Goal: Information Seeking & Learning: Learn about a topic

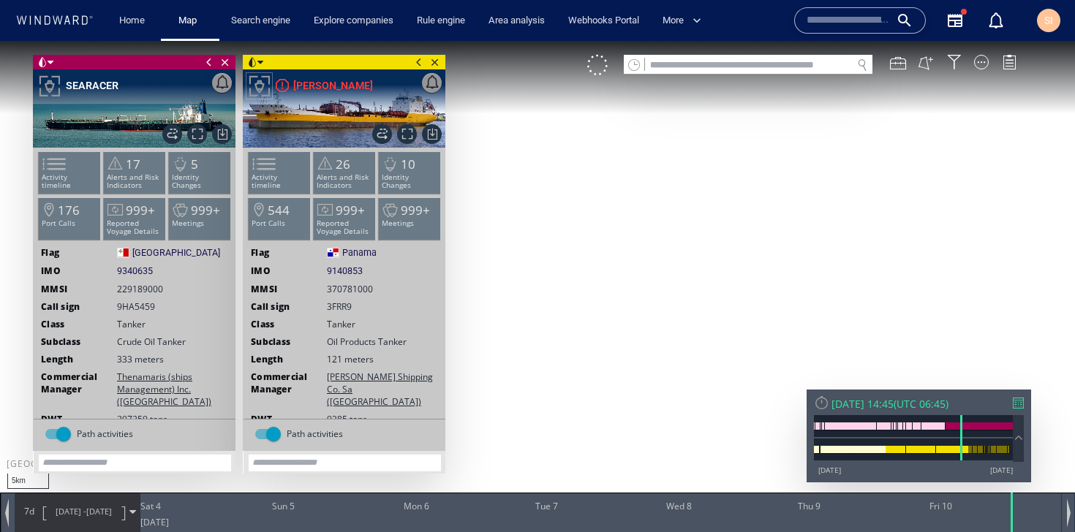
click at [982, 61] on div at bounding box center [981, 62] width 15 height 15
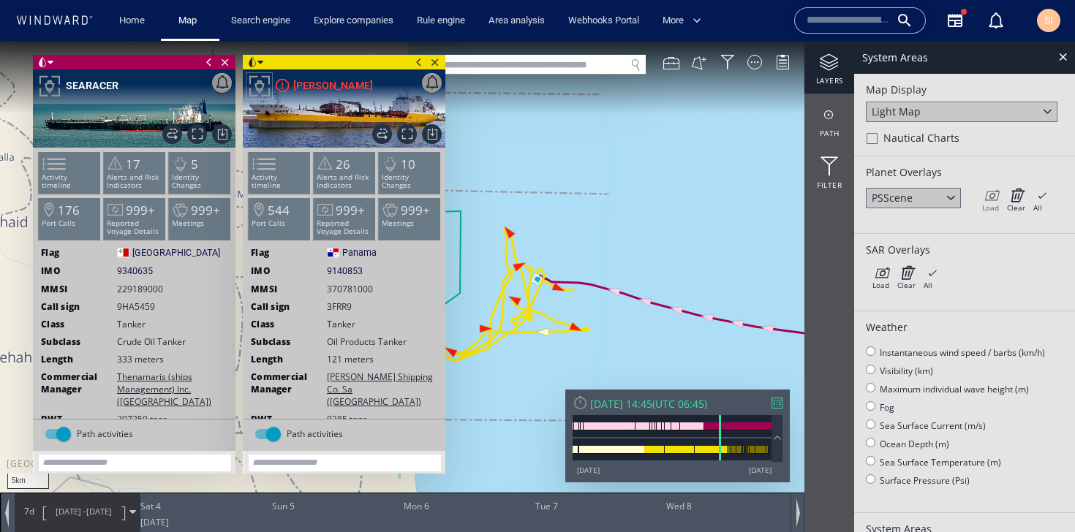
click at [995, 200] on icon at bounding box center [990, 195] width 17 height 15
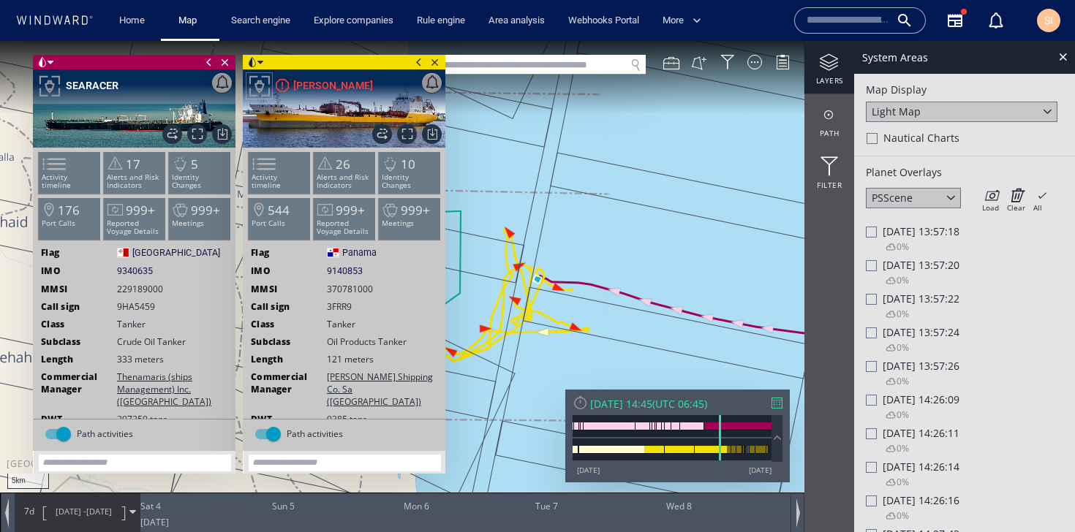
click at [1031, 345] on div "Fri 10/06/2022 13:57:24 0%" at bounding box center [964, 342] width 197 height 34
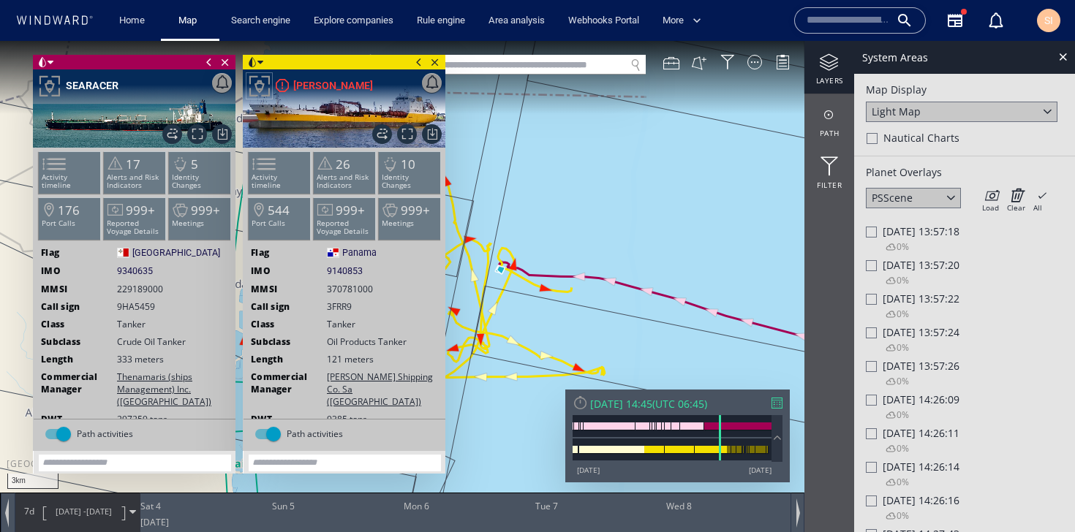
click at [873, 266] on div at bounding box center [871, 265] width 11 height 11
click at [873, 268] on div at bounding box center [870, 266] width 11 height 12
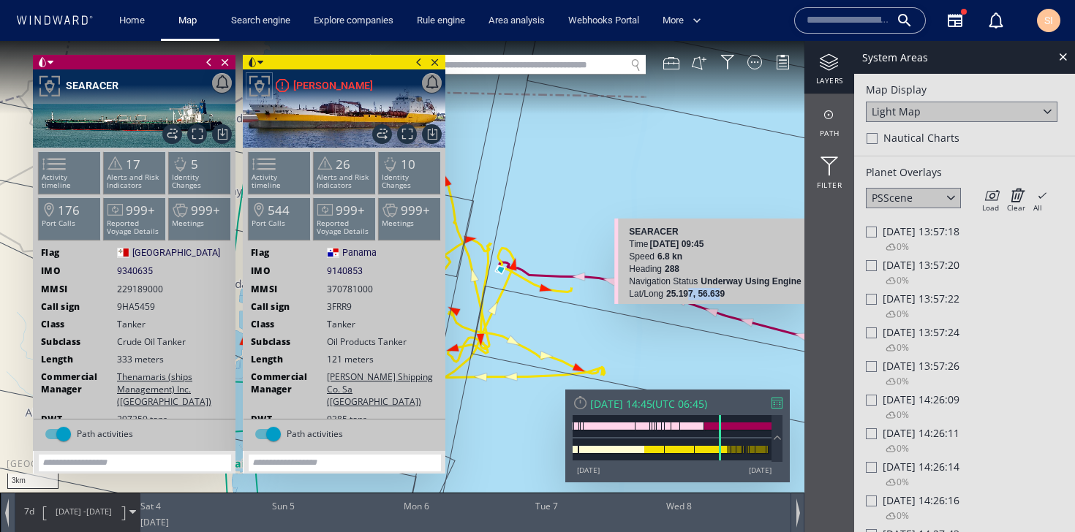
click at [721, 290] on b "25.197, 56.639" at bounding box center [695, 294] width 59 height 10
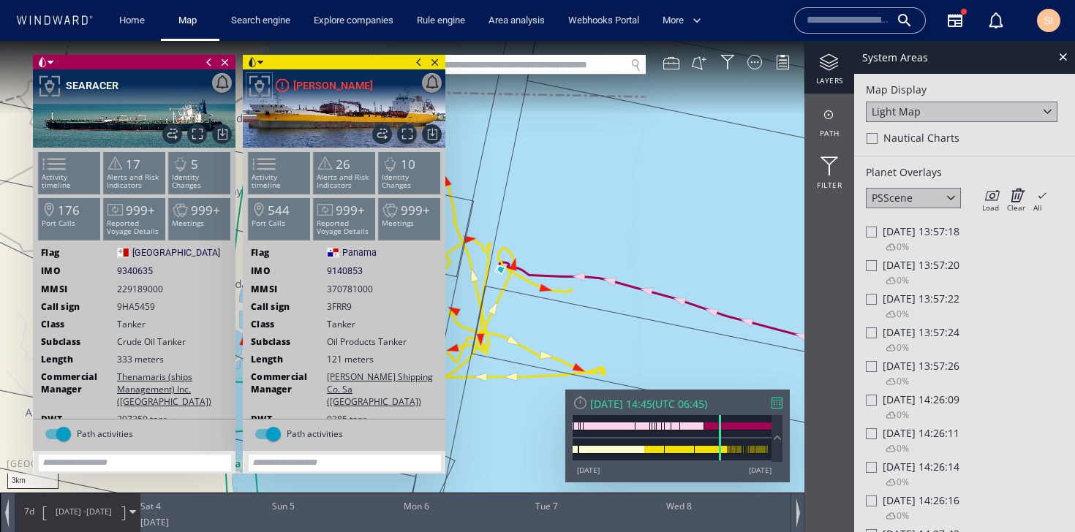
drag, startPoint x: 596, startPoint y: 199, endPoint x: 722, endPoint y: 197, distance: 125.8
click at [722, 197] on canvas "Map" at bounding box center [537, 279] width 1075 height 477
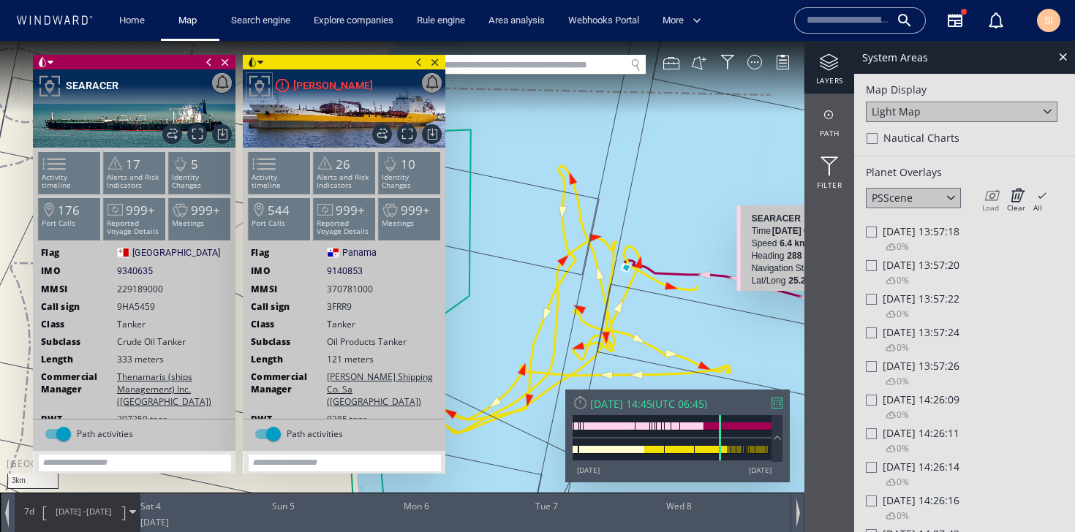
click at [994, 206] on div "Load" at bounding box center [990, 208] width 17 height 10
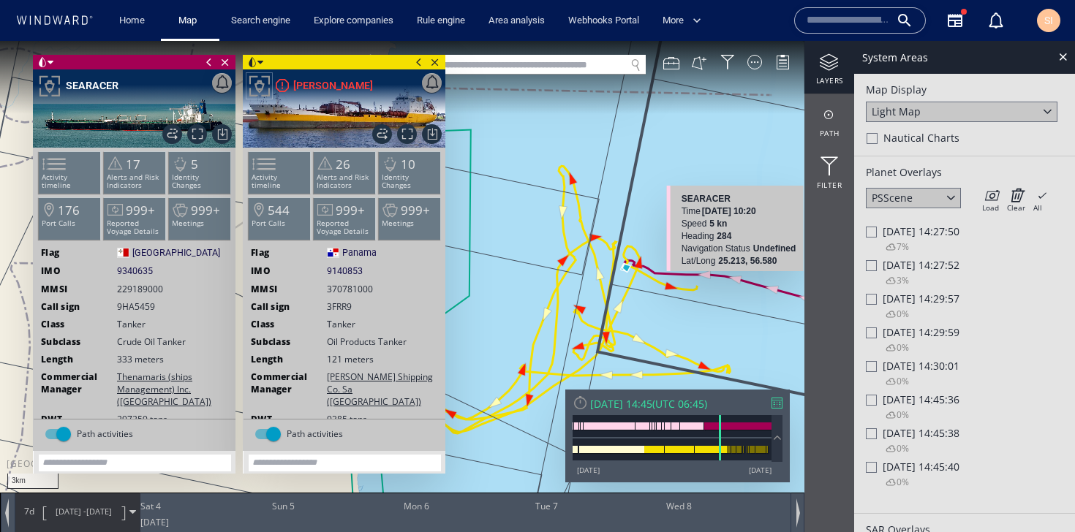
click at [897, 437] on span "Fri 10/06/2022 14:45:38" at bounding box center [921, 433] width 77 height 14
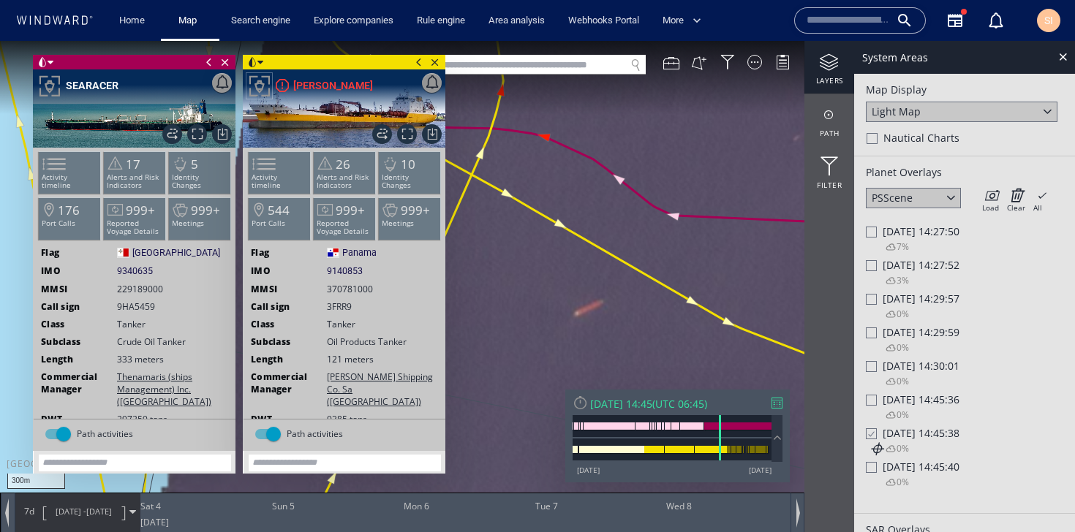
drag, startPoint x: 529, startPoint y: 262, endPoint x: 693, endPoint y: 319, distance: 173.5
click at [693, 319] on canvas "Map" at bounding box center [537, 279] width 1075 height 477
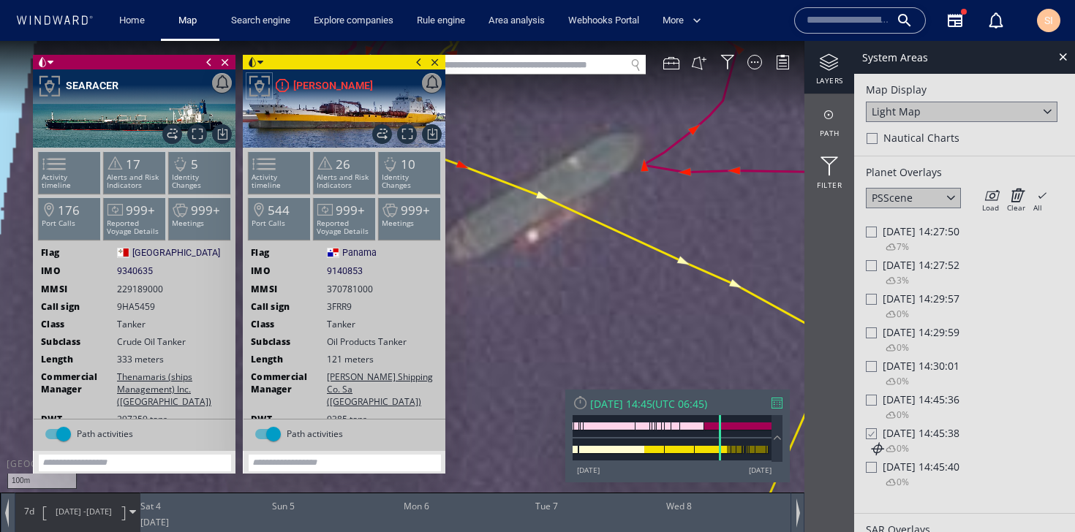
drag, startPoint x: 573, startPoint y: 266, endPoint x: 626, endPoint y: 287, distance: 56.5
click at [626, 287] on canvas "Map" at bounding box center [537, 279] width 1075 height 477
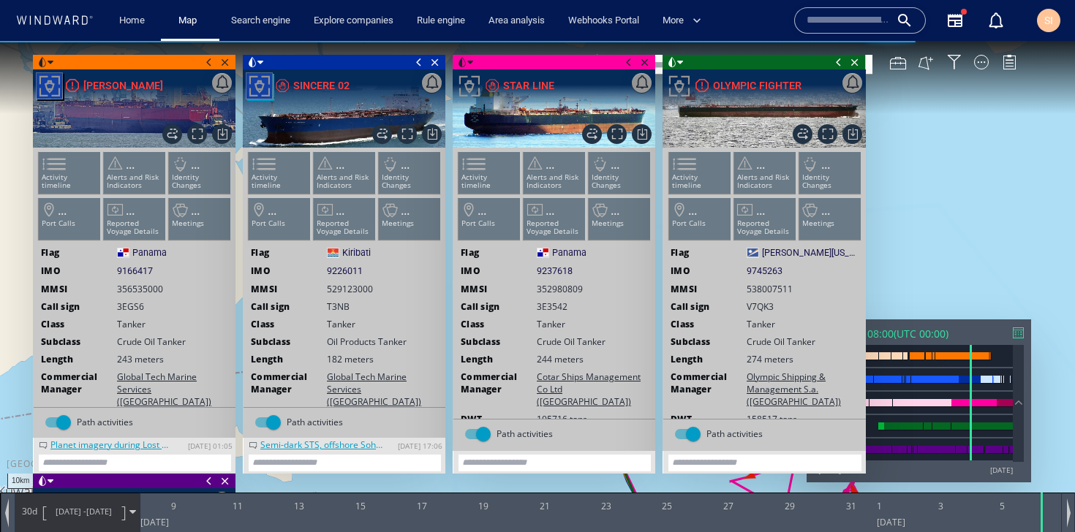
click at [837, 66] on span at bounding box center [839, 62] width 16 height 15
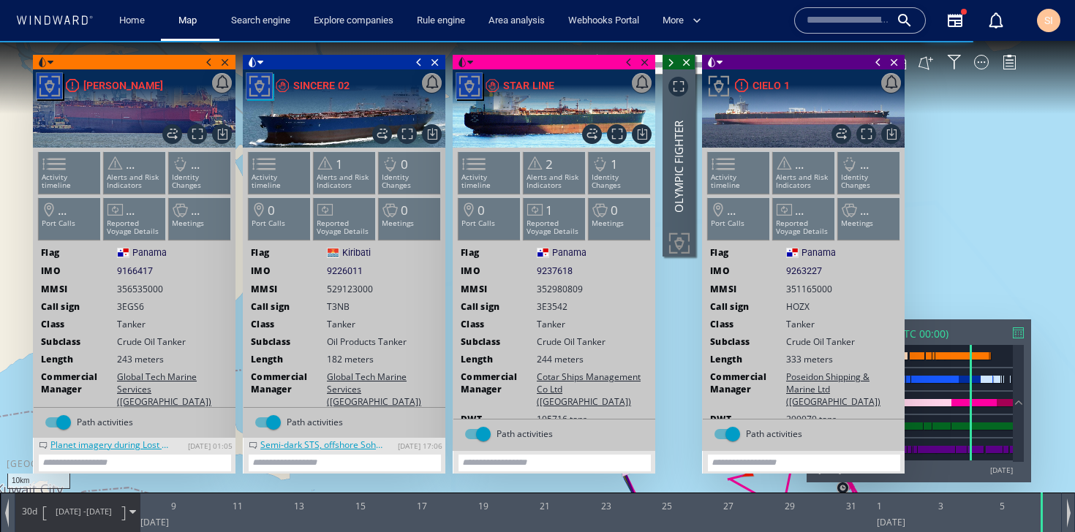
click at [875, 64] on span at bounding box center [878, 62] width 16 height 15
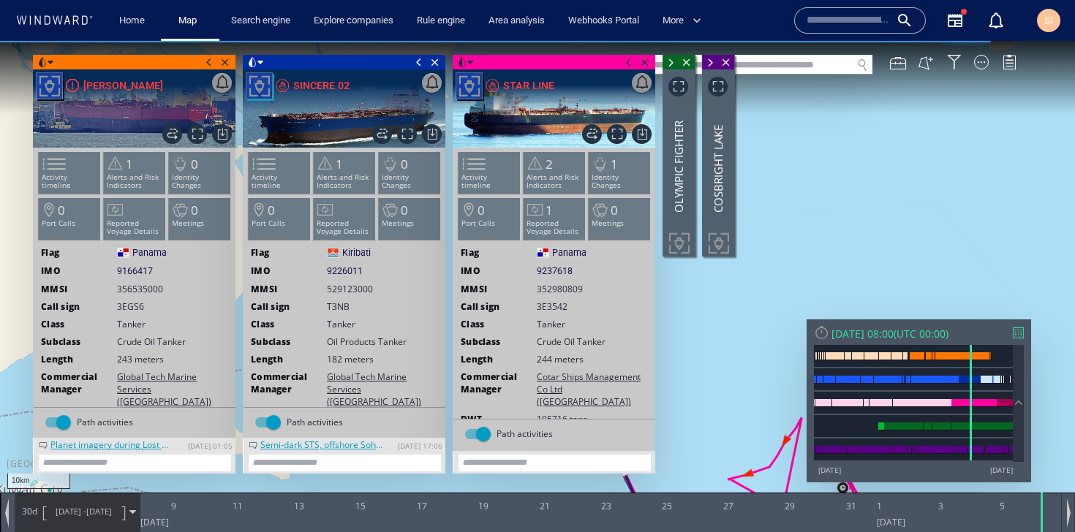
click at [628, 64] on span at bounding box center [629, 62] width 16 height 15
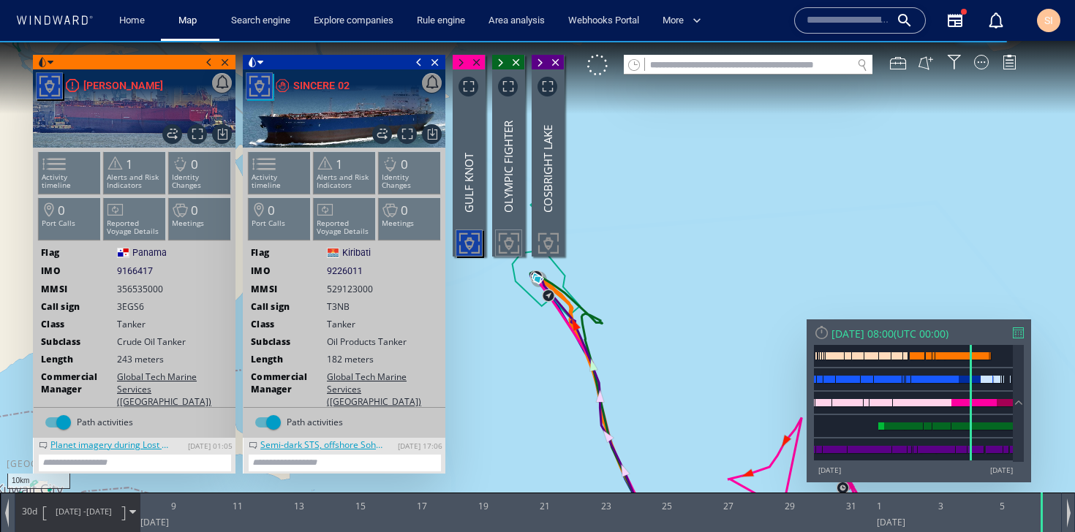
click at [418, 61] on span at bounding box center [419, 62] width 16 height 15
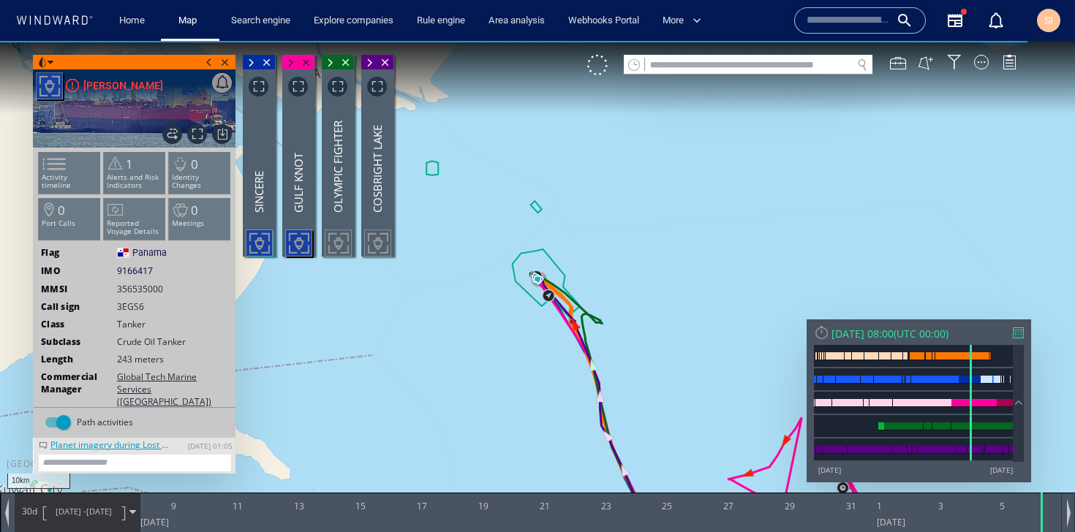
click at [200, 61] on div "Close vessel card" at bounding box center [134, 62] width 203 height 15
click at [207, 62] on span at bounding box center [209, 62] width 16 height 15
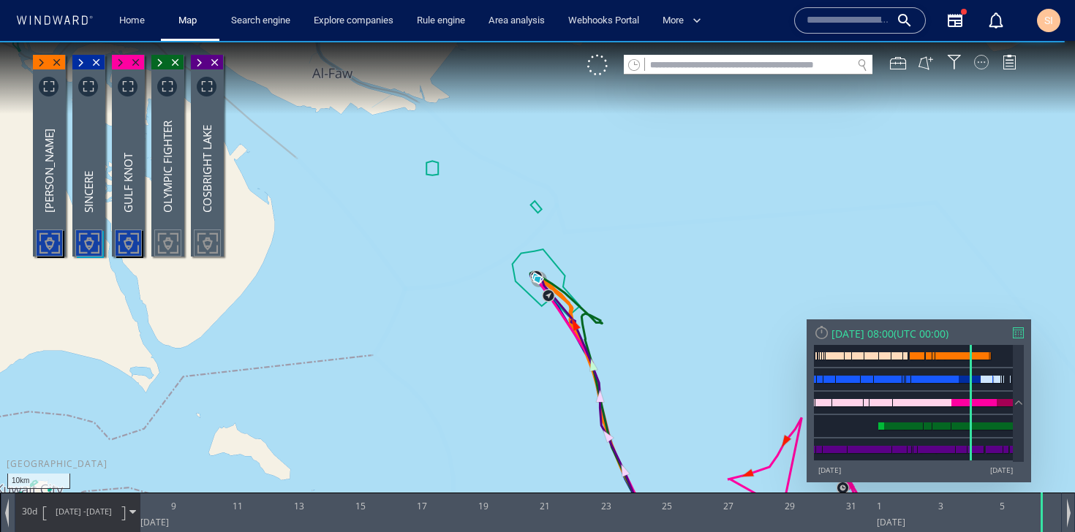
click at [982, 64] on div at bounding box center [981, 62] width 15 height 15
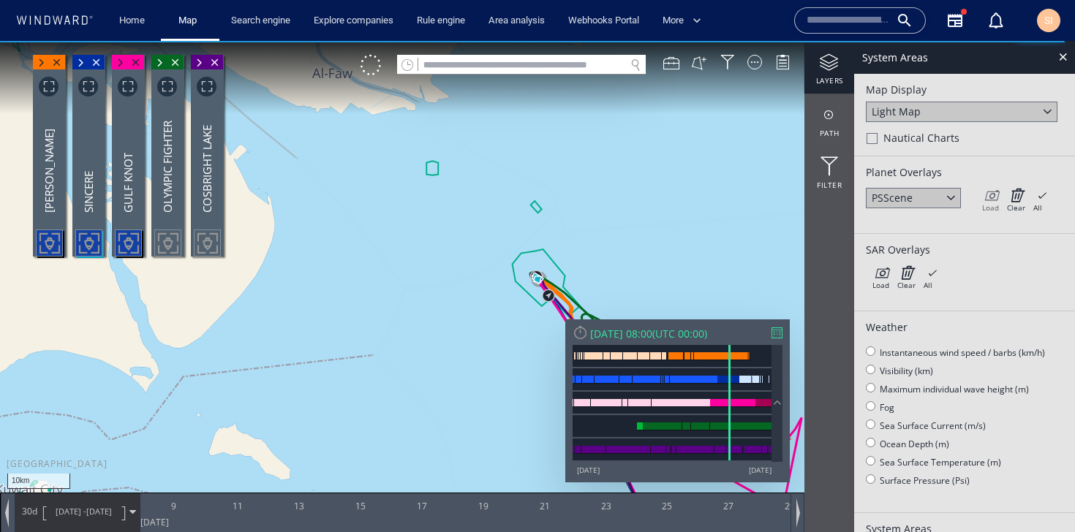
click at [995, 193] on icon at bounding box center [990, 195] width 17 height 15
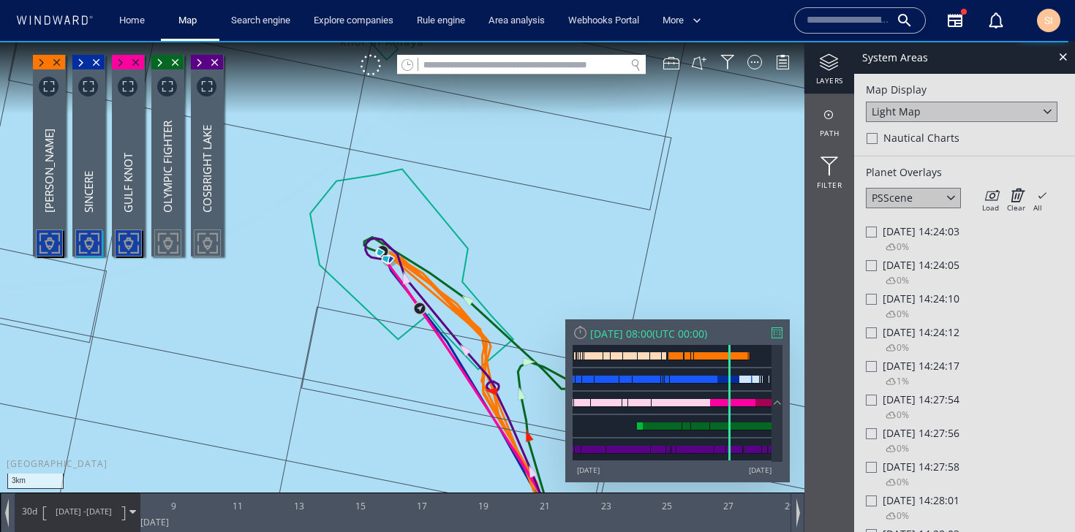
drag, startPoint x: 538, startPoint y: 263, endPoint x: 635, endPoint y: 246, distance: 98.7
click at [635, 246] on canvas "Map" at bounding box center [537, 279] width 1075 height 477
click at [996, 198] on icon at bounding box center [990, 195] width 17 height 15
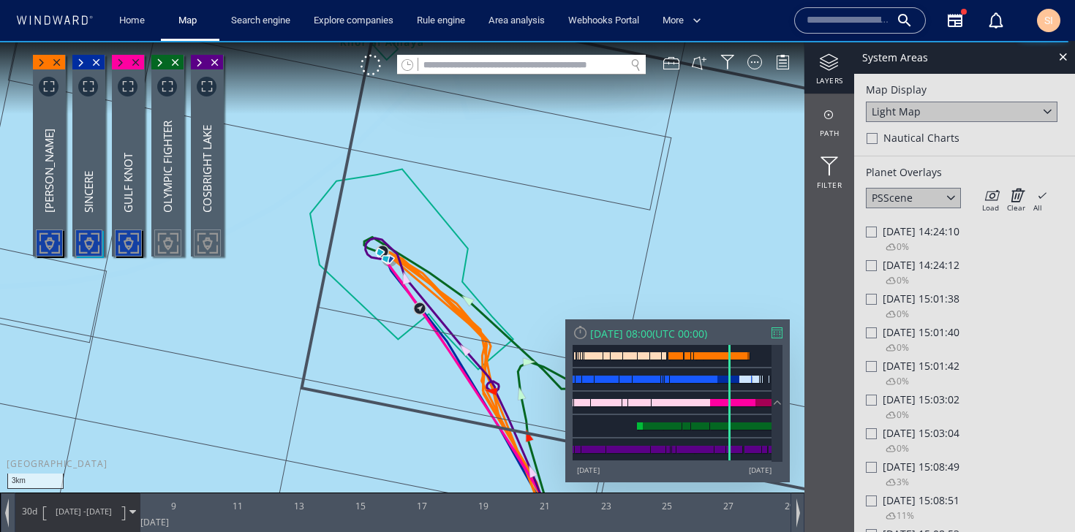
click at [939, 241] on div "Fri 06/01/2023 14:24:10 0%" at bounding box center [964, 242] width 197 height 34
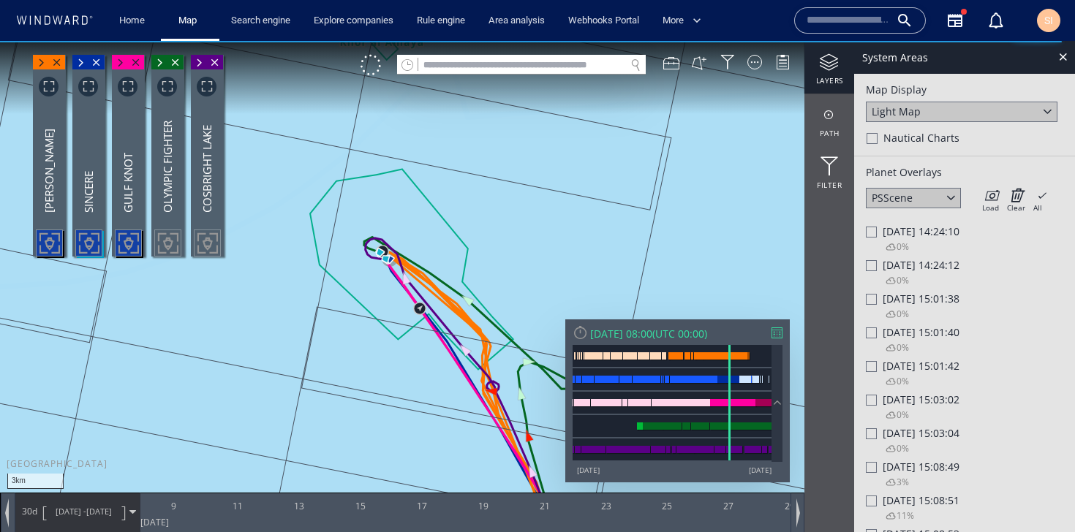
click at [873, 233] on div at bounding box center [871, 232] width 11 height 11
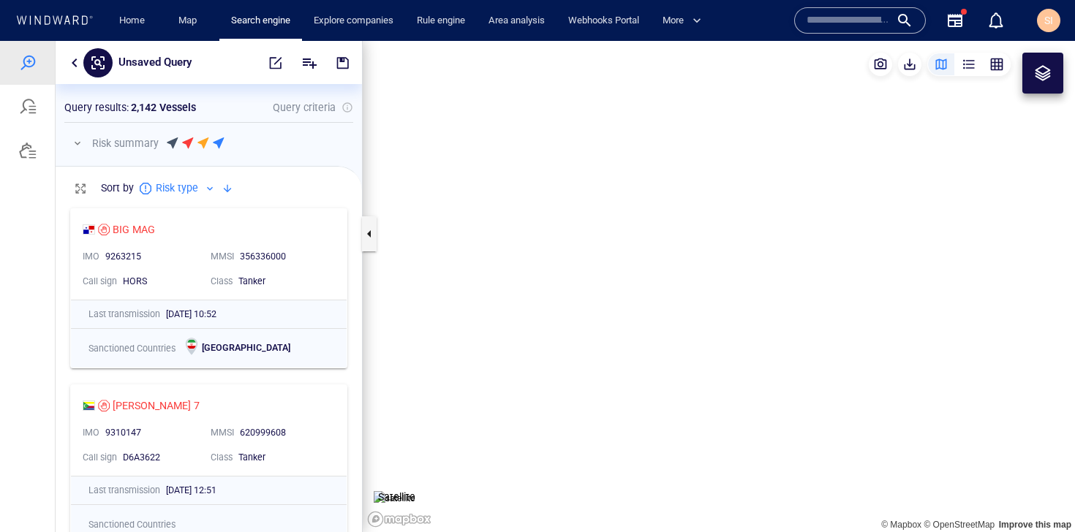
scroll to position [320, 295]
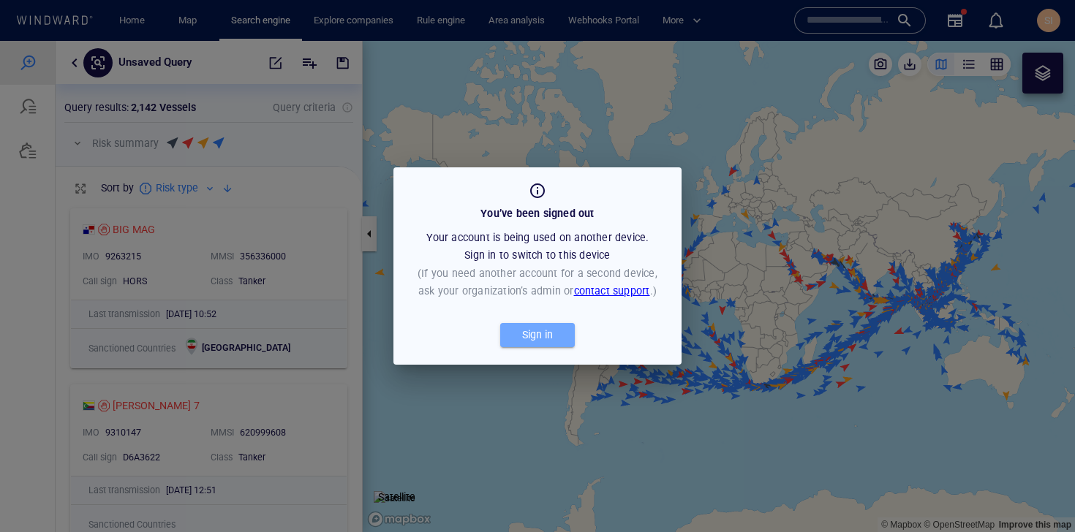
click at [556, 342] on span "Sign in" at bounding box center [538, 335] width 60 height 18
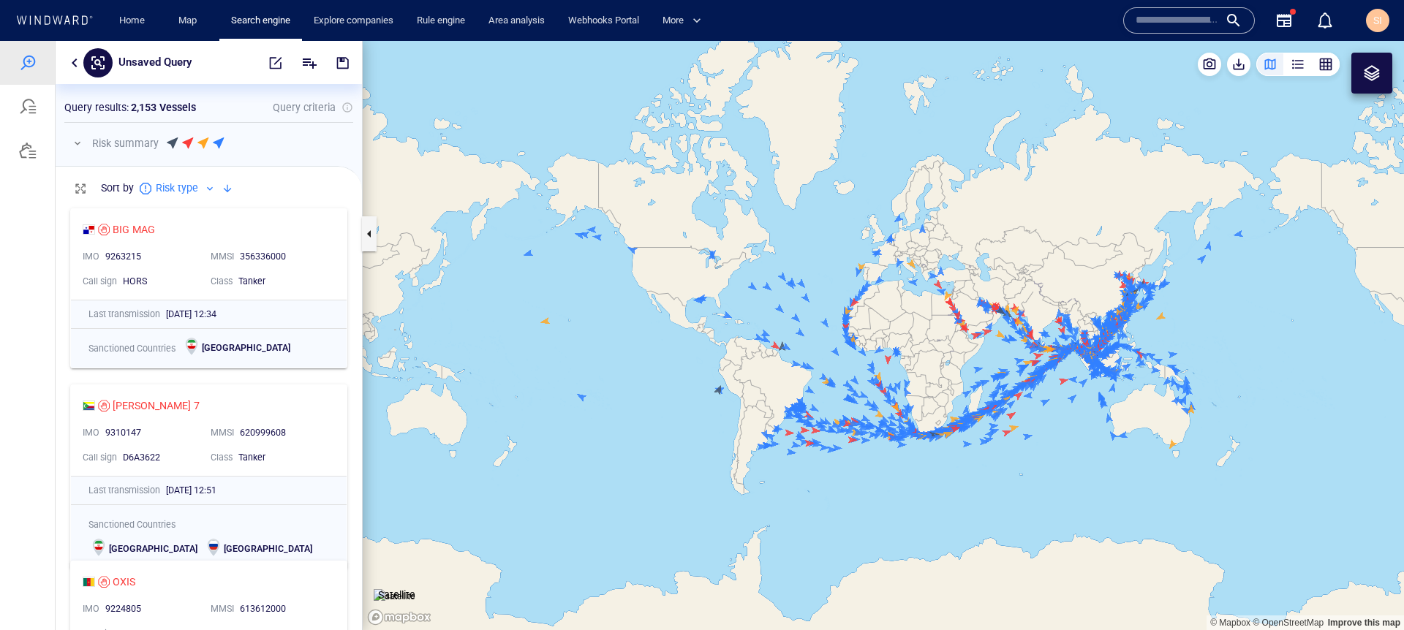
scroll to position [419, 295]
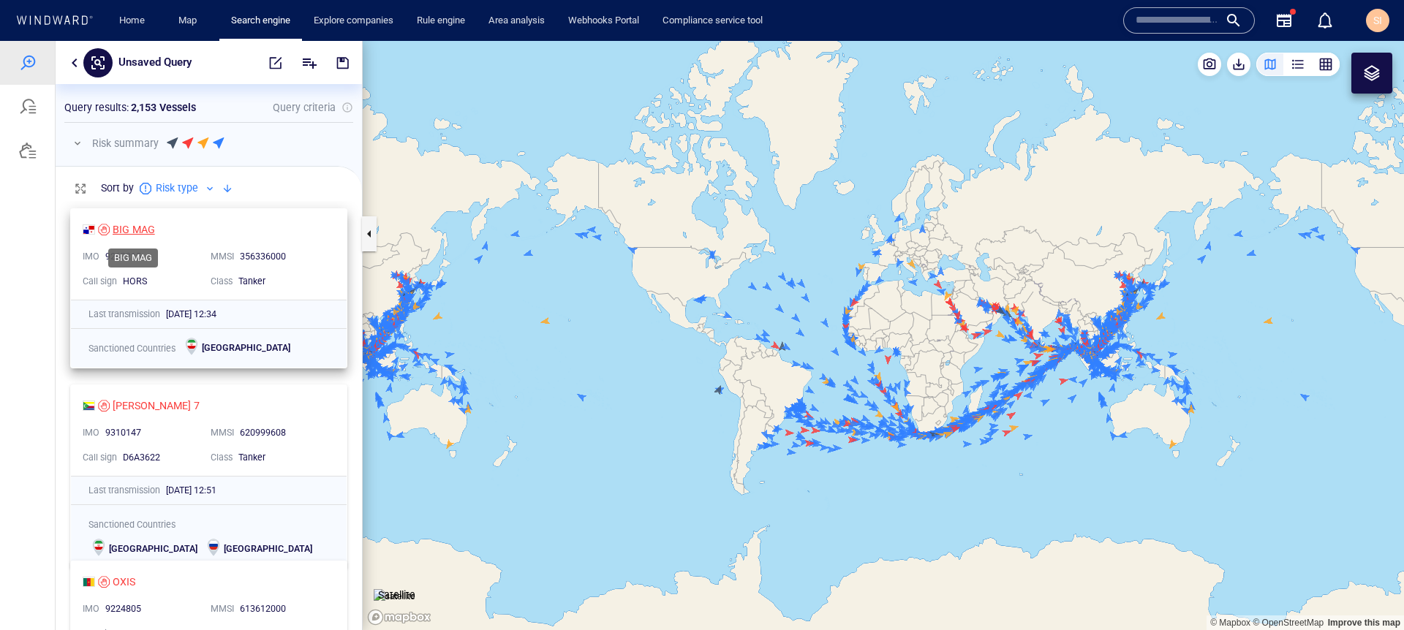
click at [135, 230] on div "BIG MAG" at bounding box center [134, 230] width 42 height 18
click at [1074, 63] on div "button" at bounding box center [1326, 64] width 15 height 15
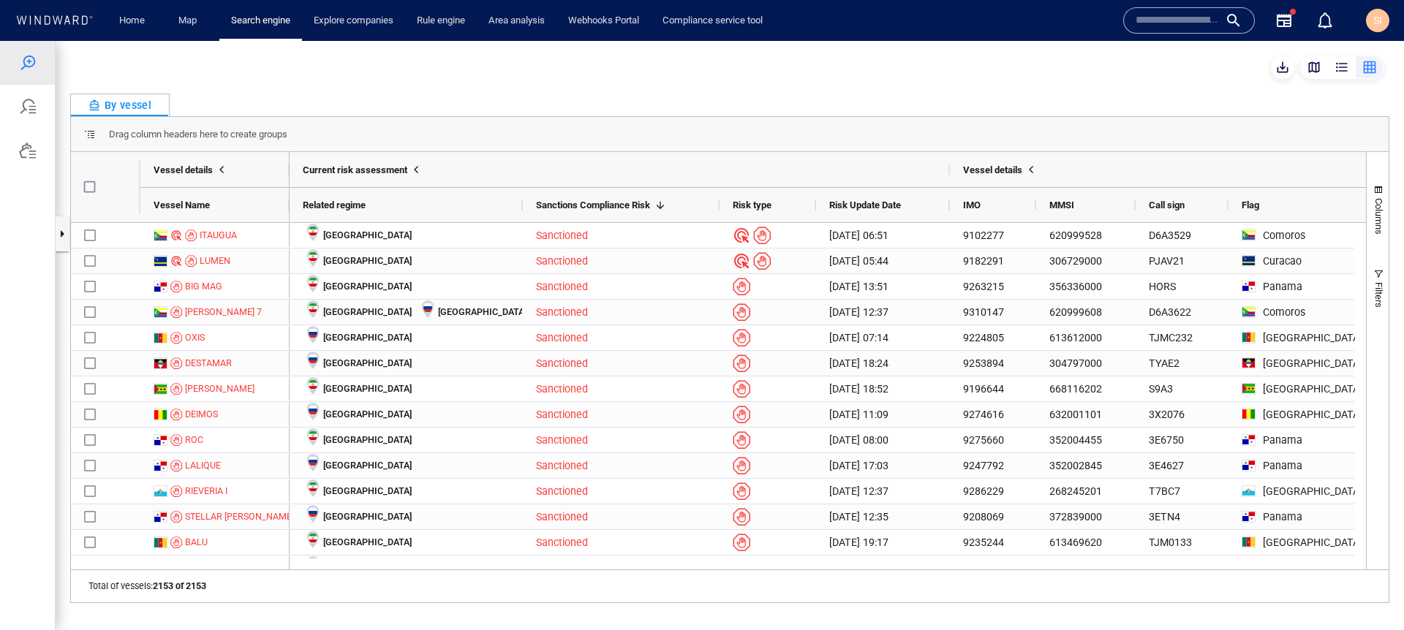
click at [271, 34] on div "Search engine" at bounding box center [260, 21] width 83 height 42
click at [268, 15] on link "Search engine" at bounding box center [260, 21] width 71 height 26
click at [61, 239] on button "button" at bounding box center [62, 233] width 15 height 35
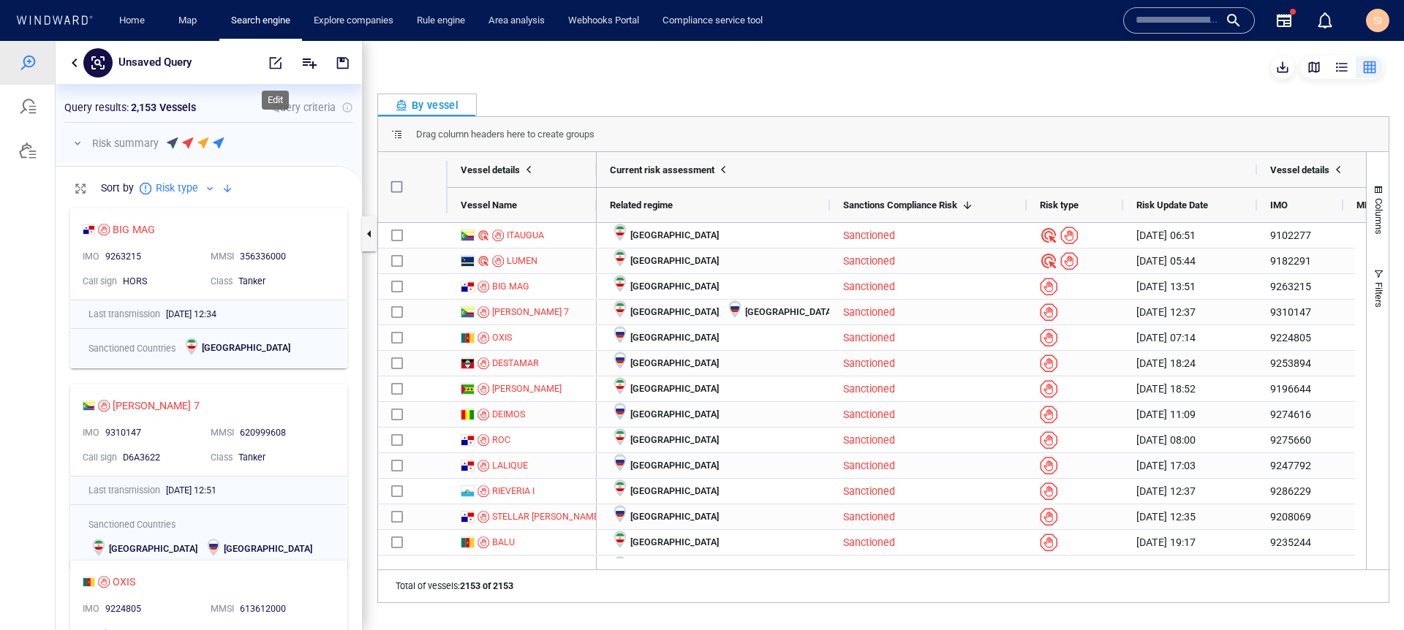
click at [282, 64] on span "button" at bounding box center [275, 63] width 15 height 15
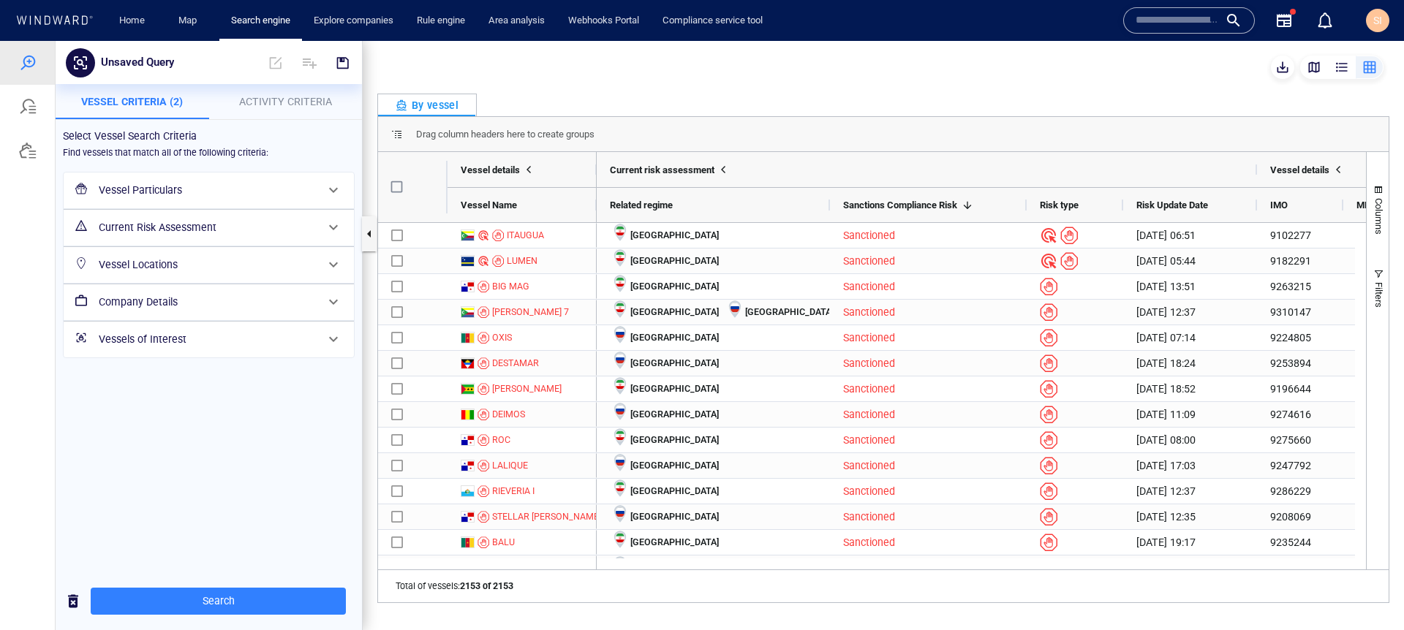
click at [267, 178] on div "Vessel Particulars" at bounding box center [207, 191] width 229 height 30
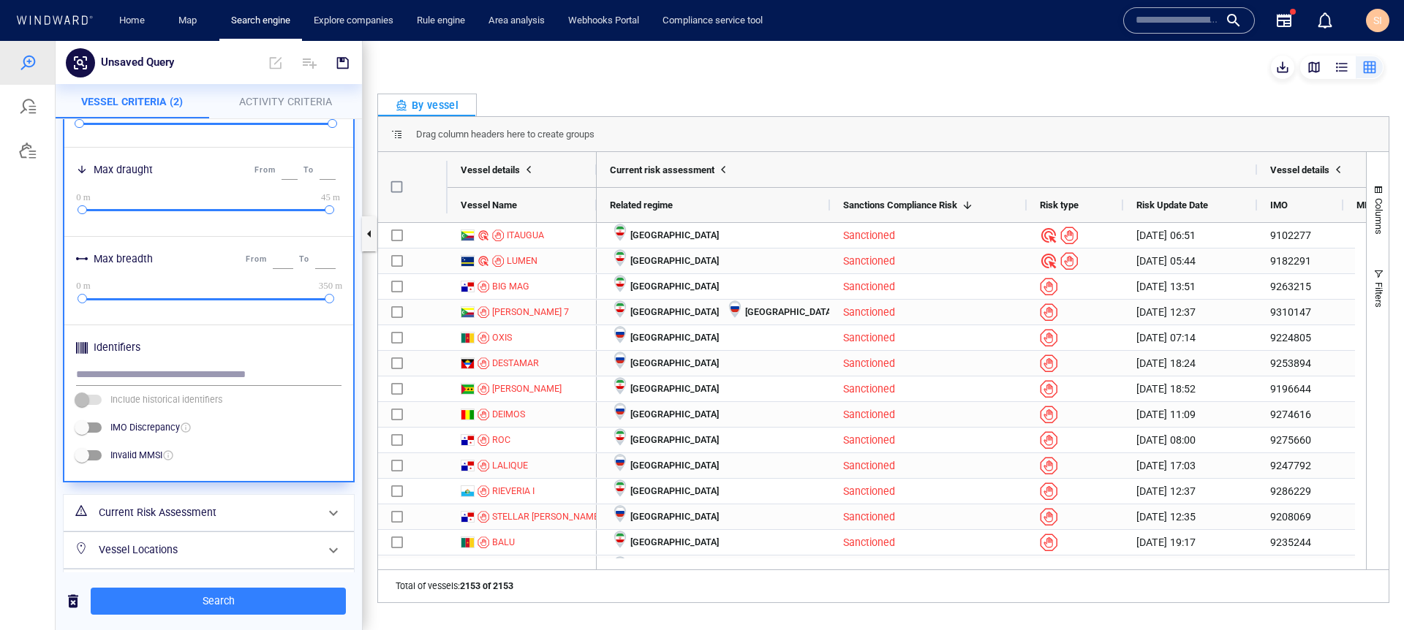
scroll to position [599, 0]
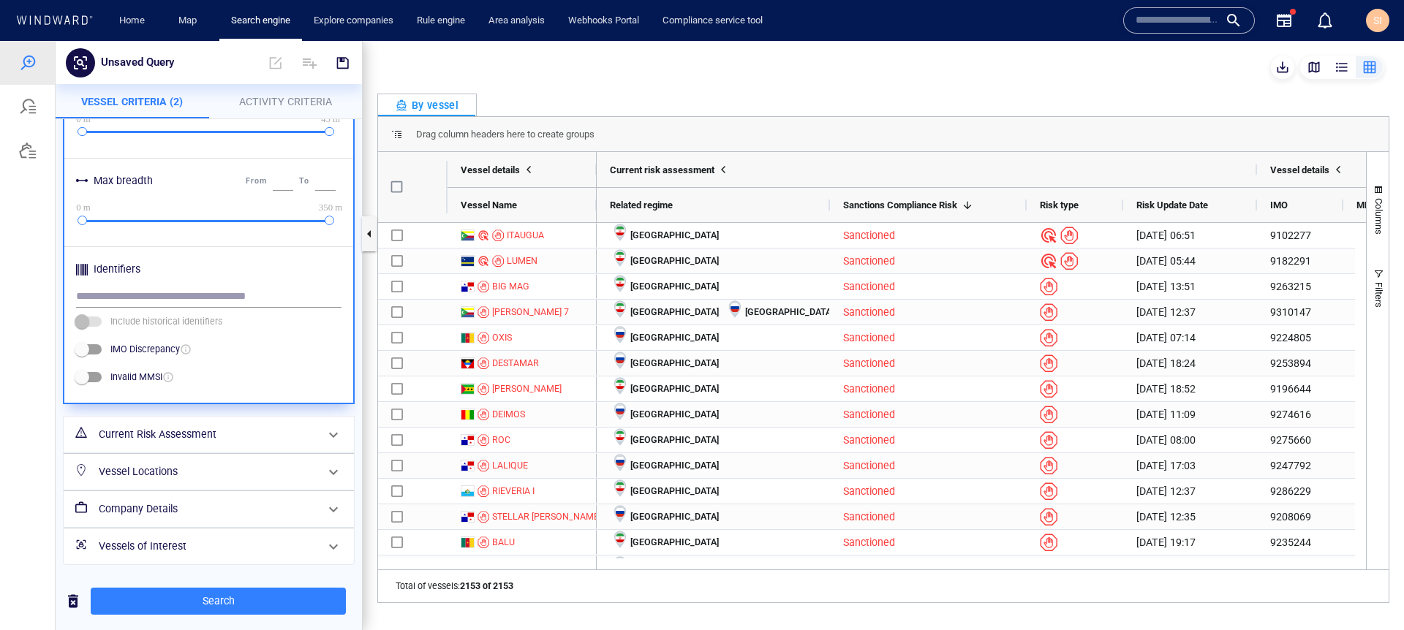
click at [236, 433] on h6 "Current Risk Assessment" at bounding box center [207, 435] width 217 height 18
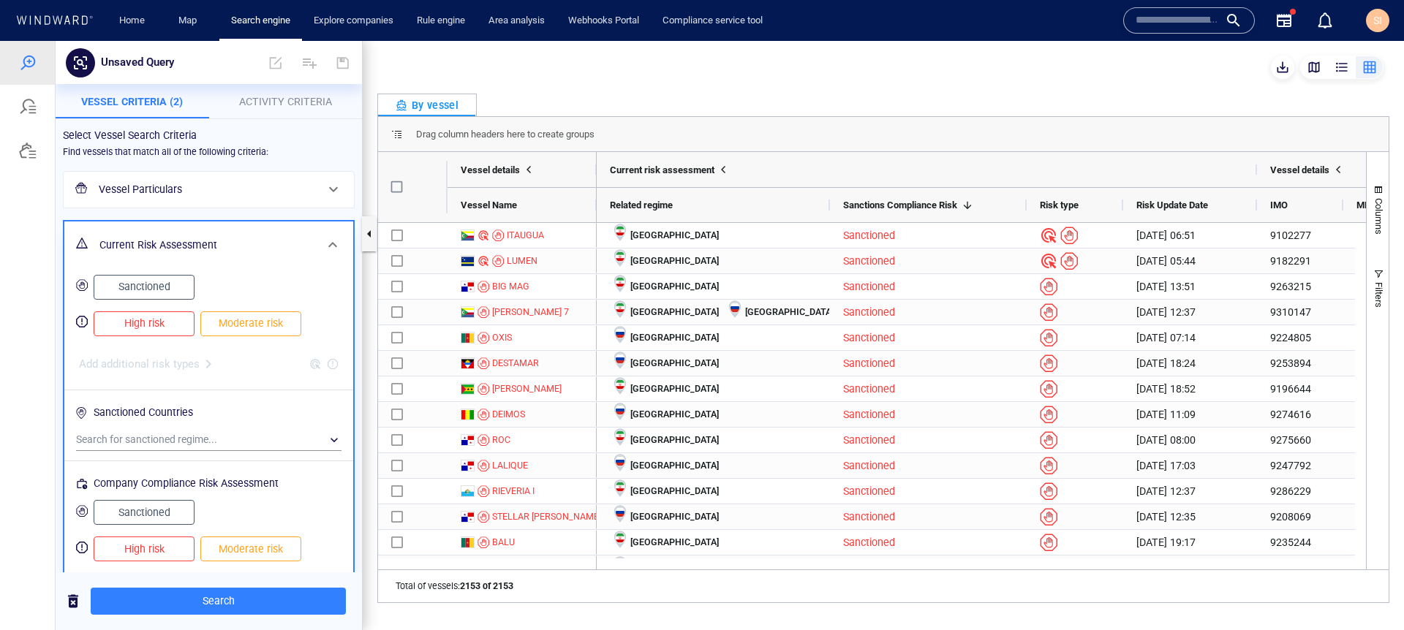
click at [149, 285] on span "Sanctioned" at bounding box center [144, 287] width 70 height 18
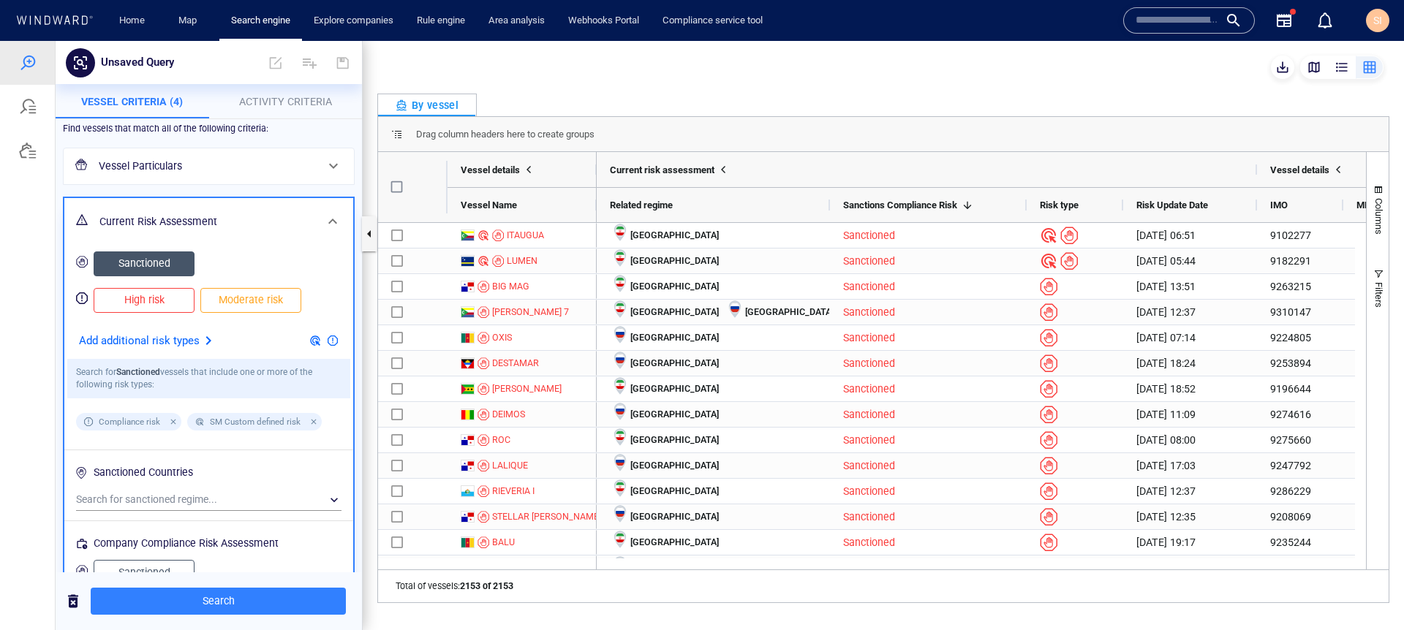
scroll to position [33, 0]
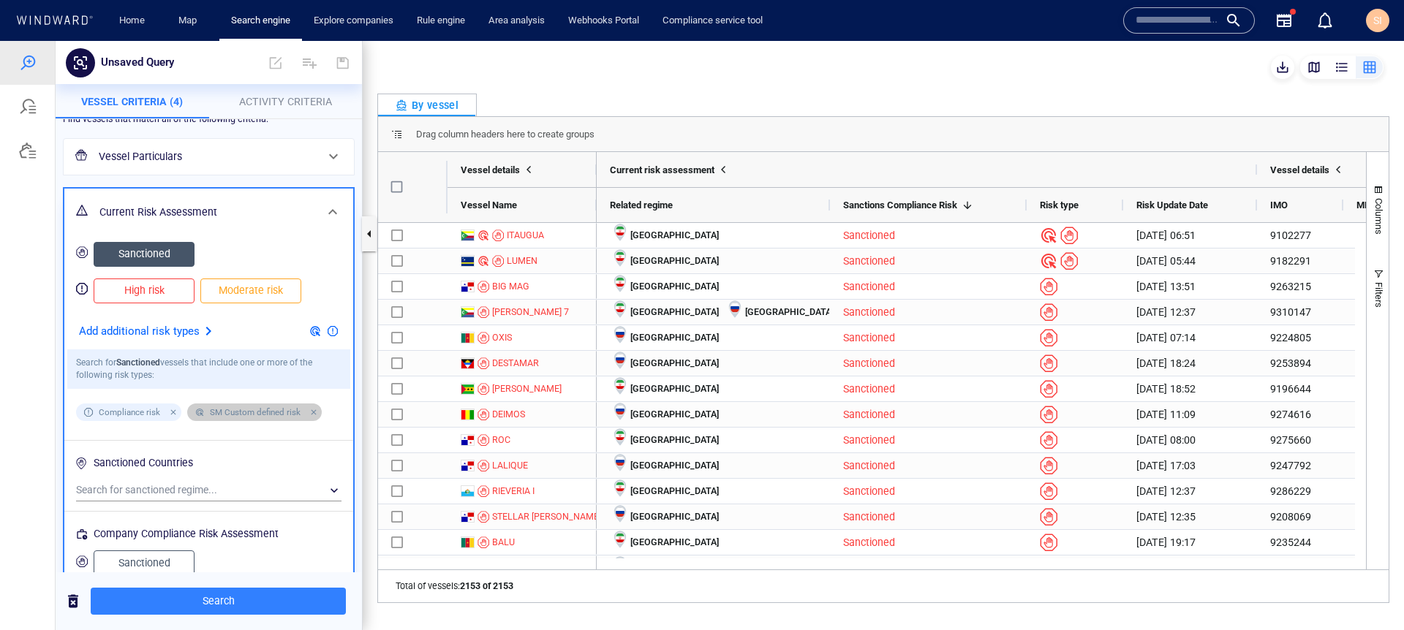
click at [314, 415] on div at bounding box center [311, 412] width 13 height 13
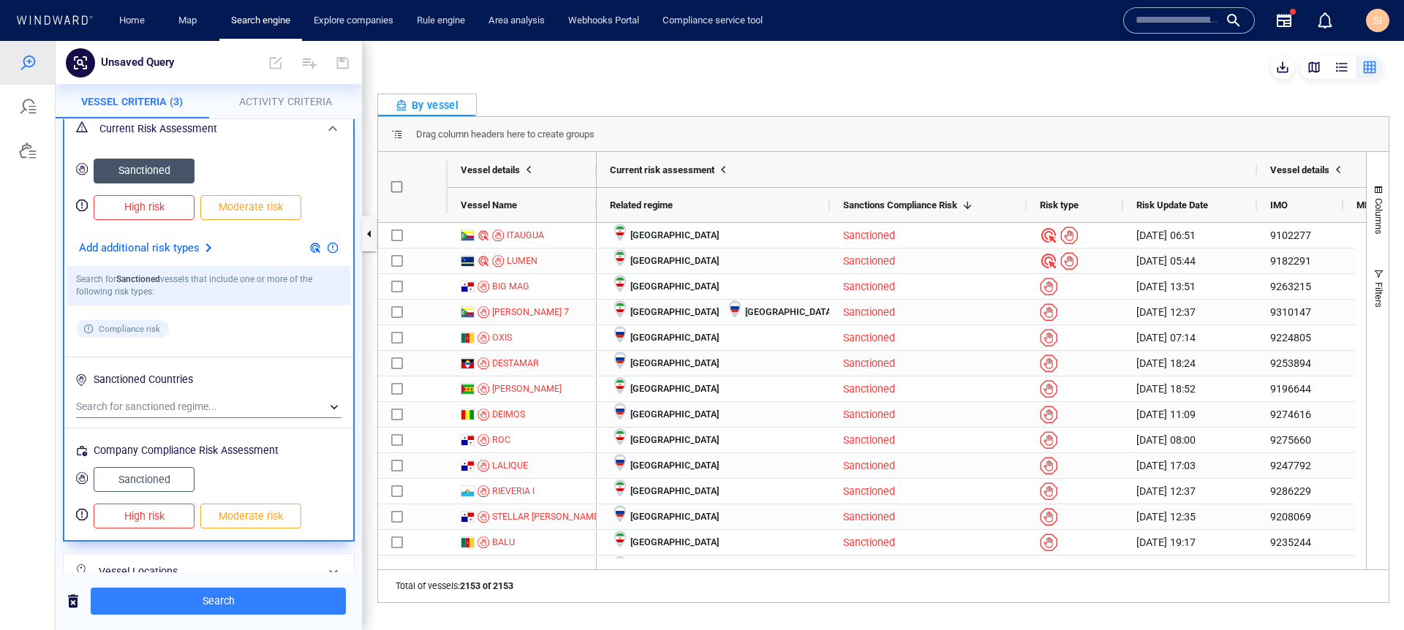
scroll to position [125, 0]
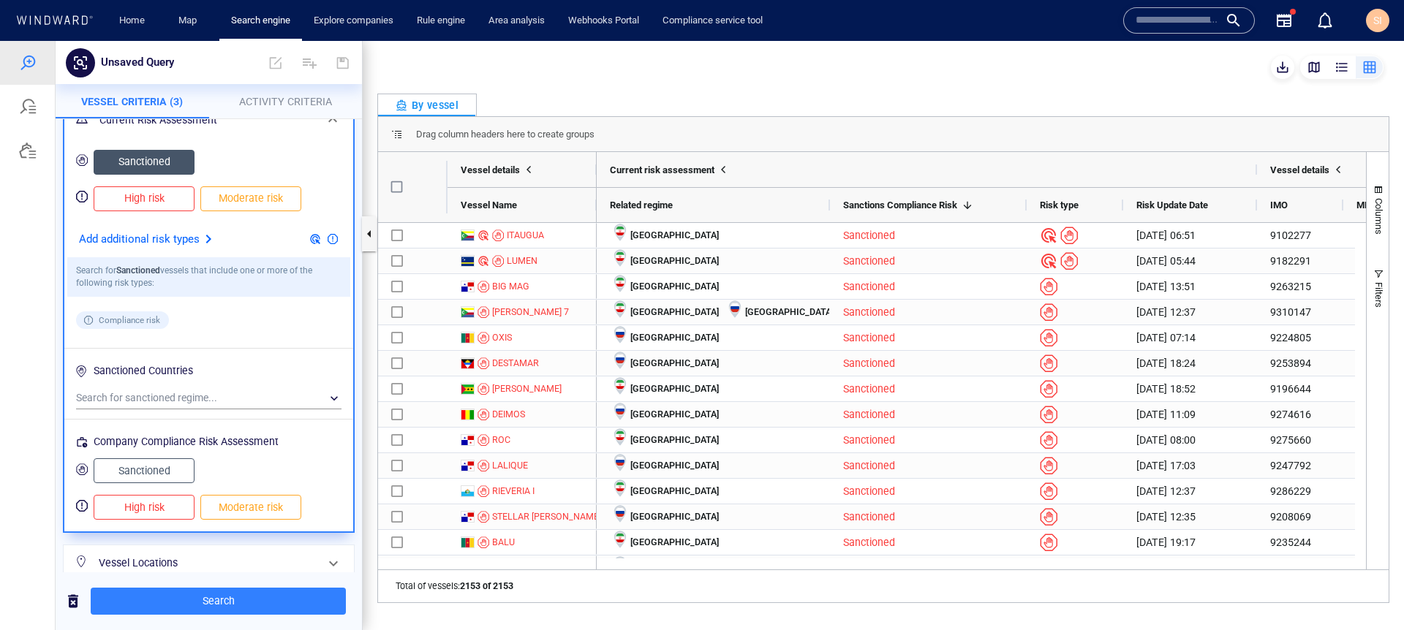
click at [188, 462] on button "Sanctioned" at bounding box center [144, 471] width 101 height 25
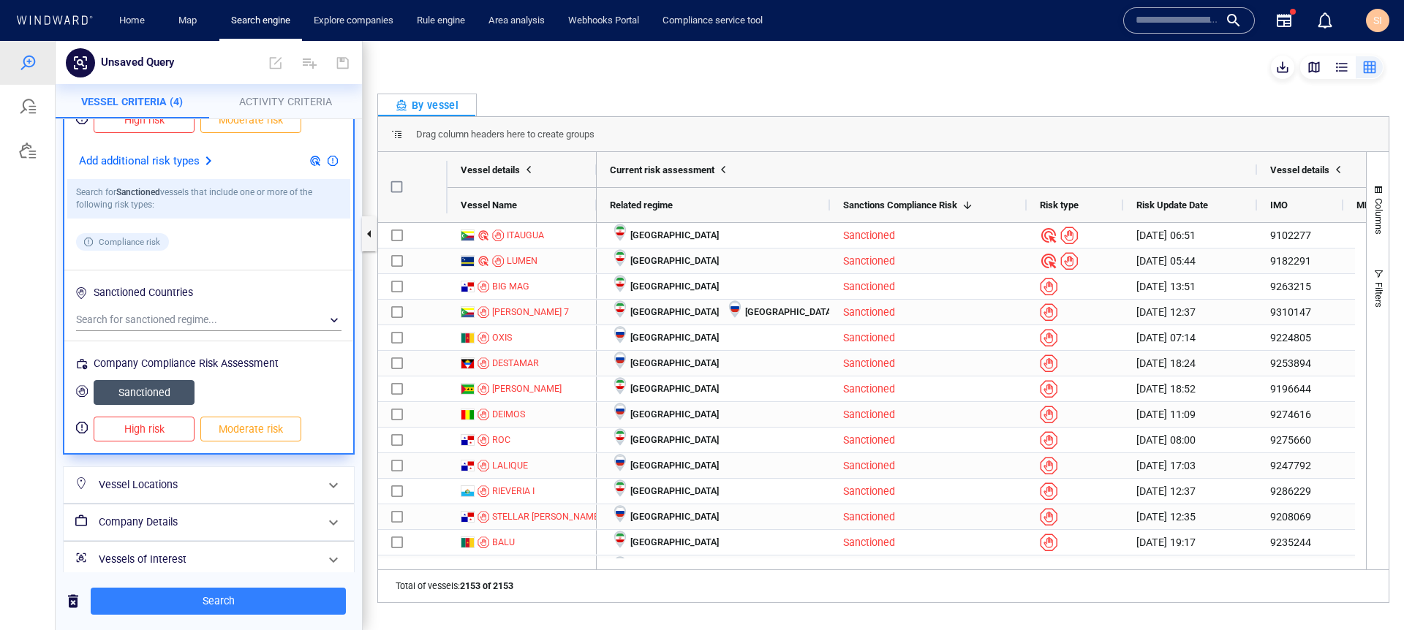
scroll to position [216, 0]
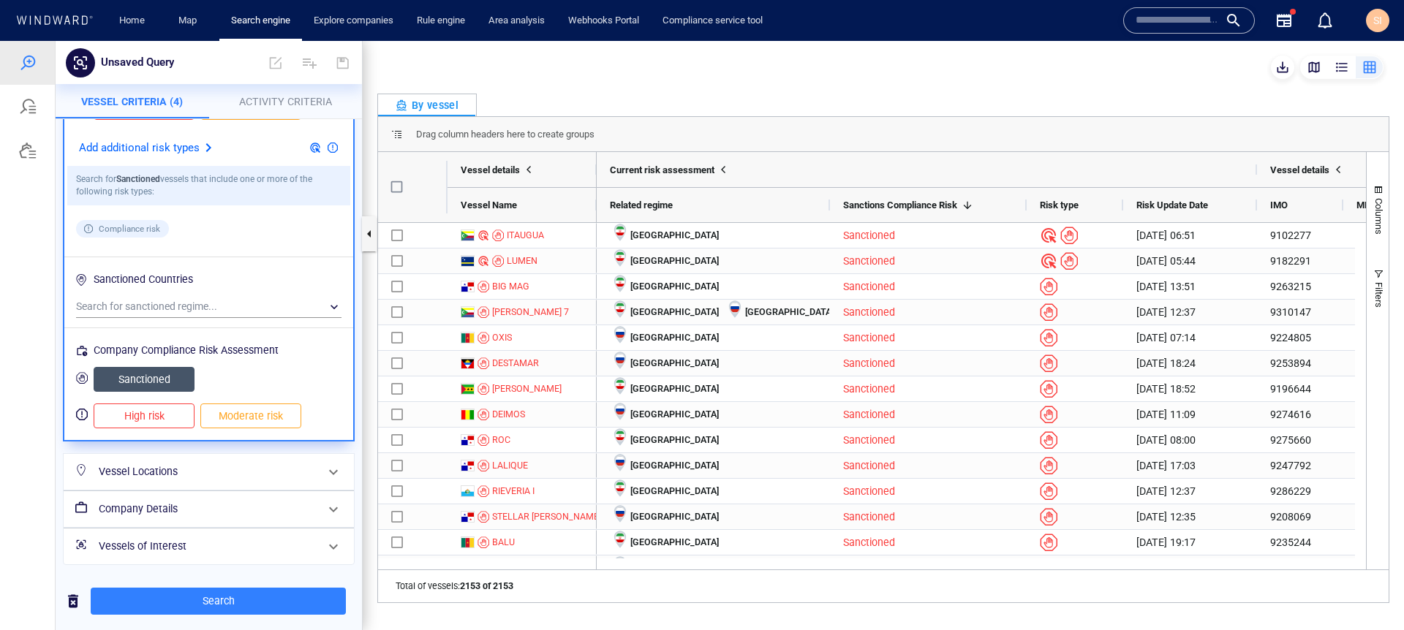
drag, startPoint x: 253, startPoint y: 520, endPoint x: 258, endPoint y: 475, distance: 45.6
click at [258, 475] on div "Vessel Particulars Current Risk Assessment Sanctioned High risk Moderate risk A…" at bounding box center [209, 260] width 304 height 622
click at [259, 474] on h6 "Vessel Locations" at bounding box center [207, 472] width 217 height 18
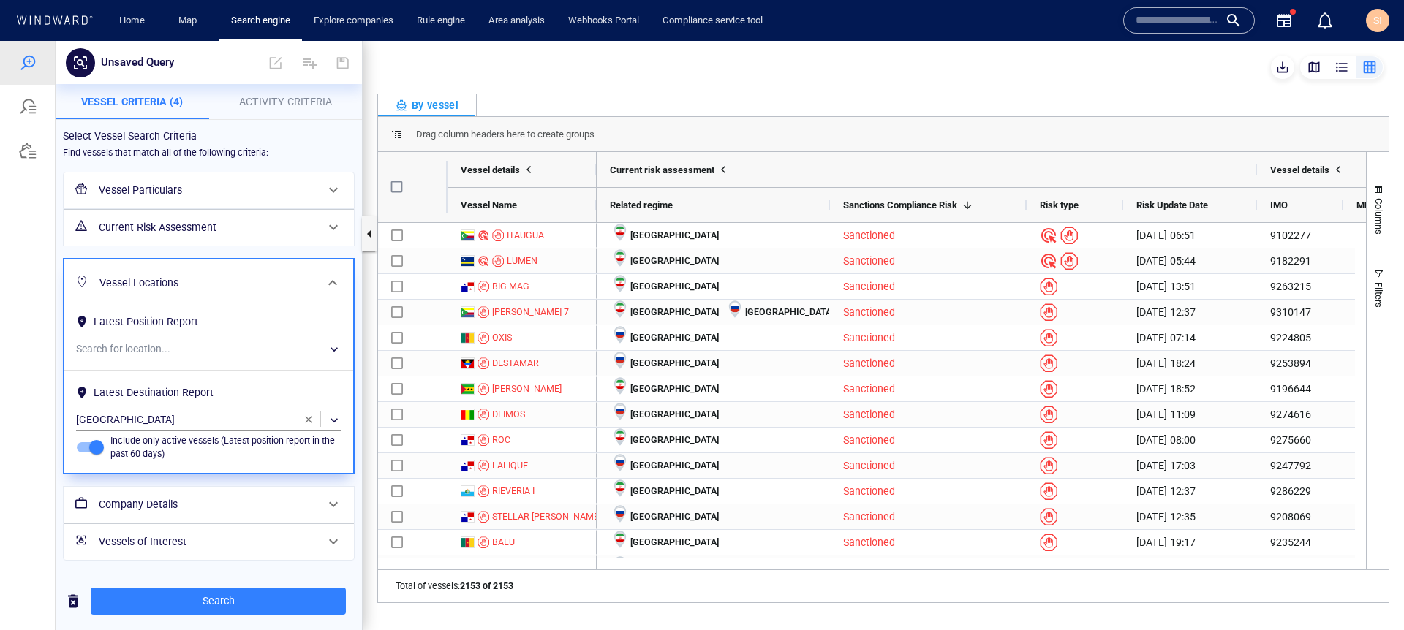
scroll to position [0, 0]
click at [250, 532] on span "Search" at bounding box center [218, 601] width 232 height 18
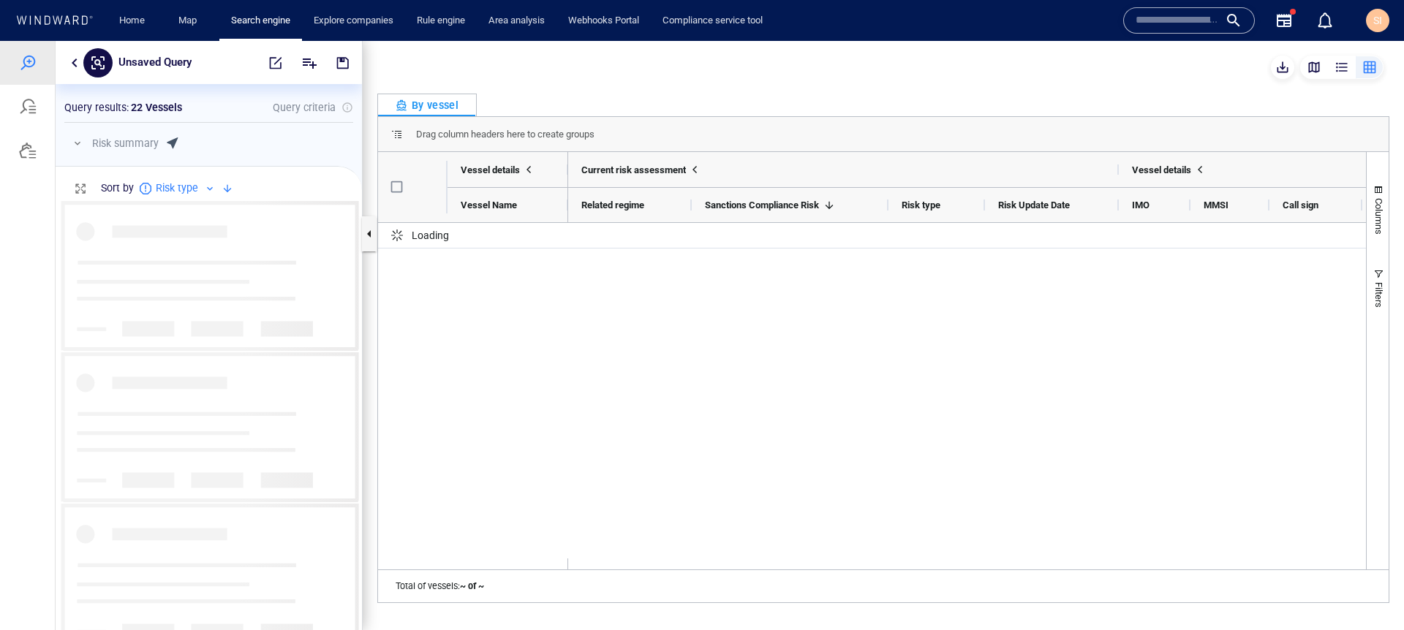
scroll to position [419, 295]
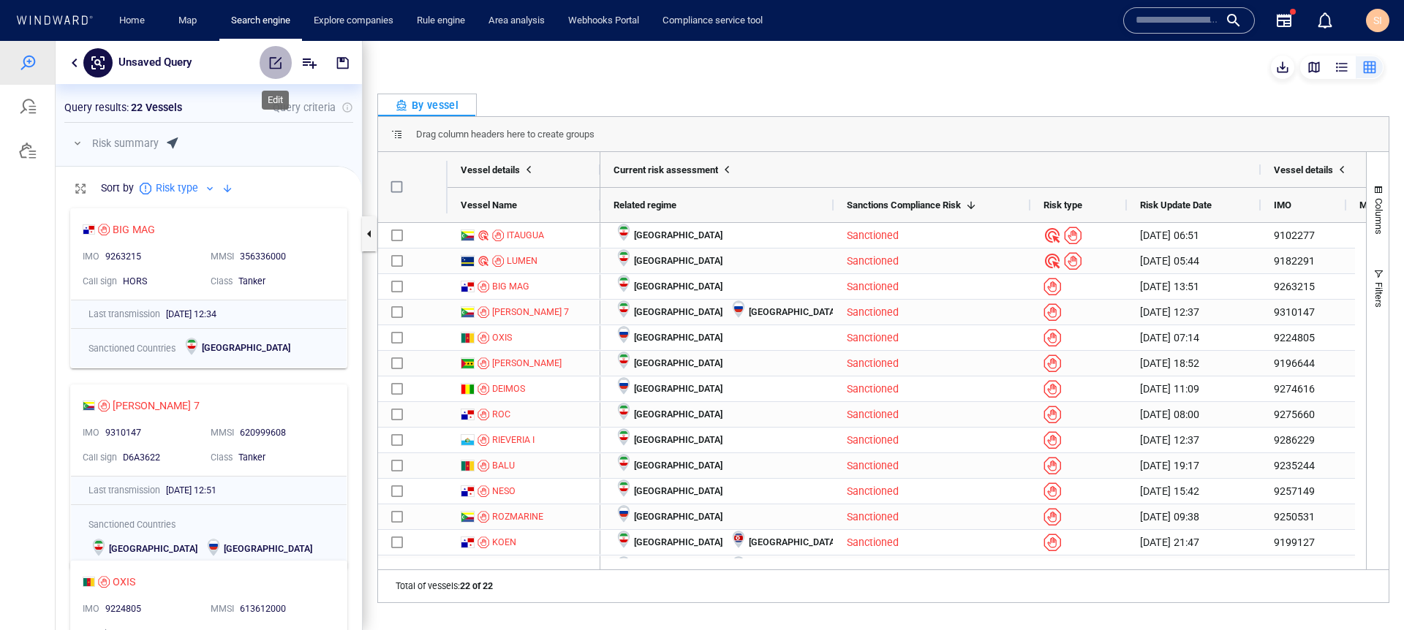
click at [276, 73] on button "button" at bounding box center [276, 62] width 32 height 35
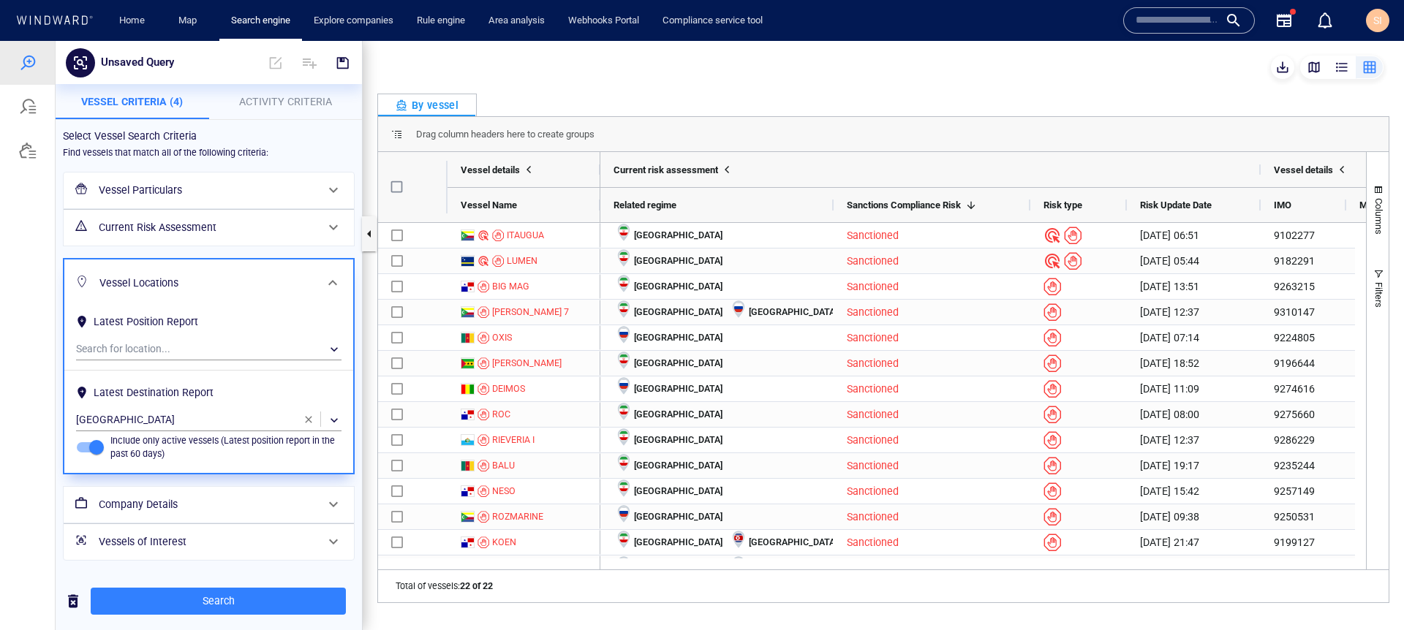
click at [281, 192] on h6 "Vessel Particulars" at bounding box center [207, 190] width 217 height 18
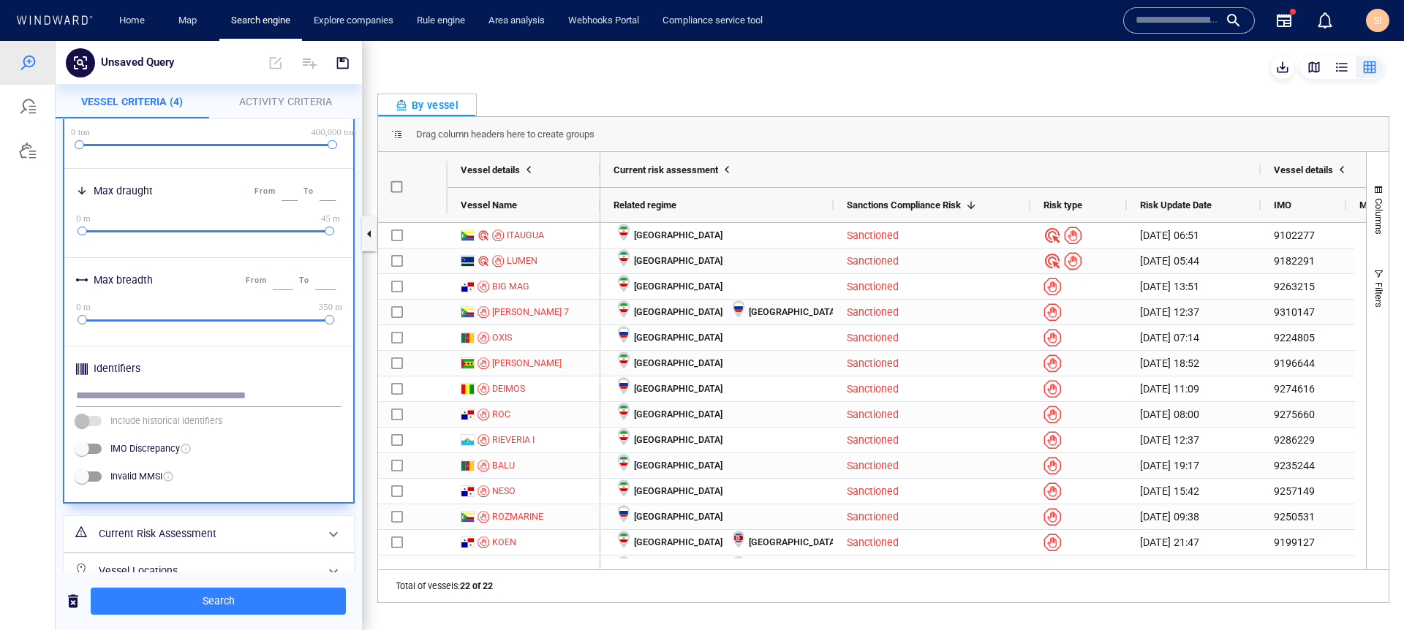
scroll to position [599, 0]
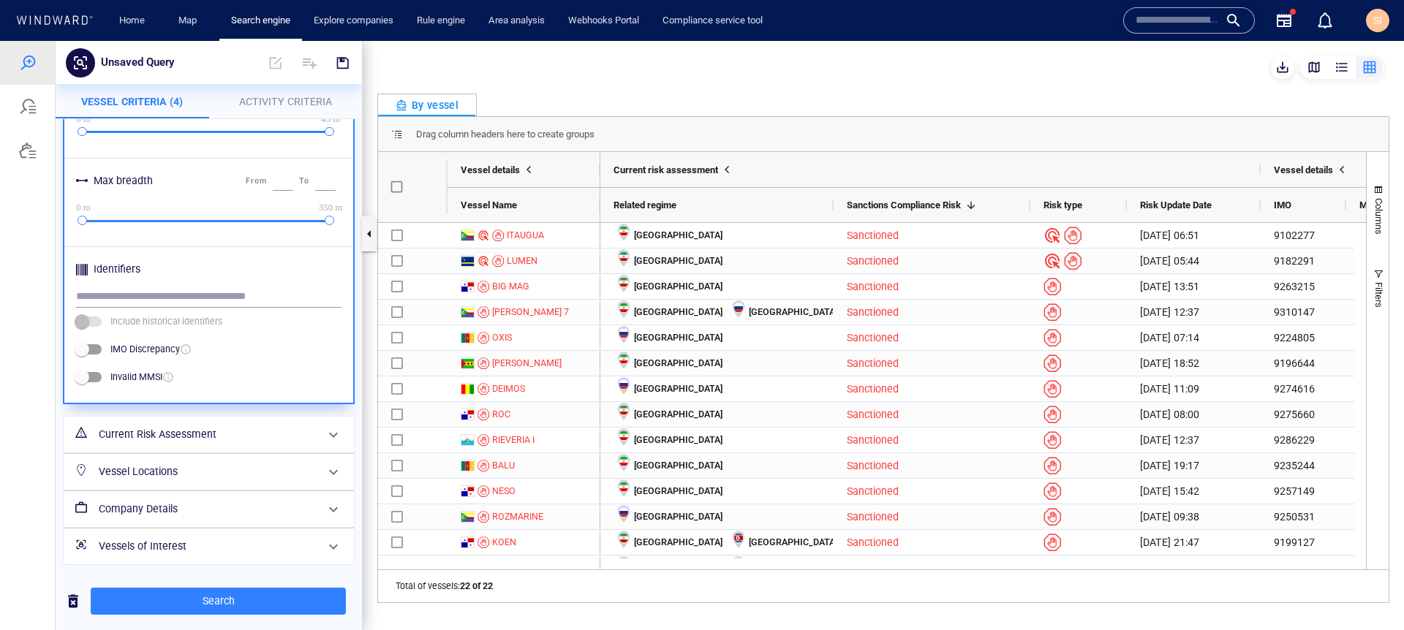
click at [220, 432] on h6 "Current Risk Assessment" at bounding box center [207, 435] width 217 height 18
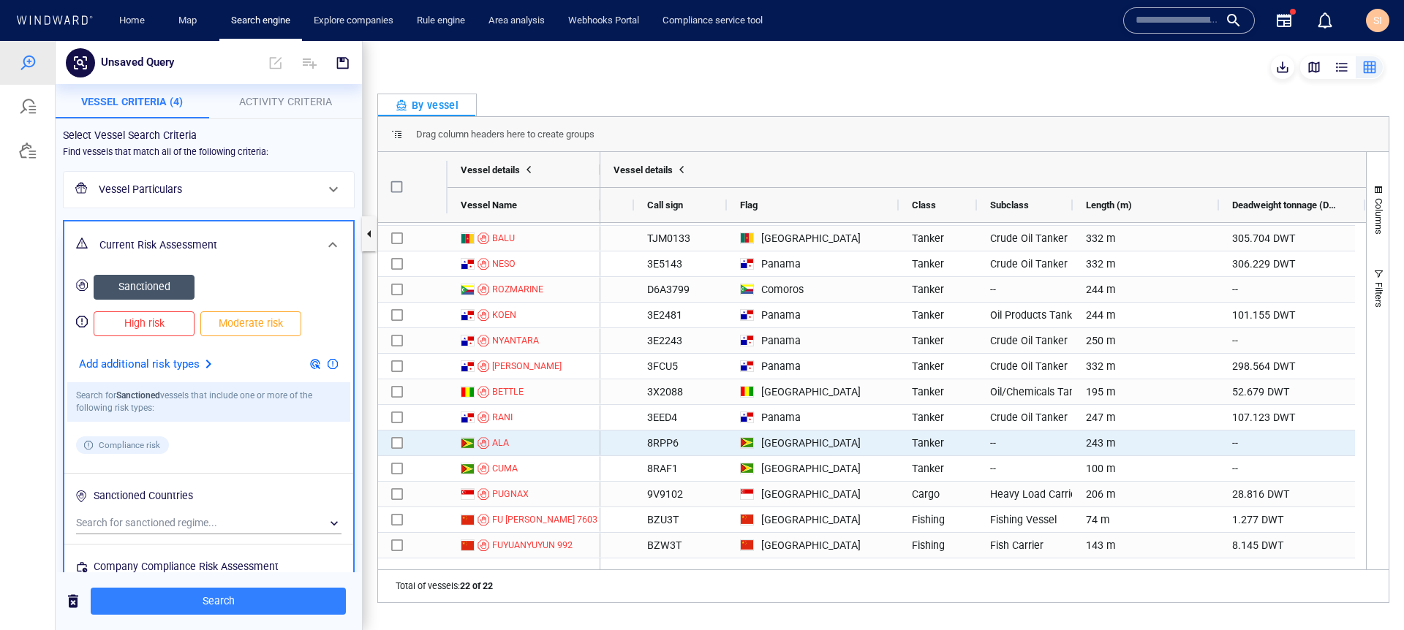
scroll to position [0, 1183]
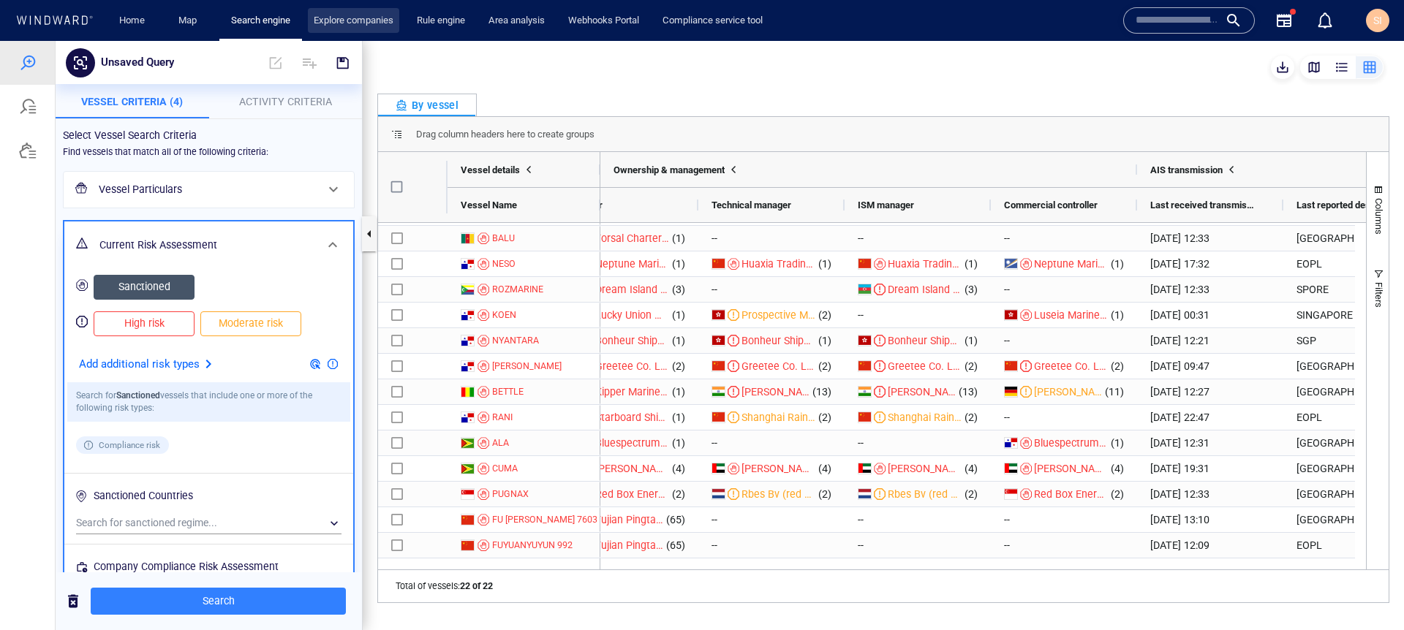
click at [351, 26] on link "Explore companies" at bounding box center [353, 21] width 91 height 26
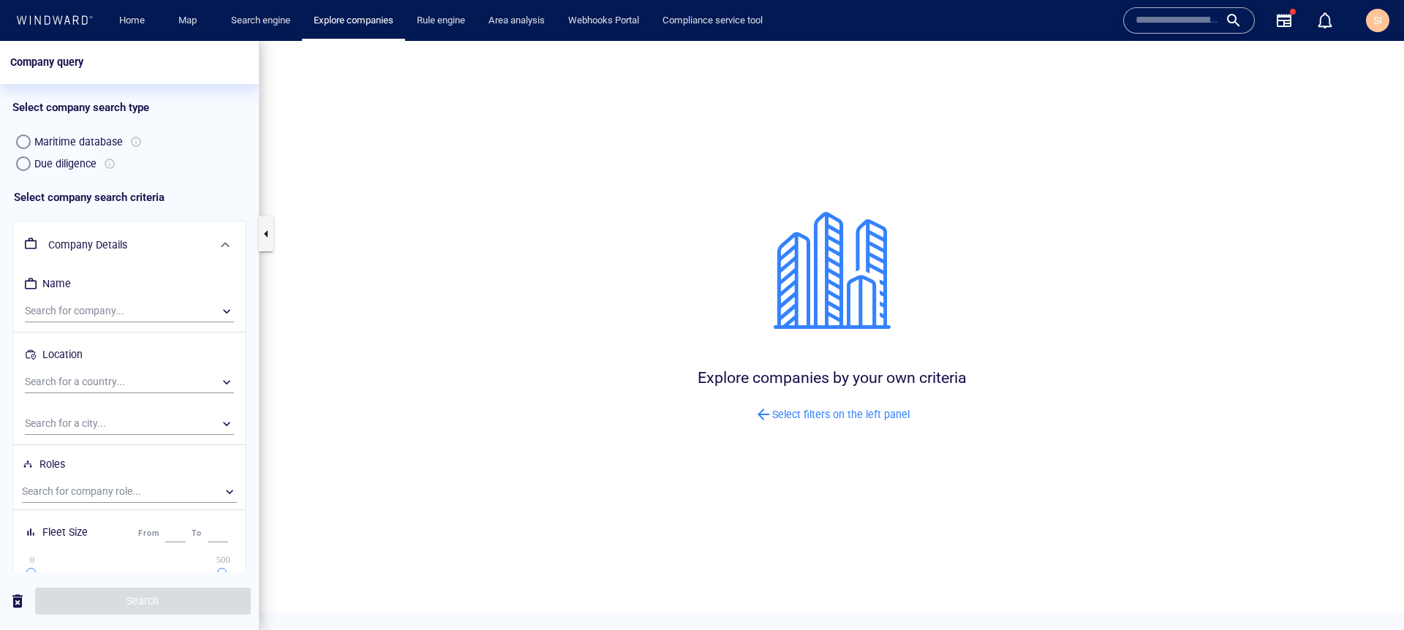
click at [50, 159] on div "Due diligence" at bounding box center [65, 164] width 62 height 18
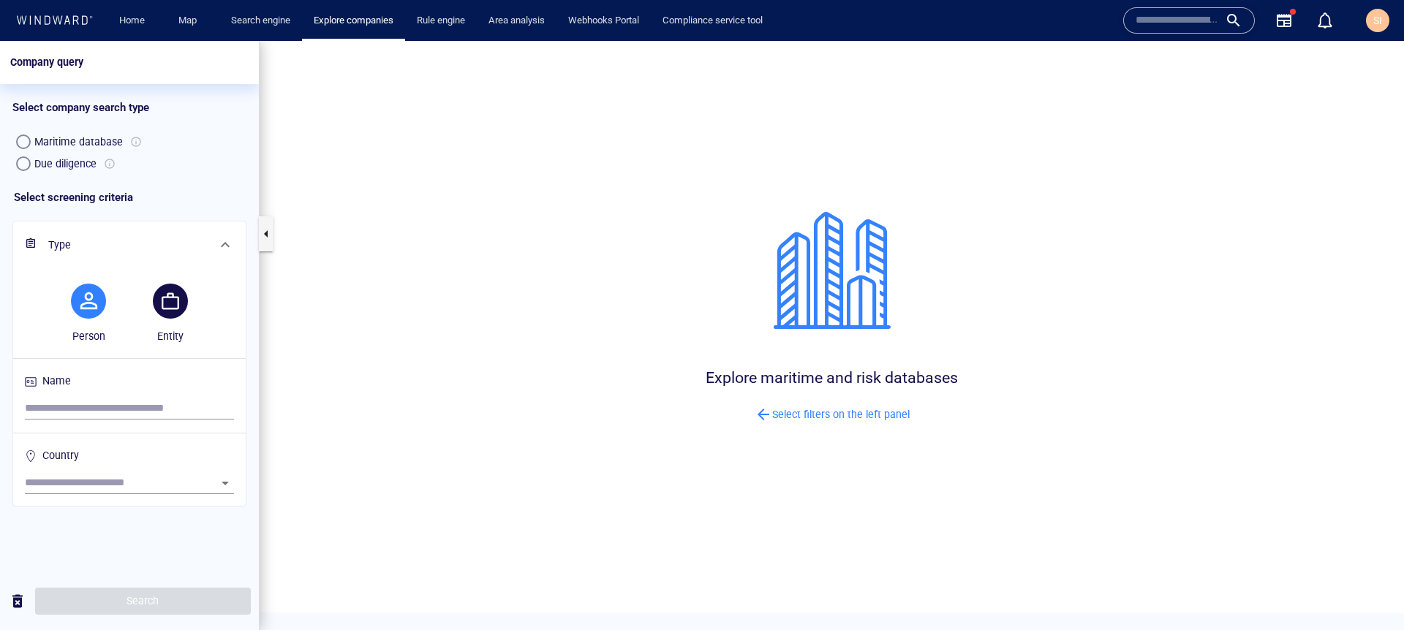
click at [128, 393] on h6 "Name" at bounding box center [129, 383] width 209 height 29
click at [127, 403] on input "search" at bounding box center [129, 409] width 209 height 22
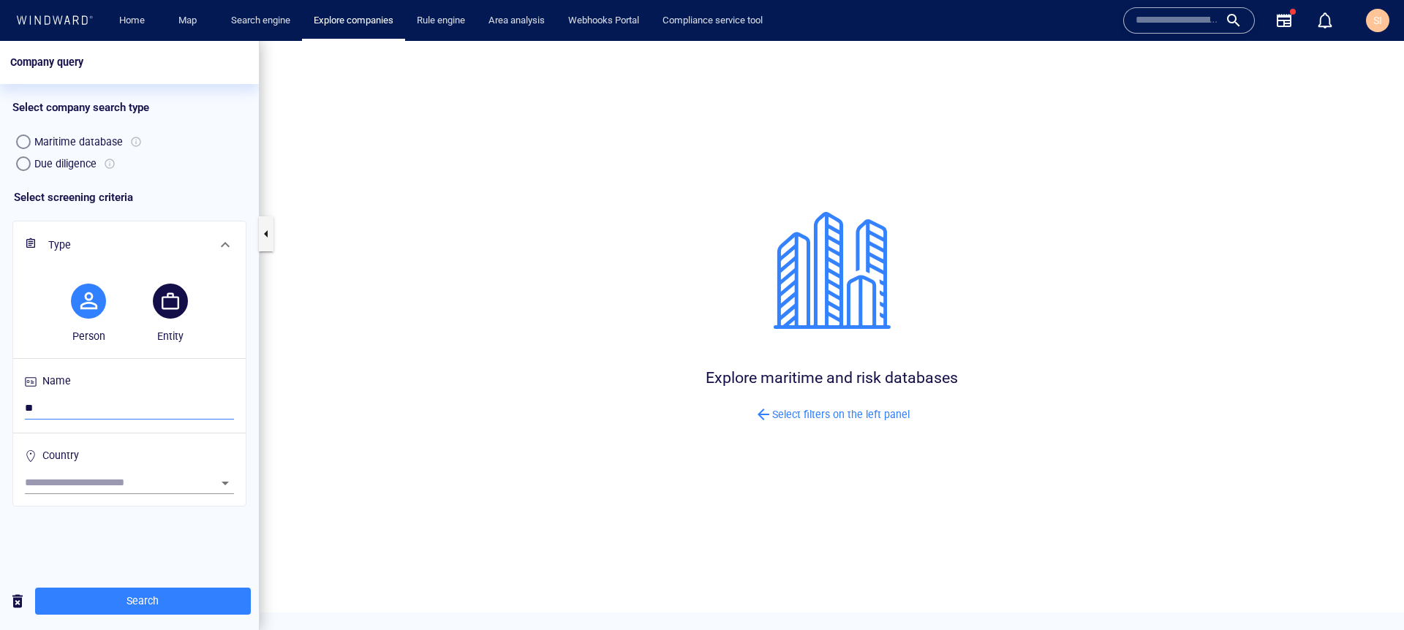
type input "*"
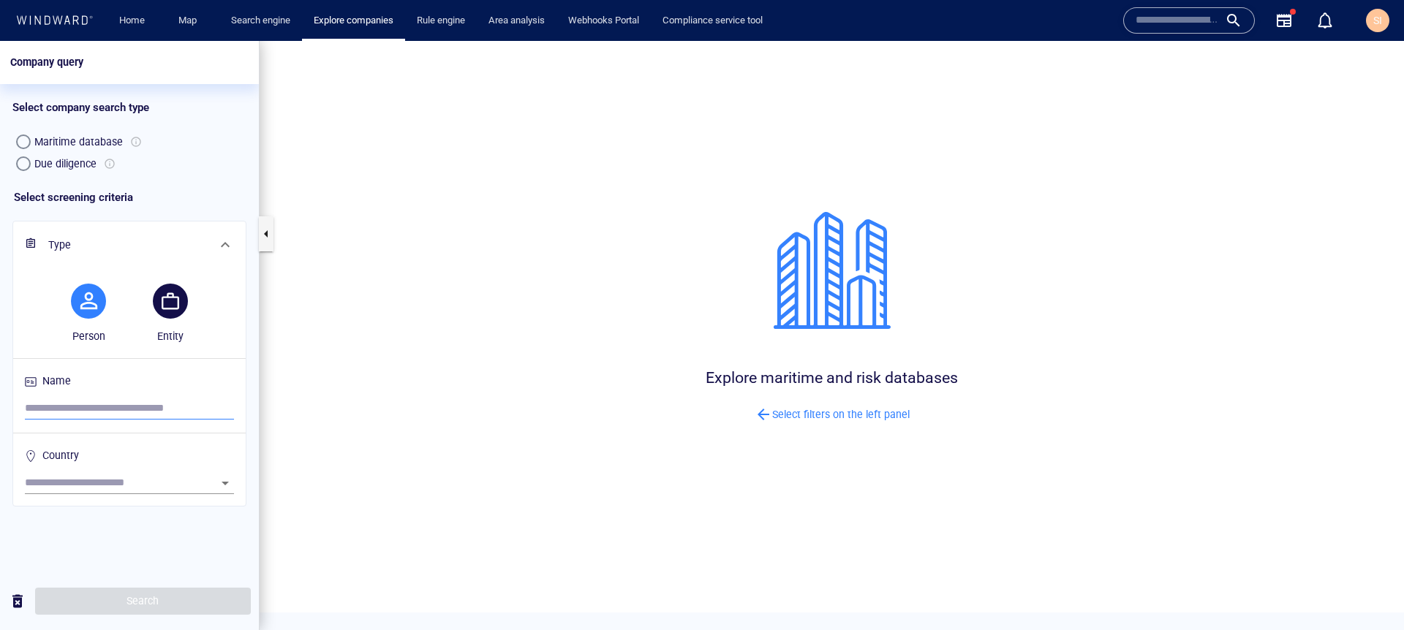
click at [165, 315] on button "button" at bounding box center [170, 301] width 35 height 35
click at [176, 402] on input "search" at bounding box center [129, 409] width 209 height 22
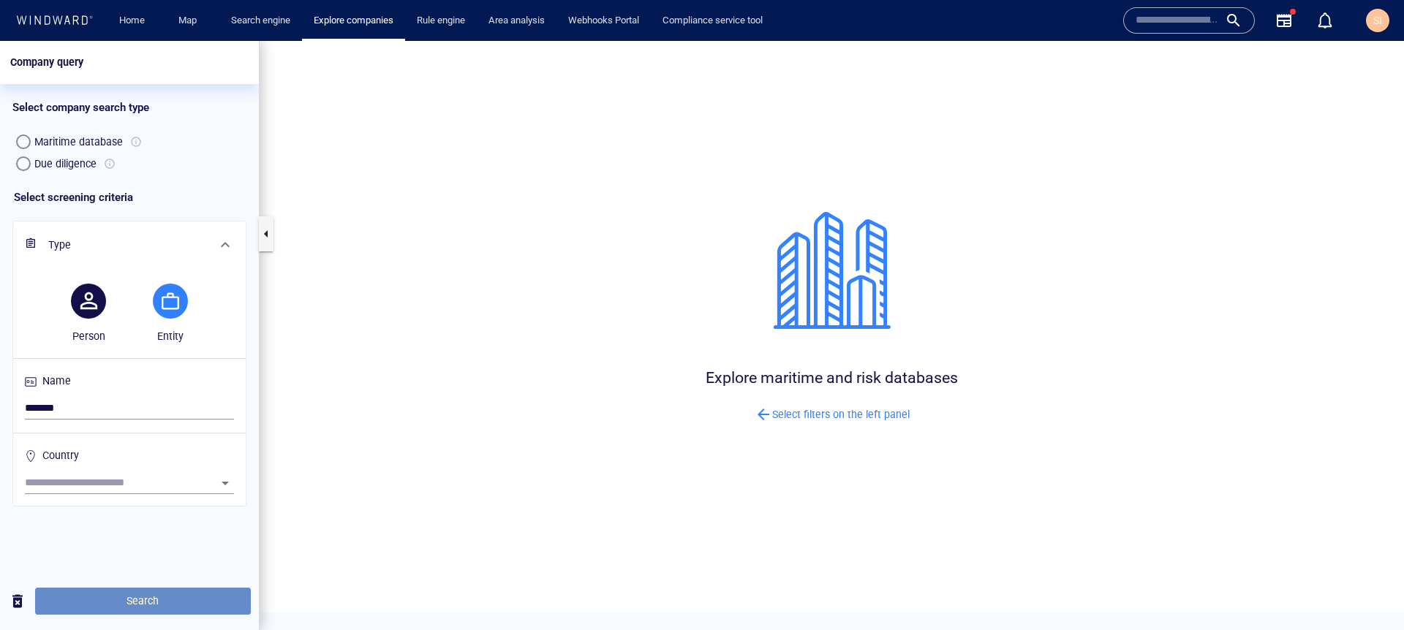
click at [164, 532] on span "Search" at bounding box center [143, 601] width 192 height 18
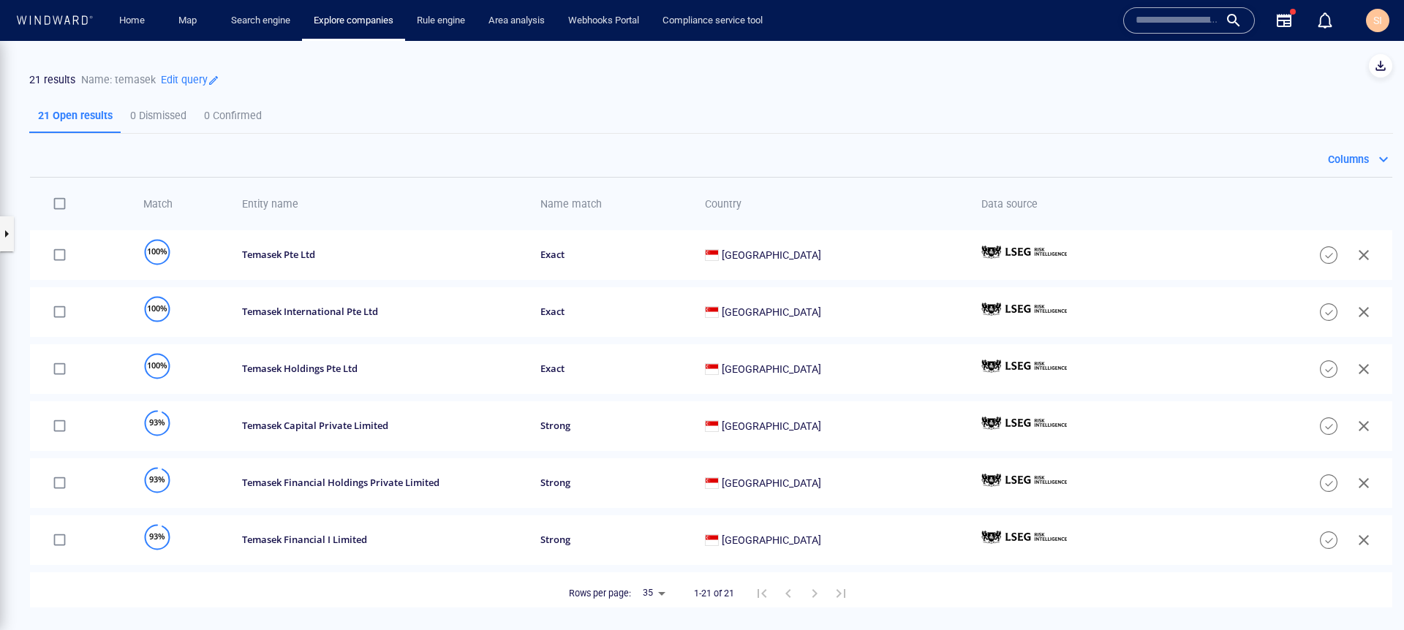
click at [176, 77] on p "Edit query" at bounding box center [188, 79] width 64 height 20
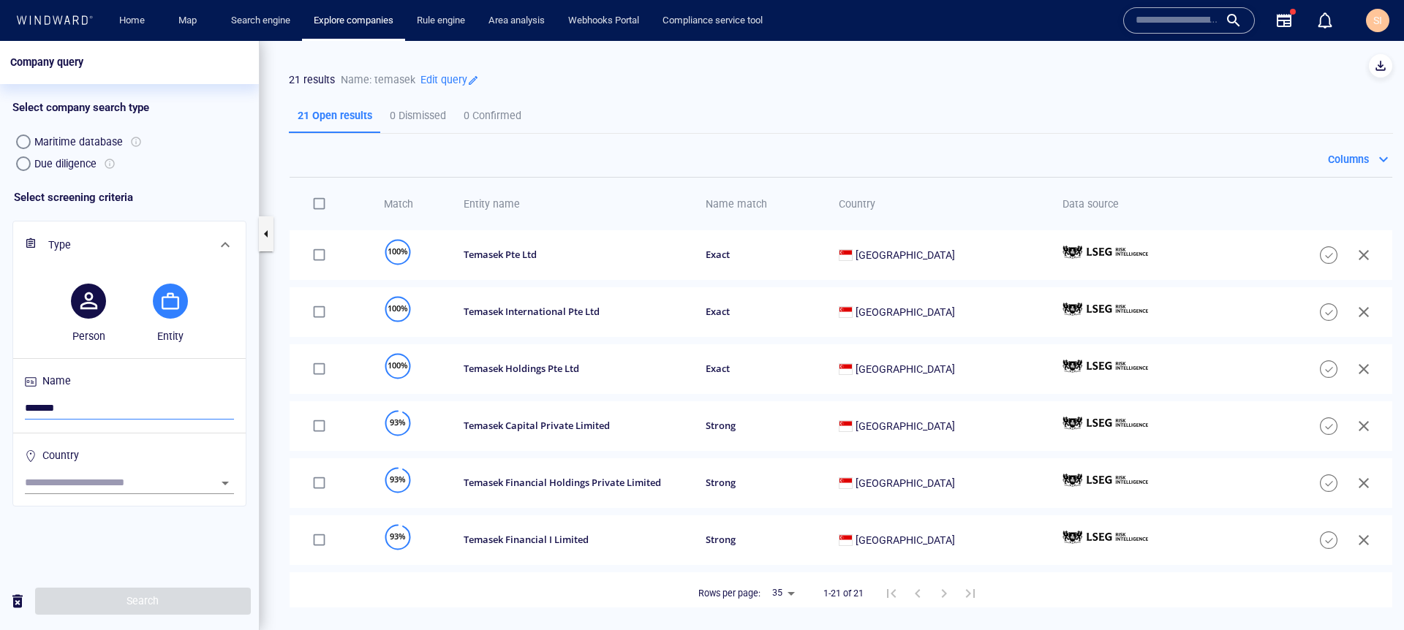
drag, startPoint x: 128, startPoint y: 412, endPoint x: 0, endPoint y: 401, distance: 128.5
click at [0, 401] on div "Select screening criteria Type Person Entity Name ******* Country" at bounding box center [129, 374] width 259 height 398
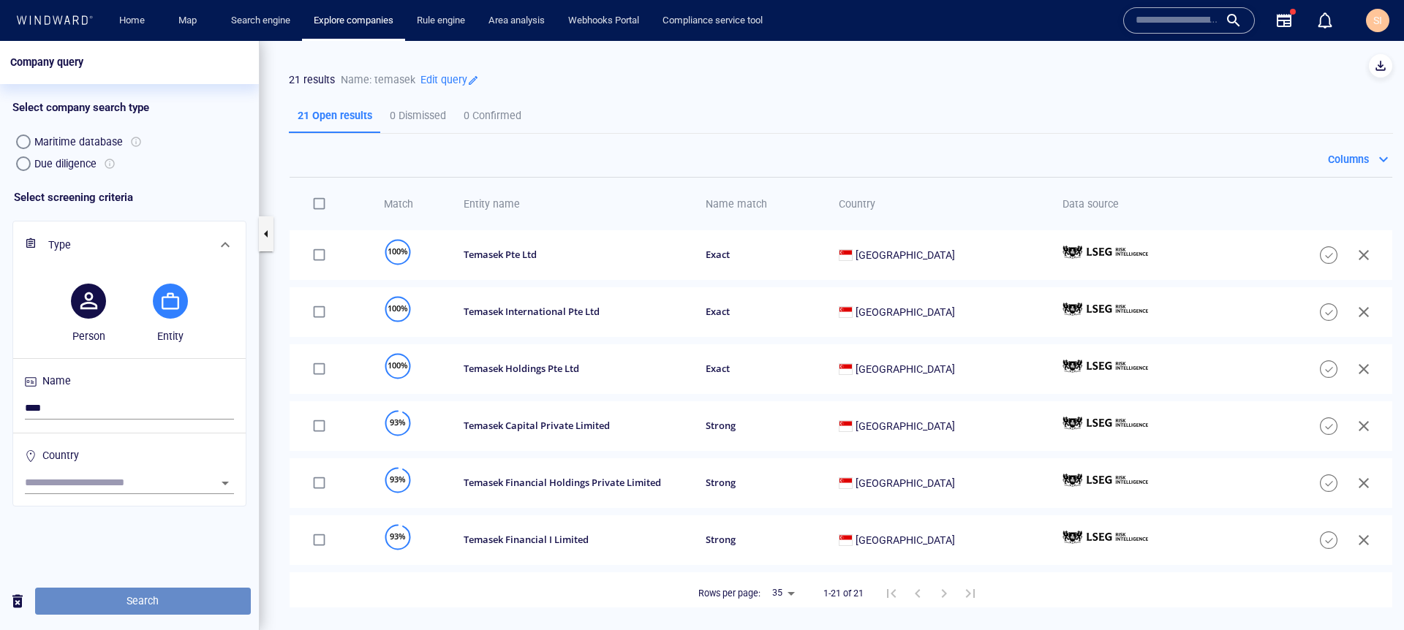
click at [171, 532] on span "Search" at bounding box center [143, 601] width 192 height 18
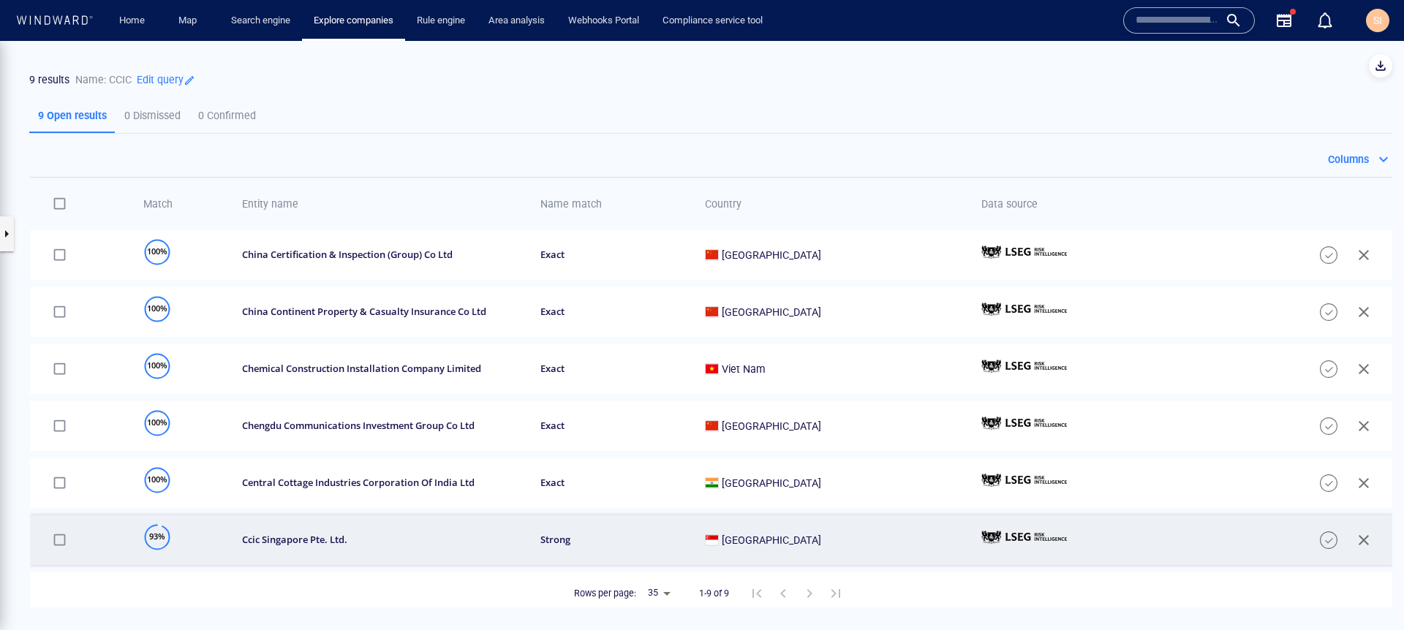
click at [474, 532] on div "ccic singapore pte. ltd." at bounding box center [382, 540] width 280 height 12
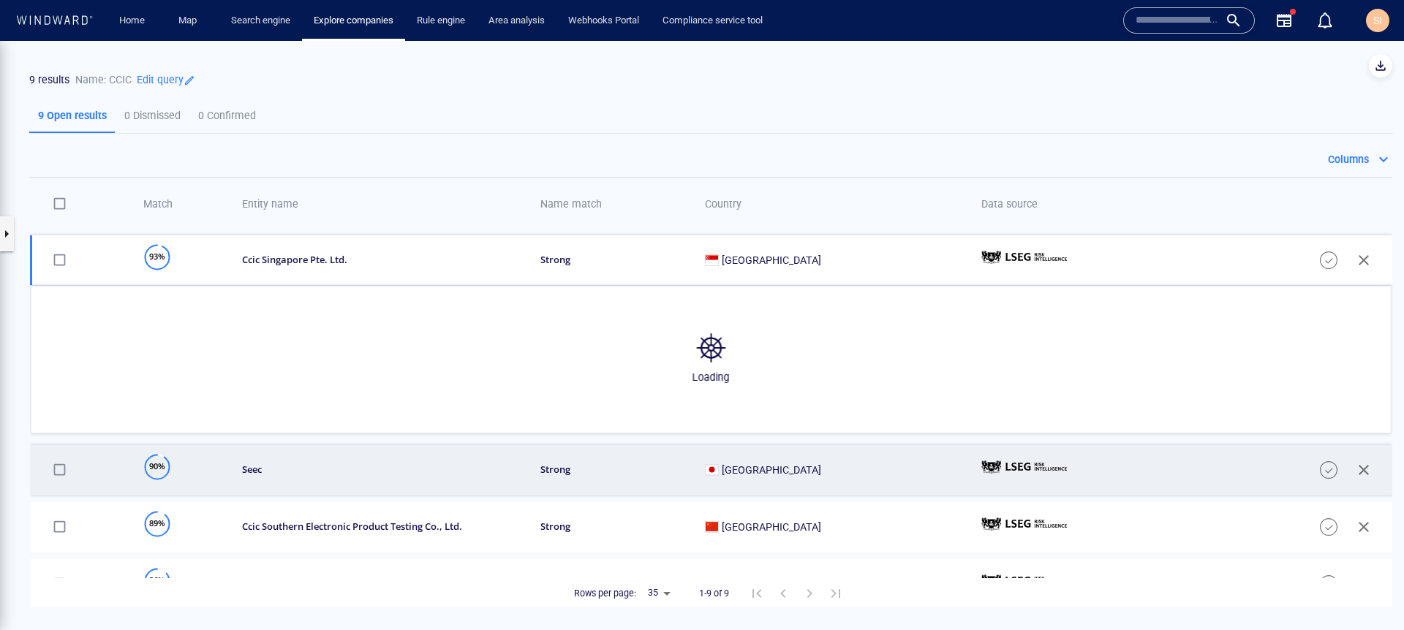
scroll to position [283, 0]
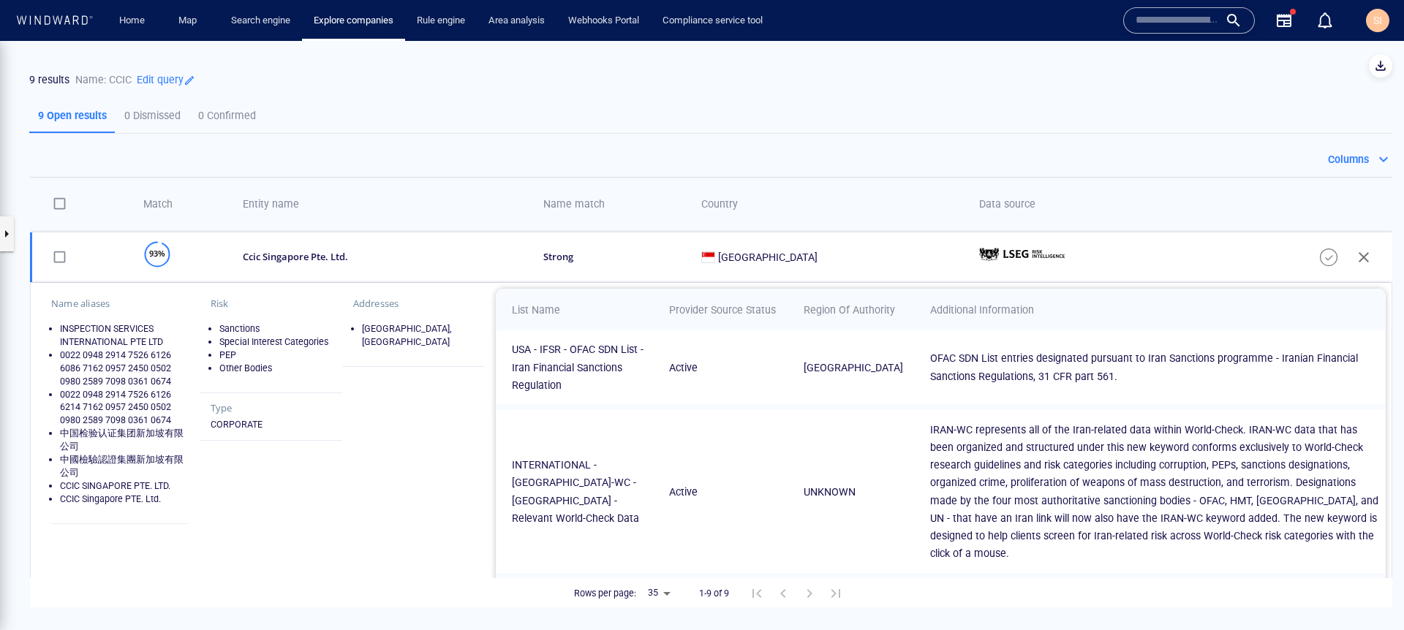
drag, startPoint x: 225, startPoint y: 327, endPoint x: 271, endPoint y: 343, distance: 48.8
click at [271, 343] on ul "Sanctions Special Interest Categories PEP Other Bodies" at bounding box center [271, 349] width 121 height 53
drag, startPoint x: 780, startPoint y: 366, endPoint x: 808, endPoint y: 378, distance: 30.4
click at [823, 375] on td "USA" at bounding box center [851, 368] width 127 height 74
drag, startPoint x: 659, startPoint y: 372, endPoint x: 709, endPoint y: 393, distance: 54.1
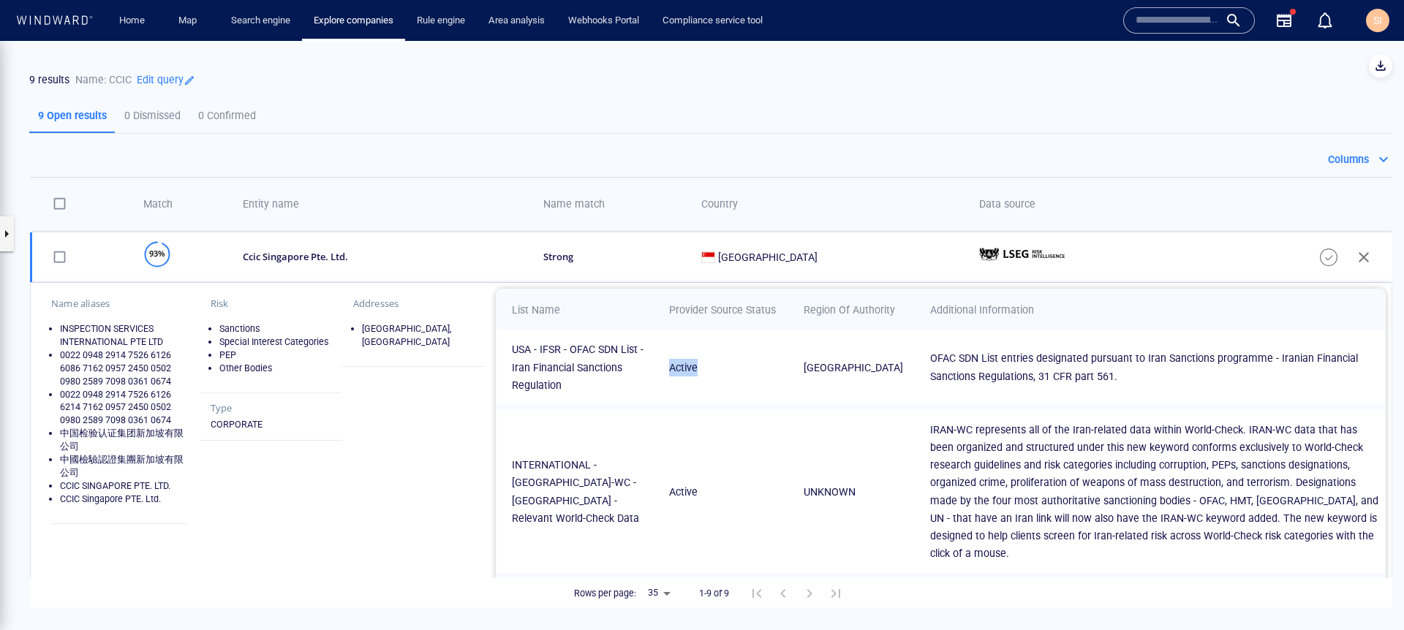
click at [709, 393] on td "Active" at bounding box center [721, 368] width 135 height 74
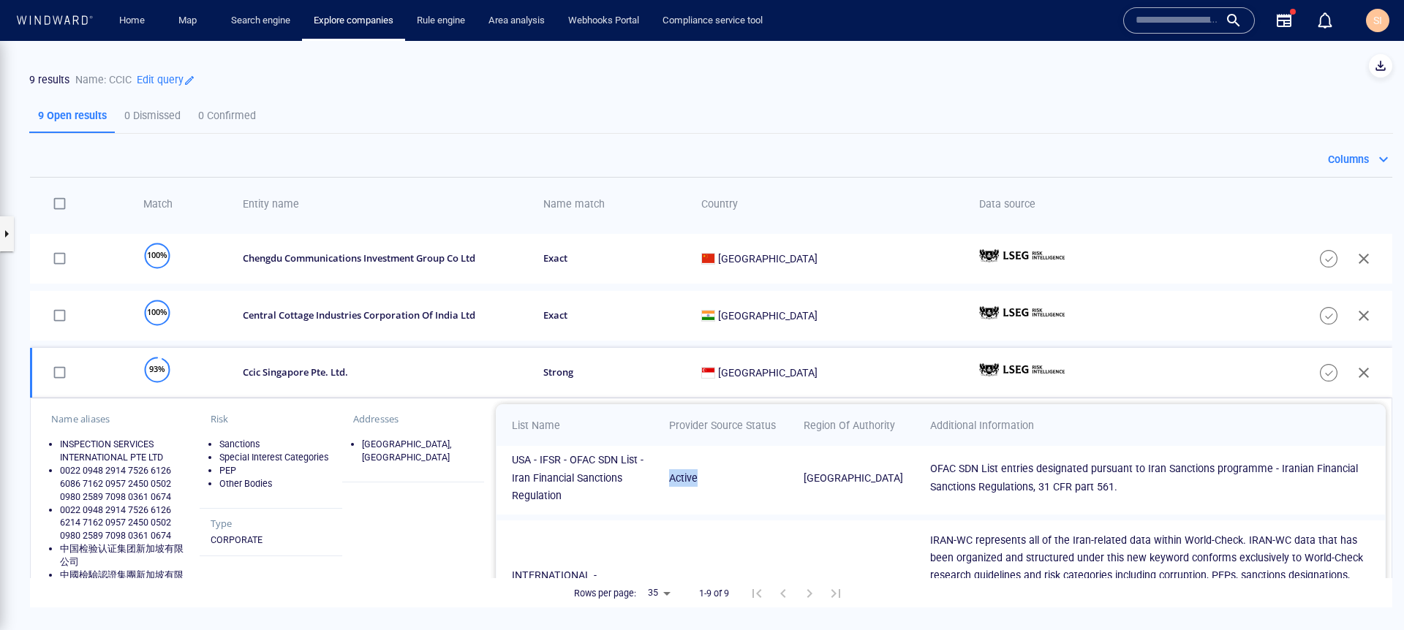
scroll to position [0, 0]
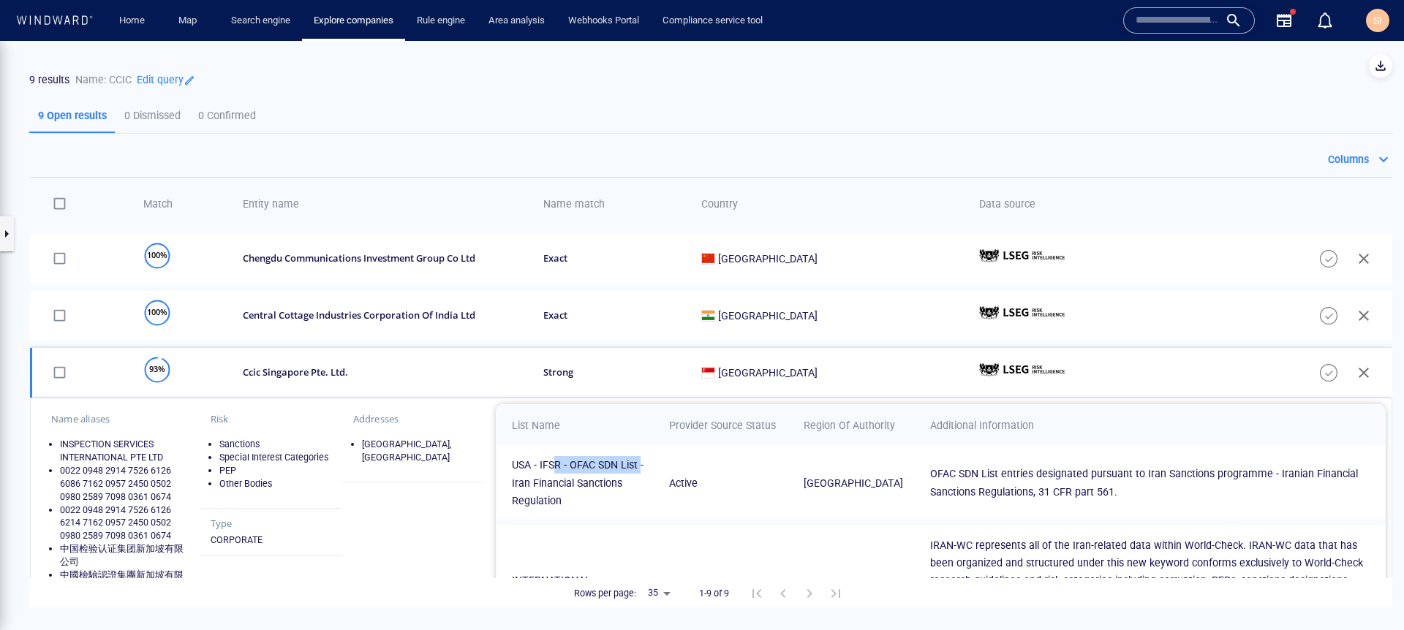
drag, startPoint x: 551, startPoint y: 473, endPoint x: 632, endPoint y: 466, distance: 80.8
click at [632, 466] on p "USA - IFSR - OFAC SDN List - Iran Financial Sanctions Regulation" at bounding box center [581, 482] width 138 height 53
drag, startPoint x: 513, startPoint y: 486, endPoint x: 535, endPoint y: 490, distance: 23.1
click at [535, 490] on p "USA - IFSR - OFAC SDN List - Iran Financial Sanctions Regulation" at bounding box center [581, 482] width 138 height 53
click at [168, 90] on div "9 results Name: CCIC Edit query" at bounding box center [643, 80] width 1235 height 26
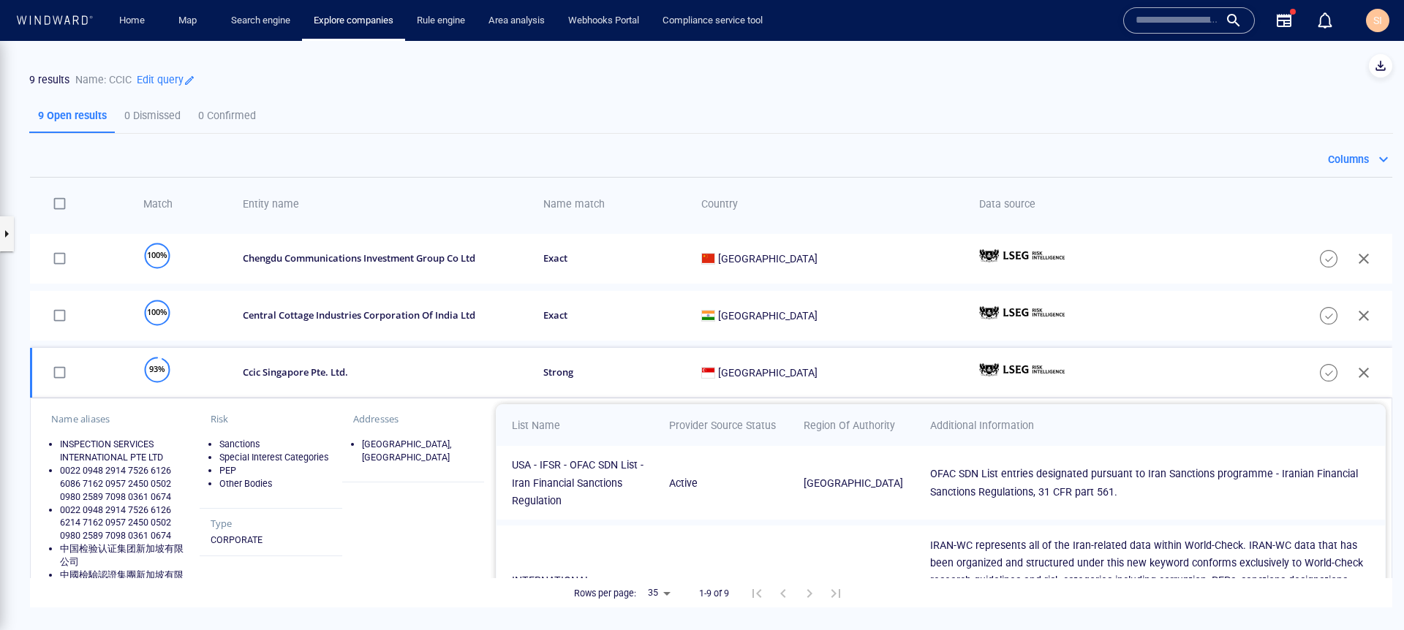
click at [168, 86] on p "Edit query" at bounding box center [164, 79] width 64 height 20
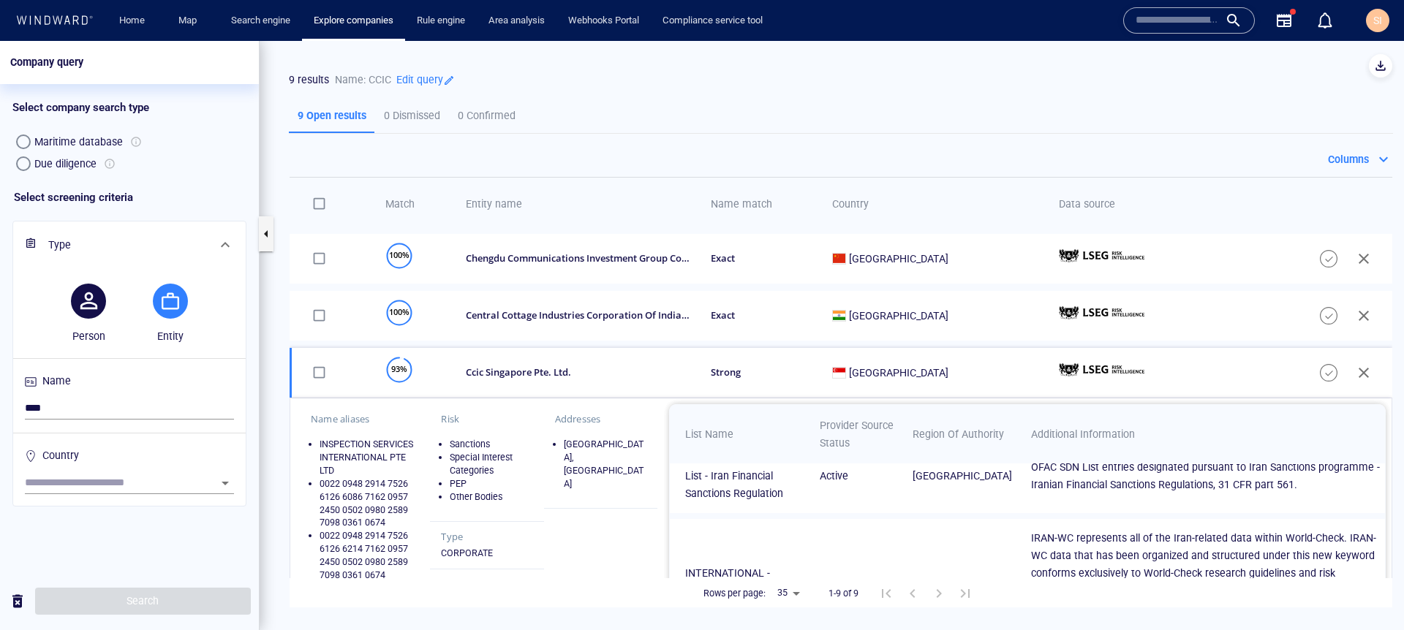
scroll to position [26, 0]
drag, startPoint x: 451, startPoint y: 445, endPoint x: 492, endPoint y: 446, distance: 41.0
click at [492, 446] on li "Sanctions" at bounding box center [491, 444] width 83 height 13
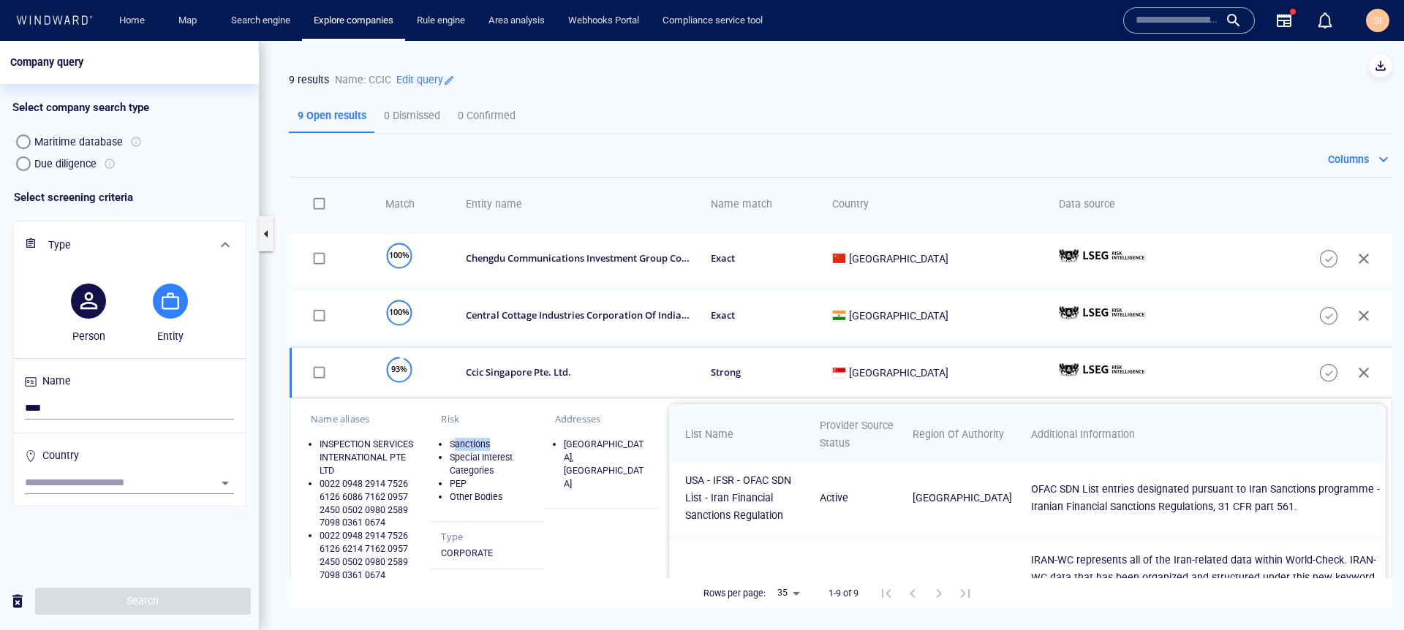
scroll to position [0, 0]
drag, startPoint x: 1029, startPoint y: 491, endPoint x: 1101, endPoint y: 500, distance: 73.0
click at [1074, 500] on p "OFAC SDN List entries designated pursuant to Iran Sanctions programme - Iranian…" at bounding box center [1206, 501] width 350 height 36
drag, startPoint x: 64, startPoint y: 411, endPoint x: 0, endPoint y: 412, distance: 63.6
click at [0, 412] on div "Select screening criteria Type Person Entity Name **** Country" at bounding box center [129, 374] width 259 height 398
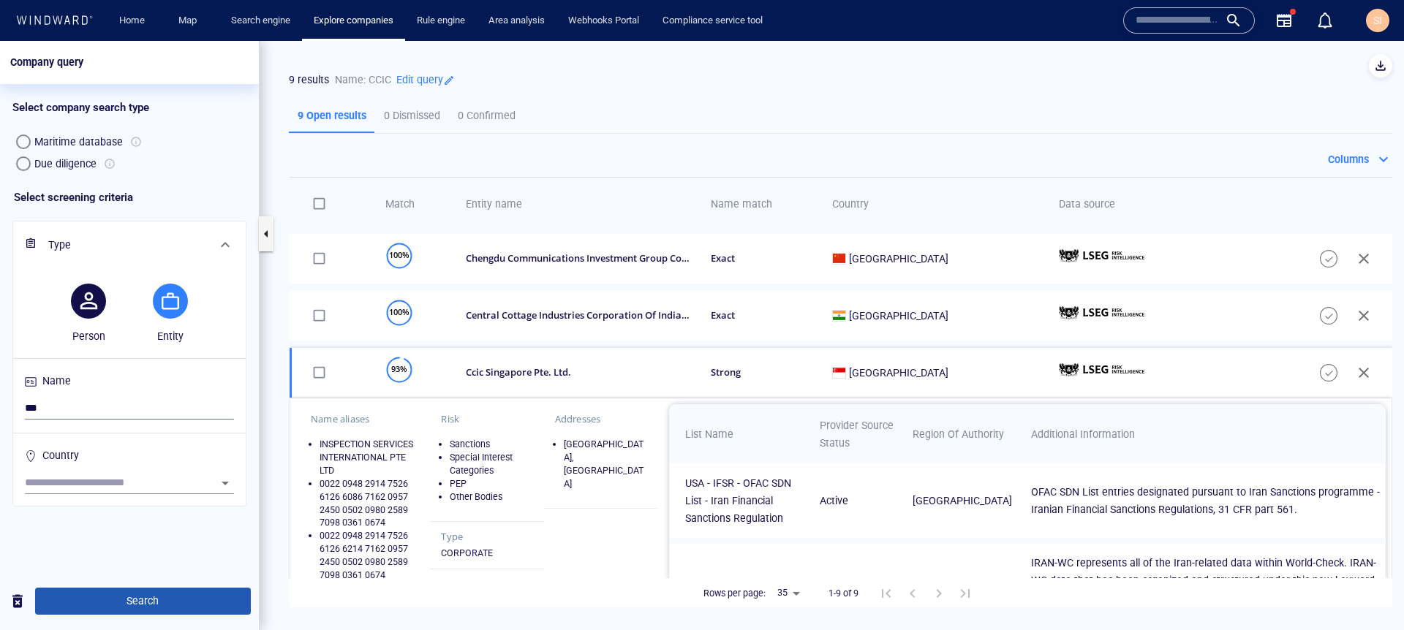
type input "***"
click at [123, 532] on span "Search" at bounding box center [143, 601] width 192 height 18
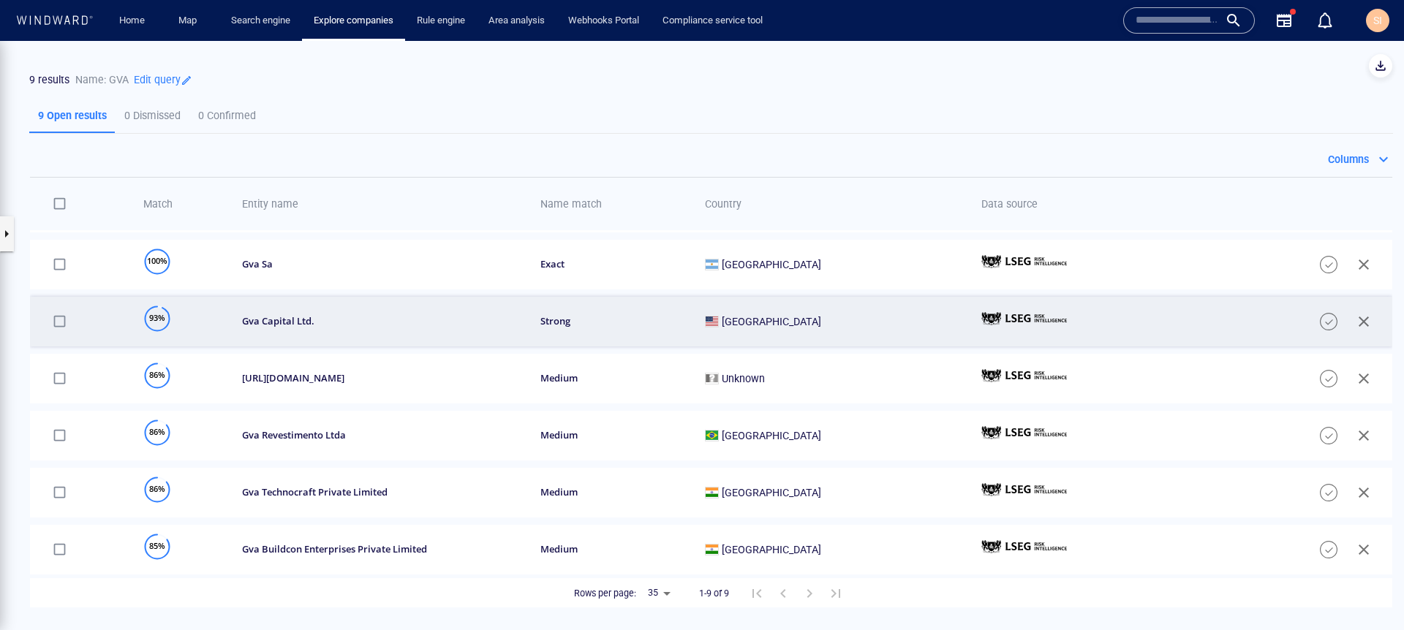
scroll to position [165, 0]
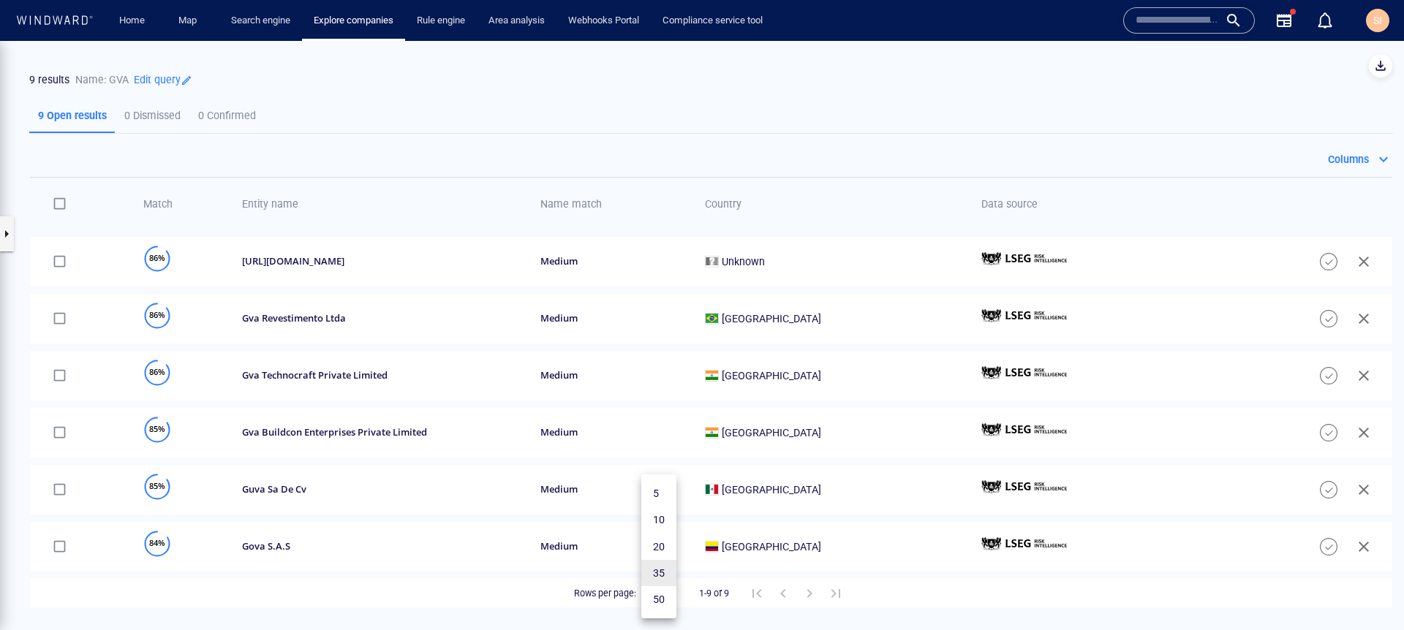
click at [666, 532] on body "Company query Something went wrong An error occurred while searching for the en…" at bounding box center [702, 336] width 1404 height 590
click at [665, 532] on li "50" at bounding box center [658, 600] width 35 height 26
type input "**"
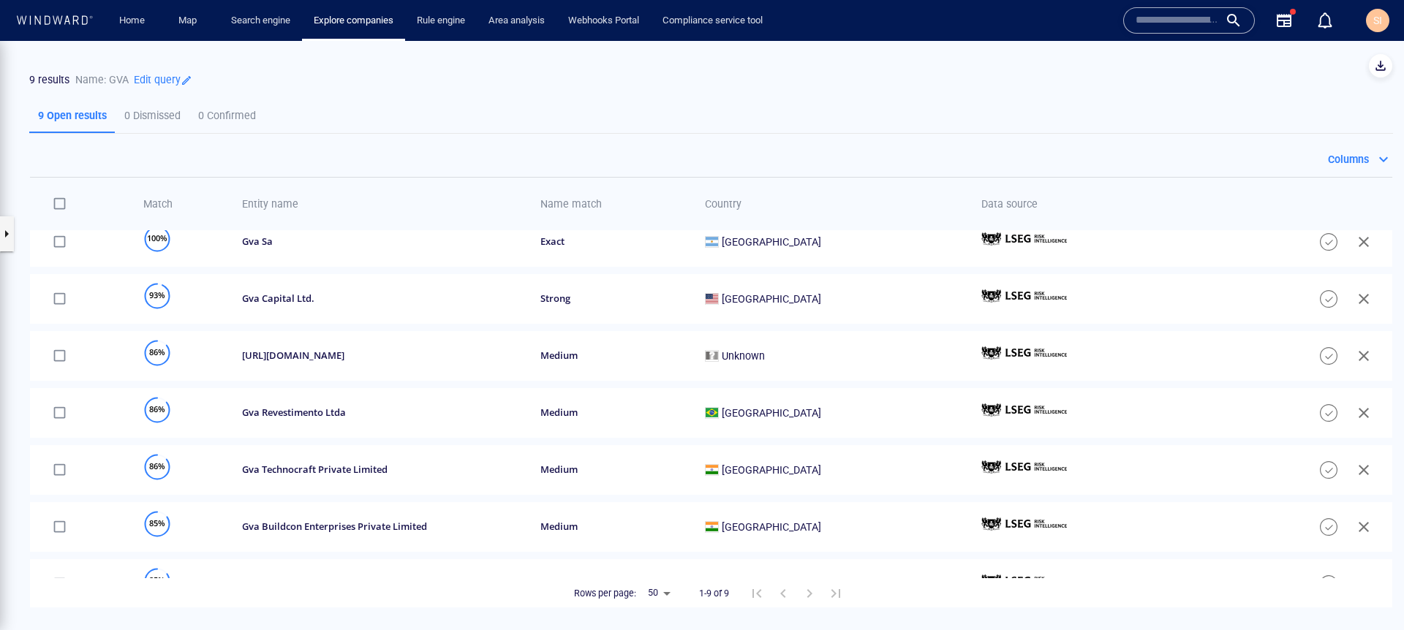
scroll to position [0, 0]
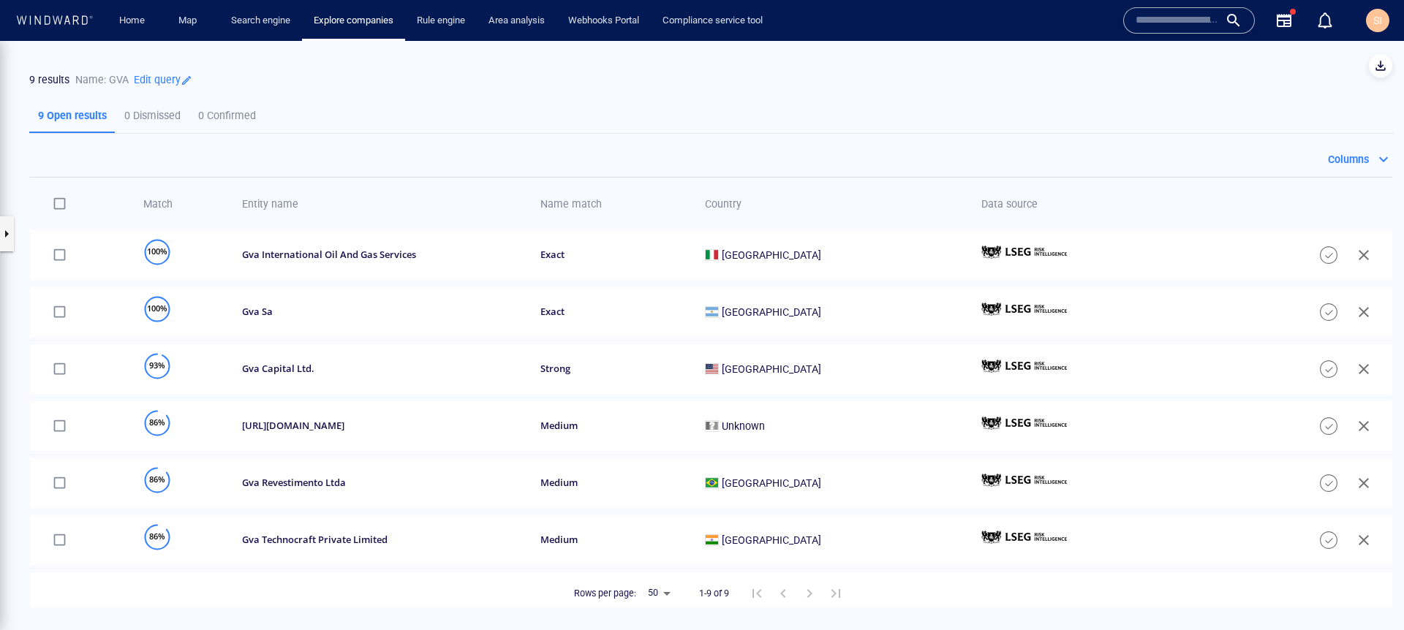
click at [163, 85] on p "Edit query" at bounding box center [161, 79] width 64 height 20
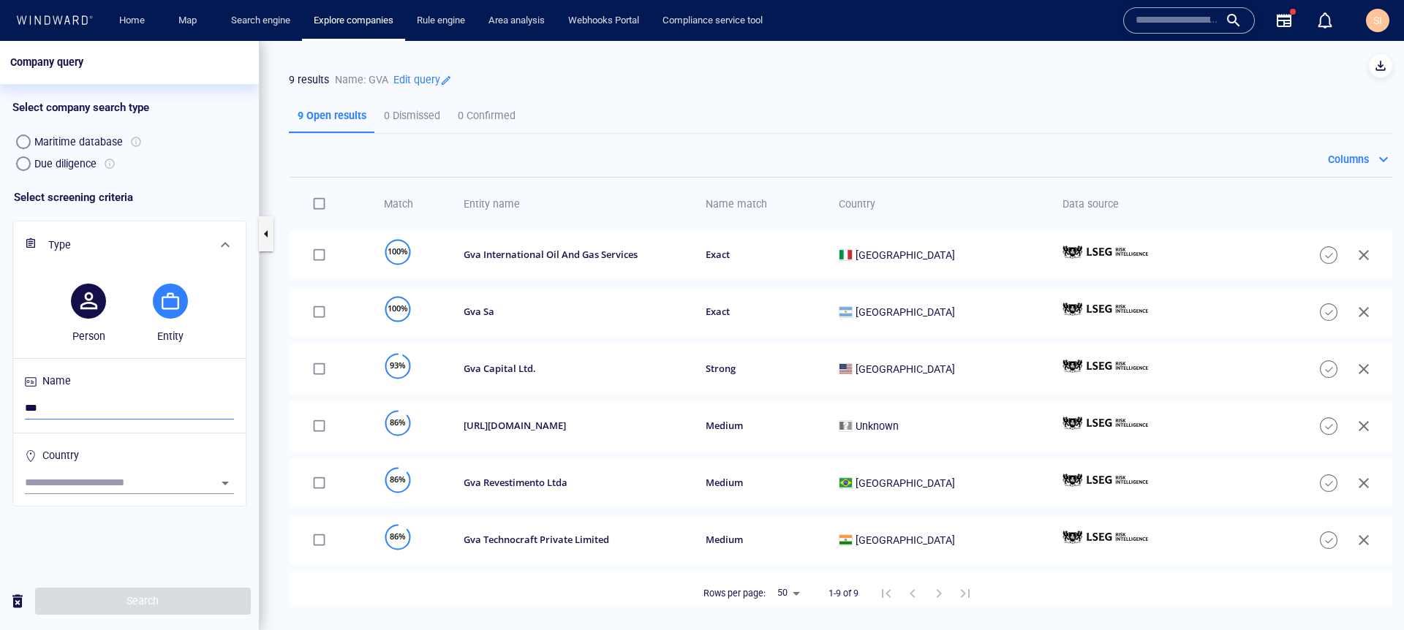
drag, startPoint x: 37, startPoint y: 411, endPoint x: 0, endPoint y: 411, distance: 37.3
click at [0, 411] on div "Select screening criteria Type Person Entity Name *** Country" at bounding box center [129, 374] width 259 height 398
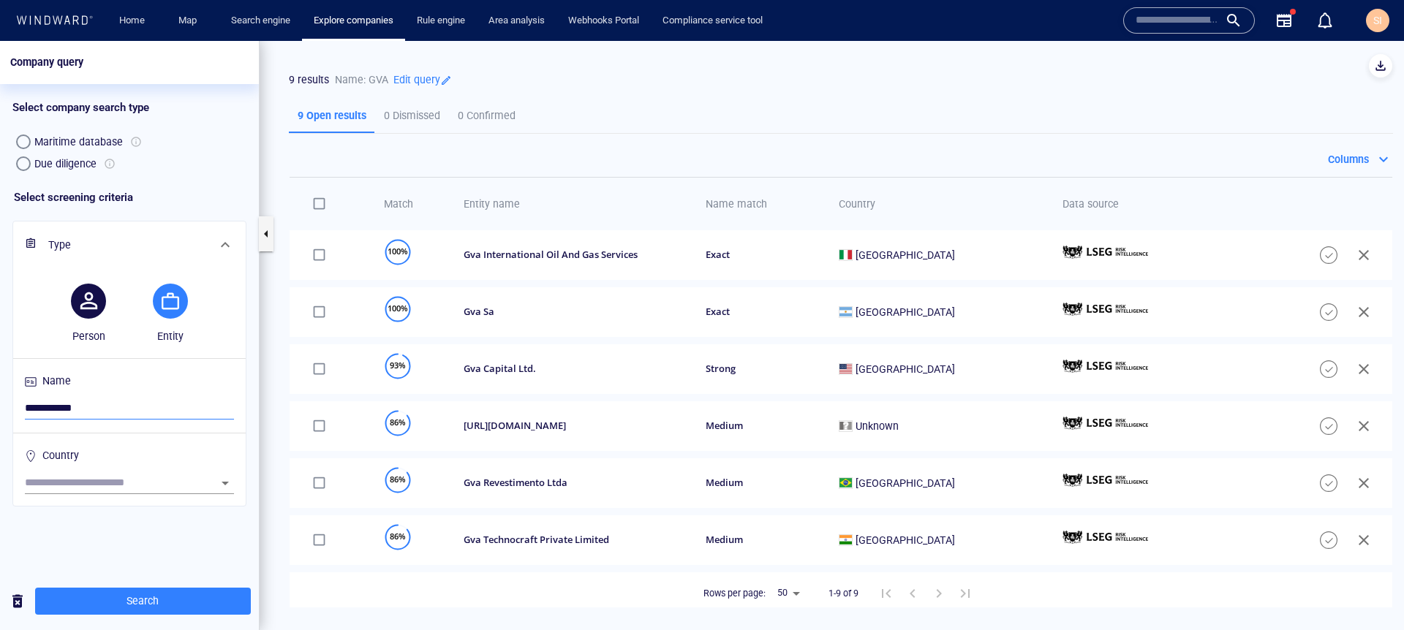
type input "**********"
click at [178, 532] on span "Search" at bounding box center [143, 601] width 192 height 18
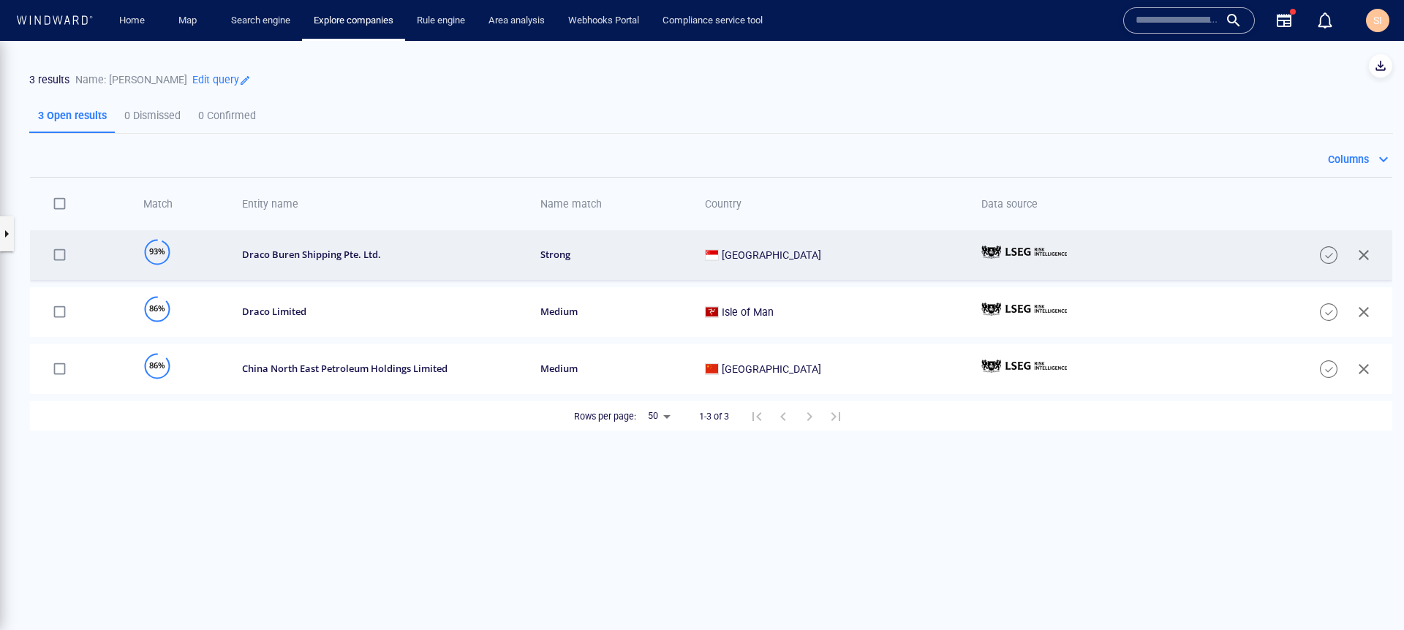
click at [483, 274] on td "draco buren shipping pte. ltd." at bounding box center [376, 255] width 299 height 50
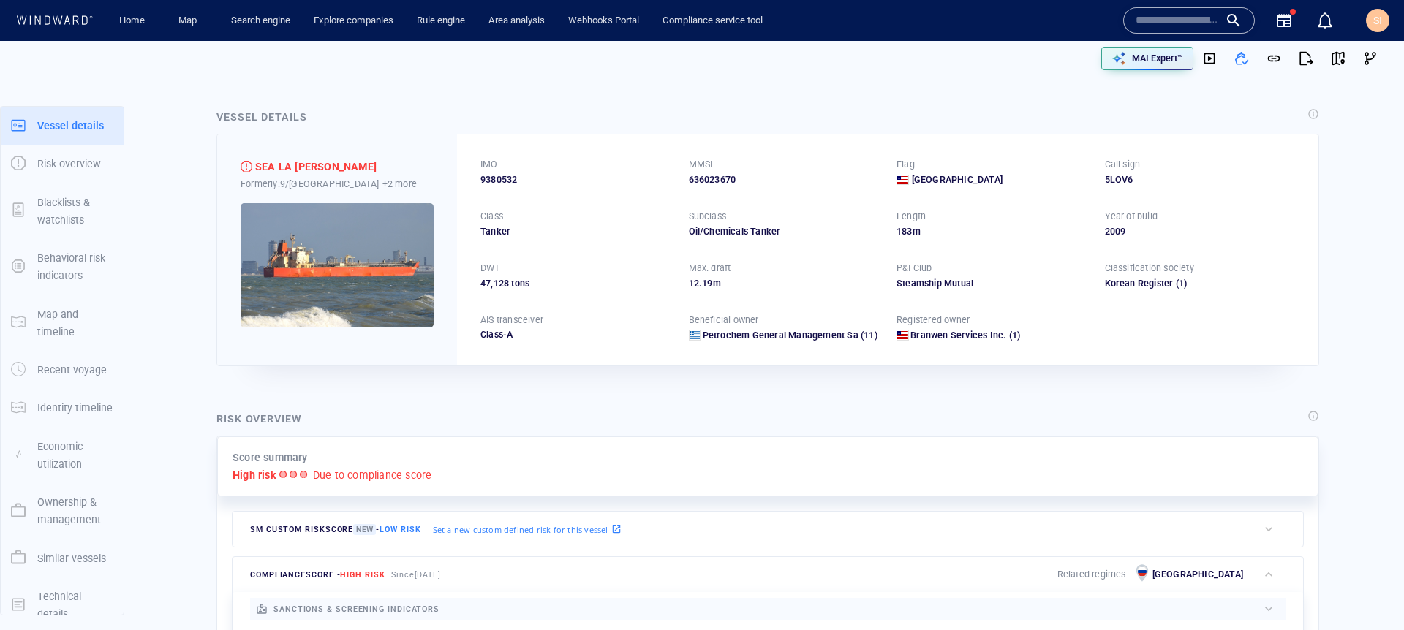
click at [1074, 31] on div "SI" at bounding box center [1377, 20] width 23 height 23
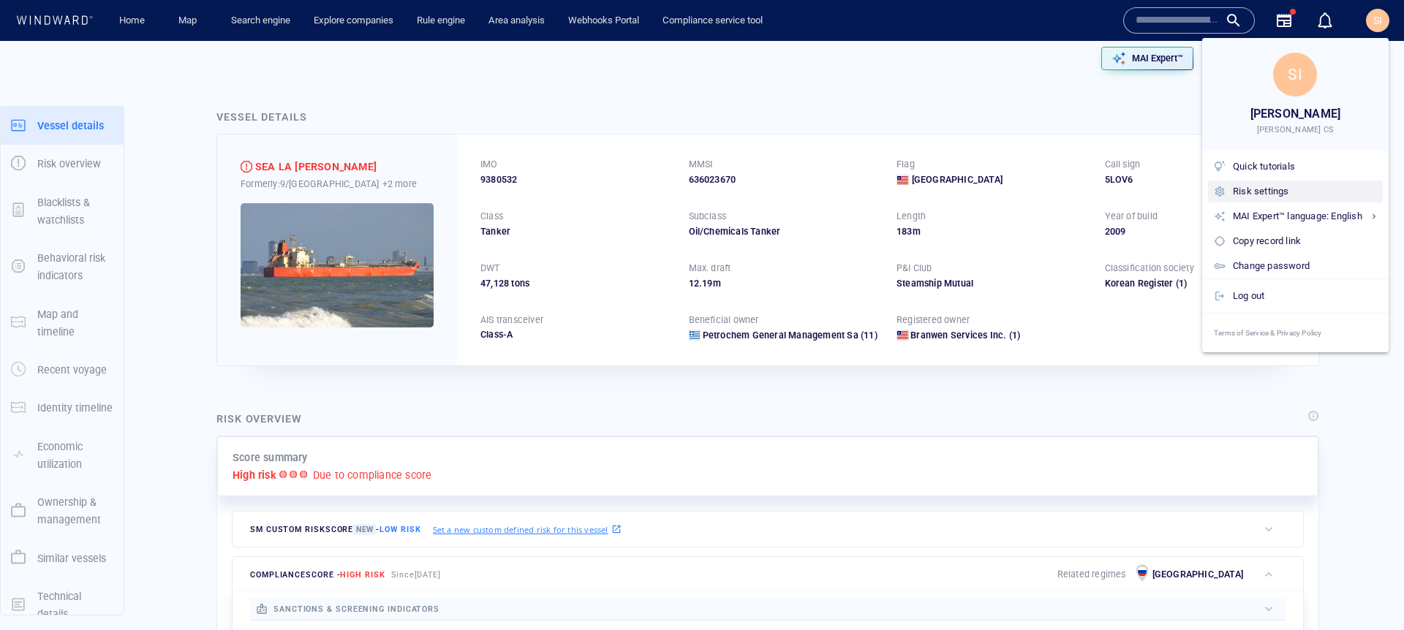
click at [1074, 194] on div "Risk settings" at bounding box center [1305, 192] width 144 height 16
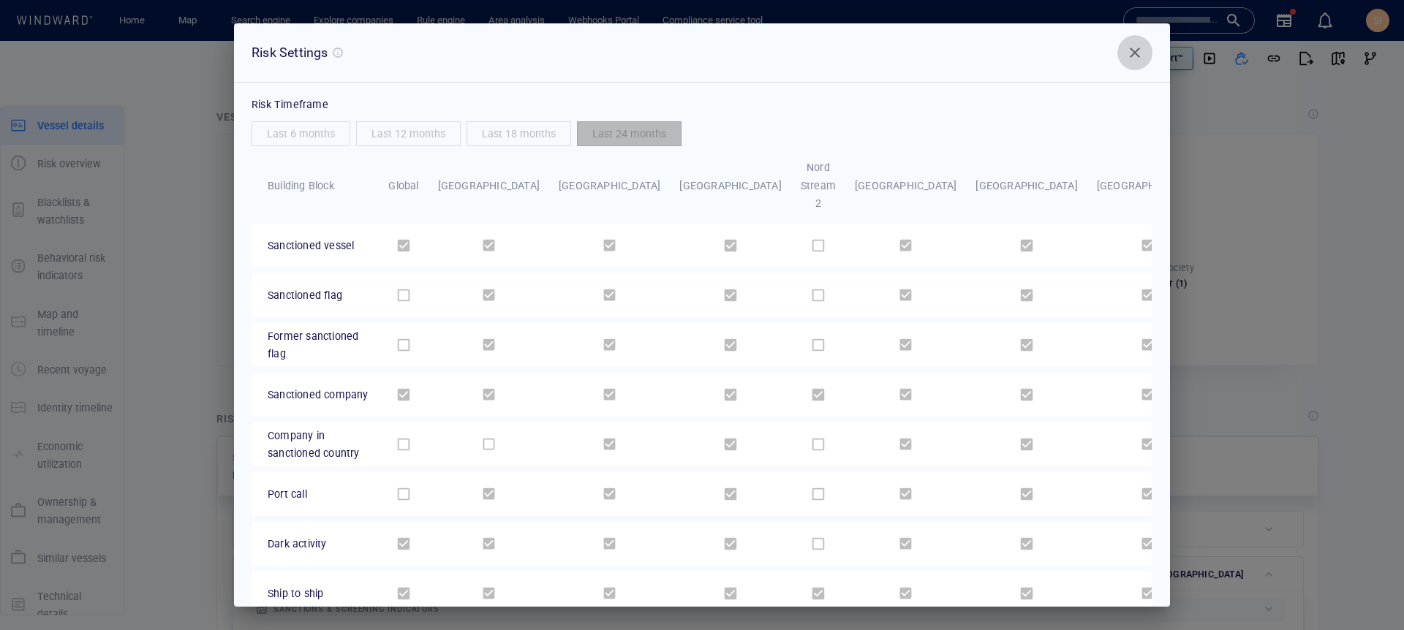
click at [1074, 48] on span "Close" at bounding box center [1135, 53] width 18 height 18
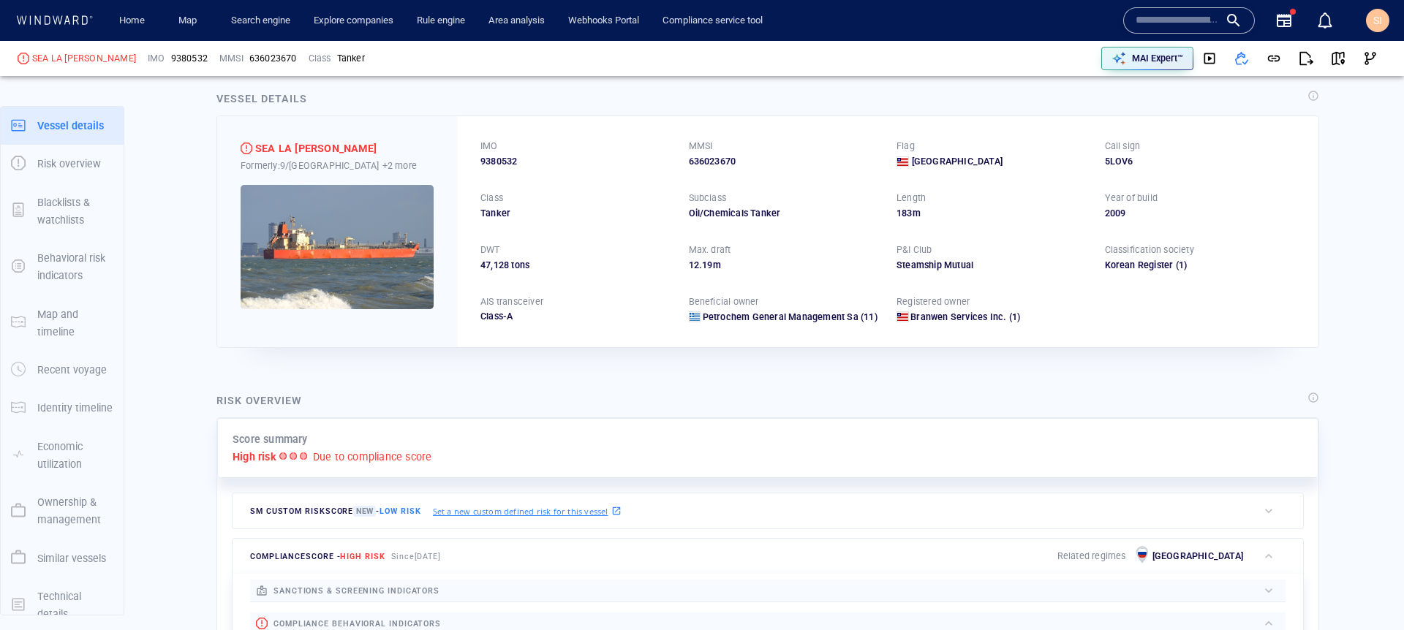
scroll to position [28, 0]
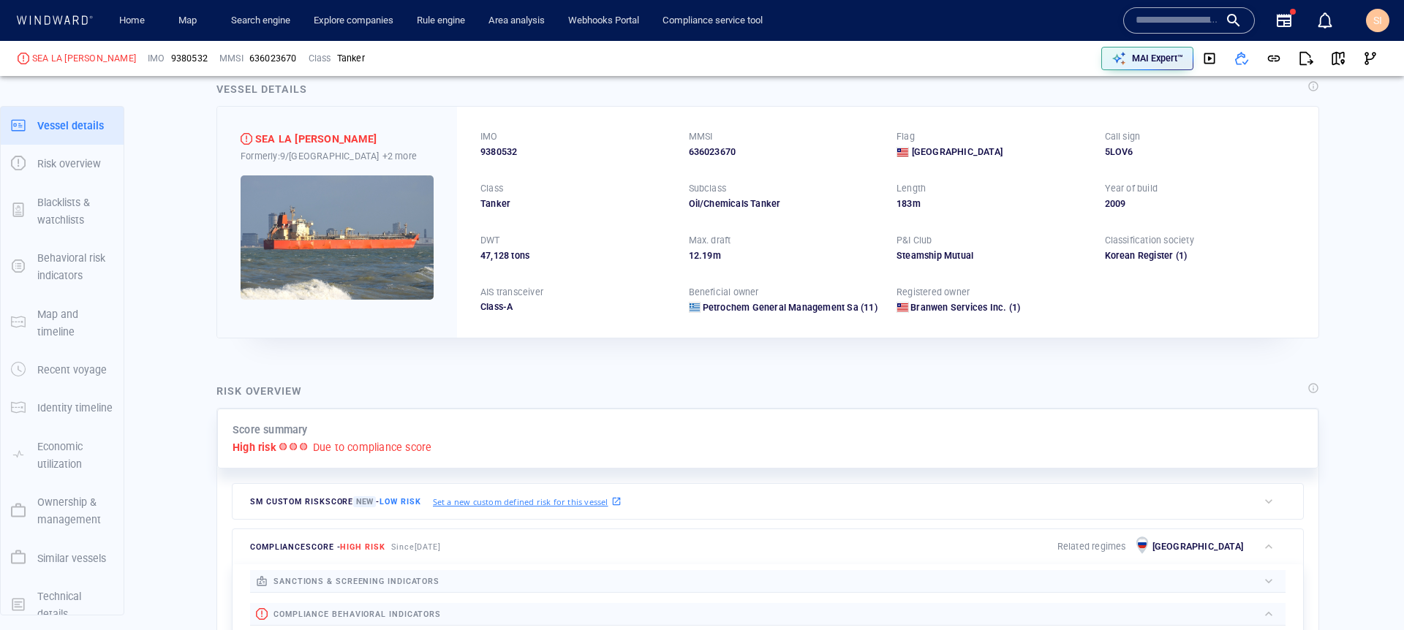
click at [660, 532] on div at bounding box center [849, 581] width 818 height 16
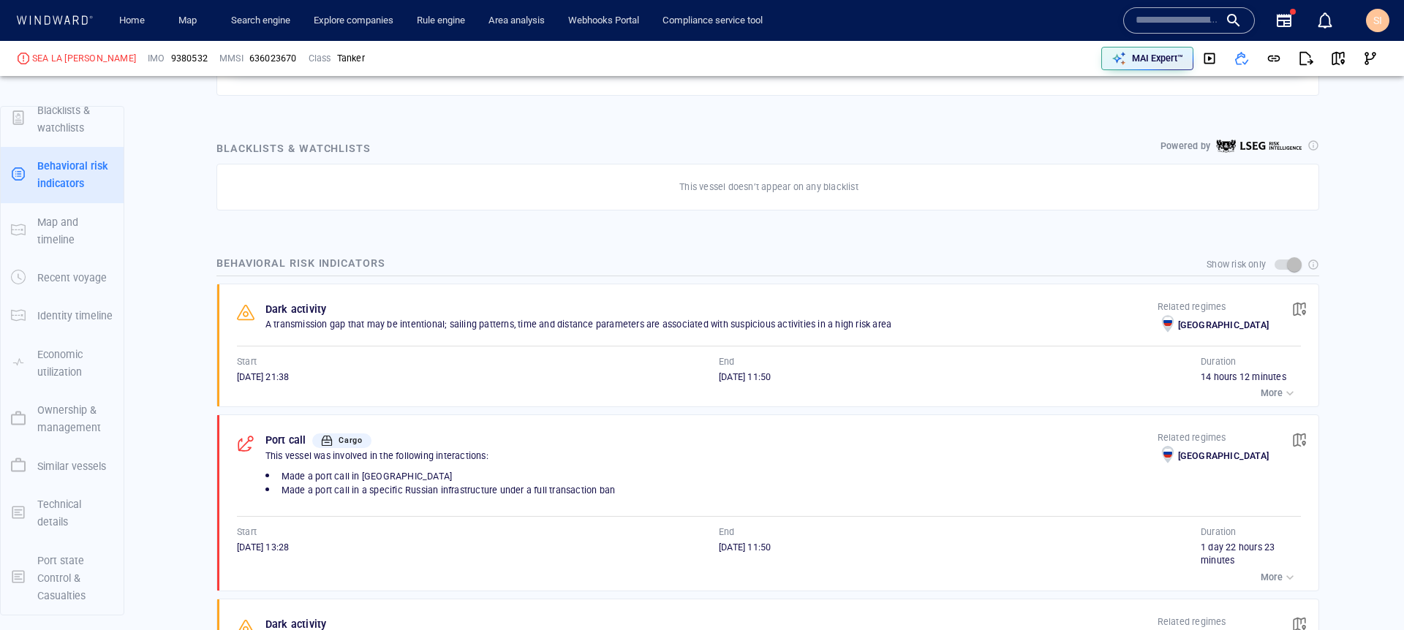
scroll to position [729, 0]
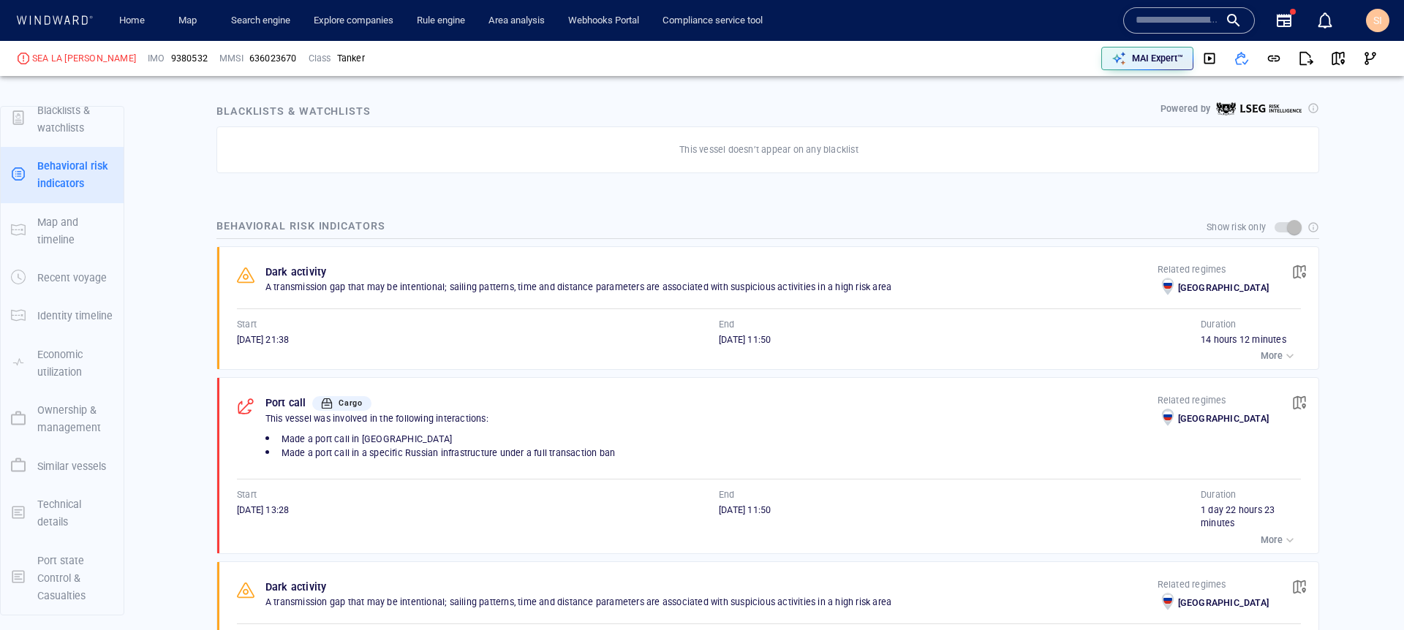
click at [1074, 356] on p "More" at bounding box center [1272, 356] width 22 height 13
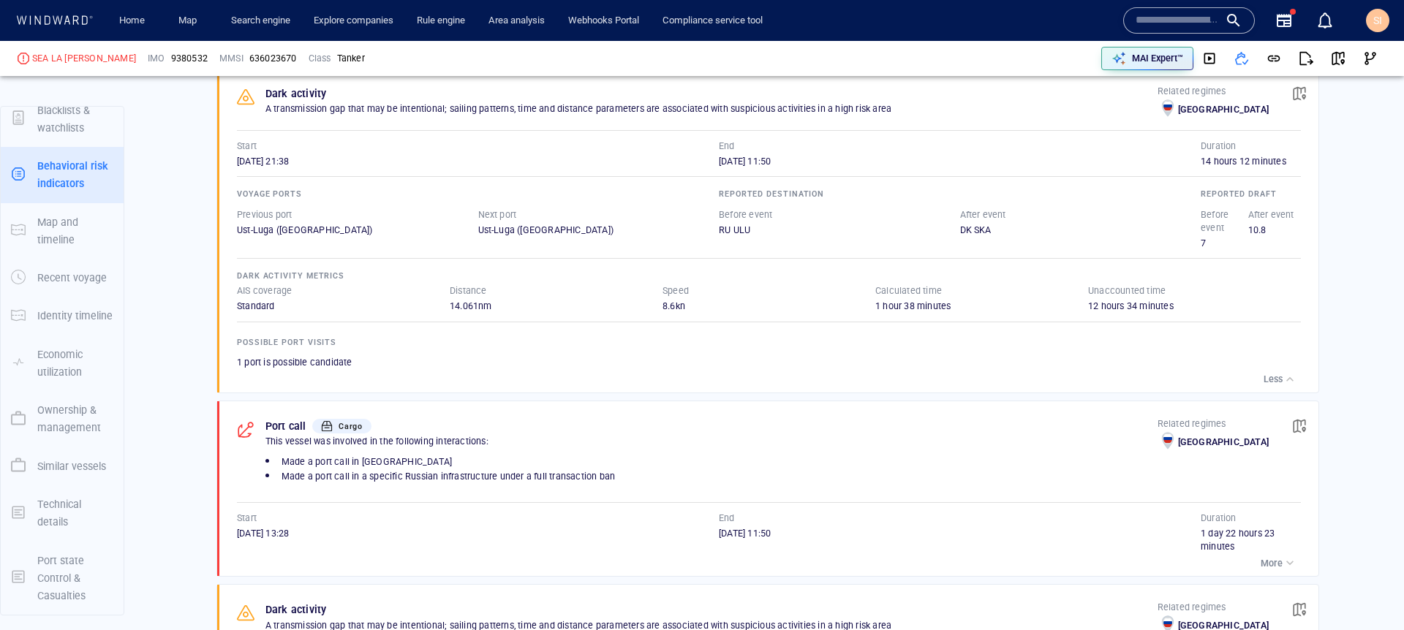
scroll to position [917, 0]
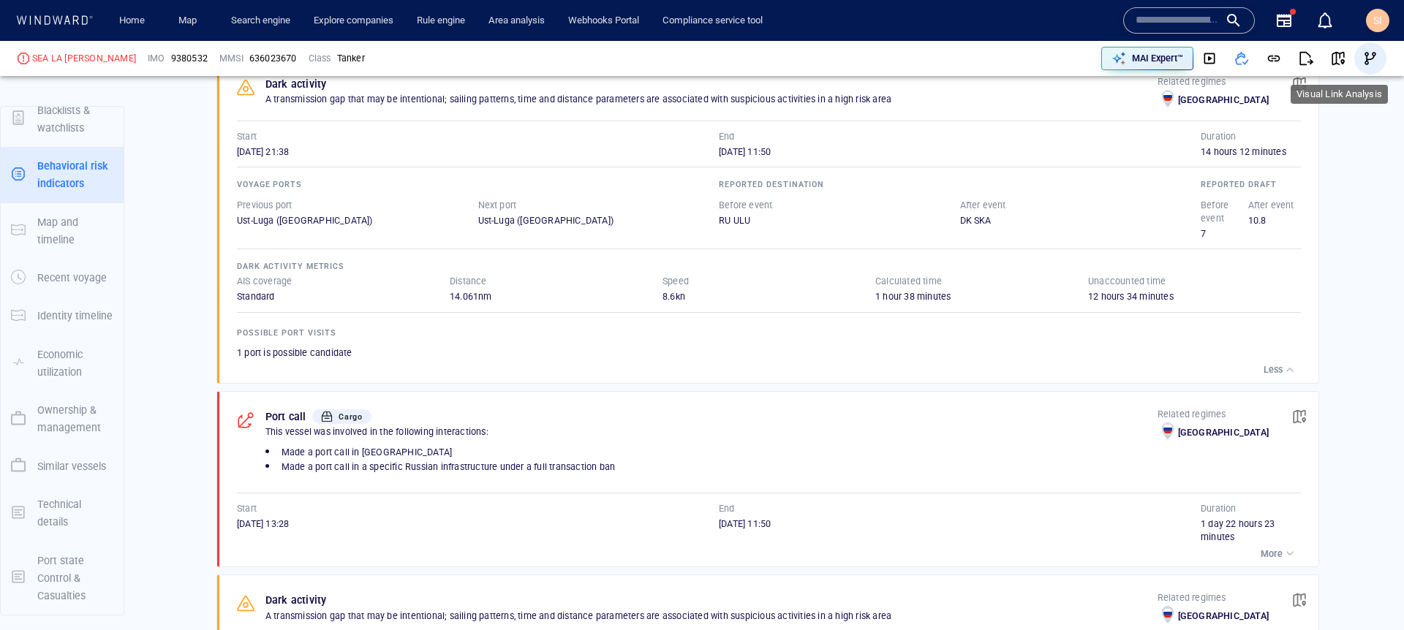
click at [1074, 70] on button "button" at bounding box center [1371, 58] width 32 height 32
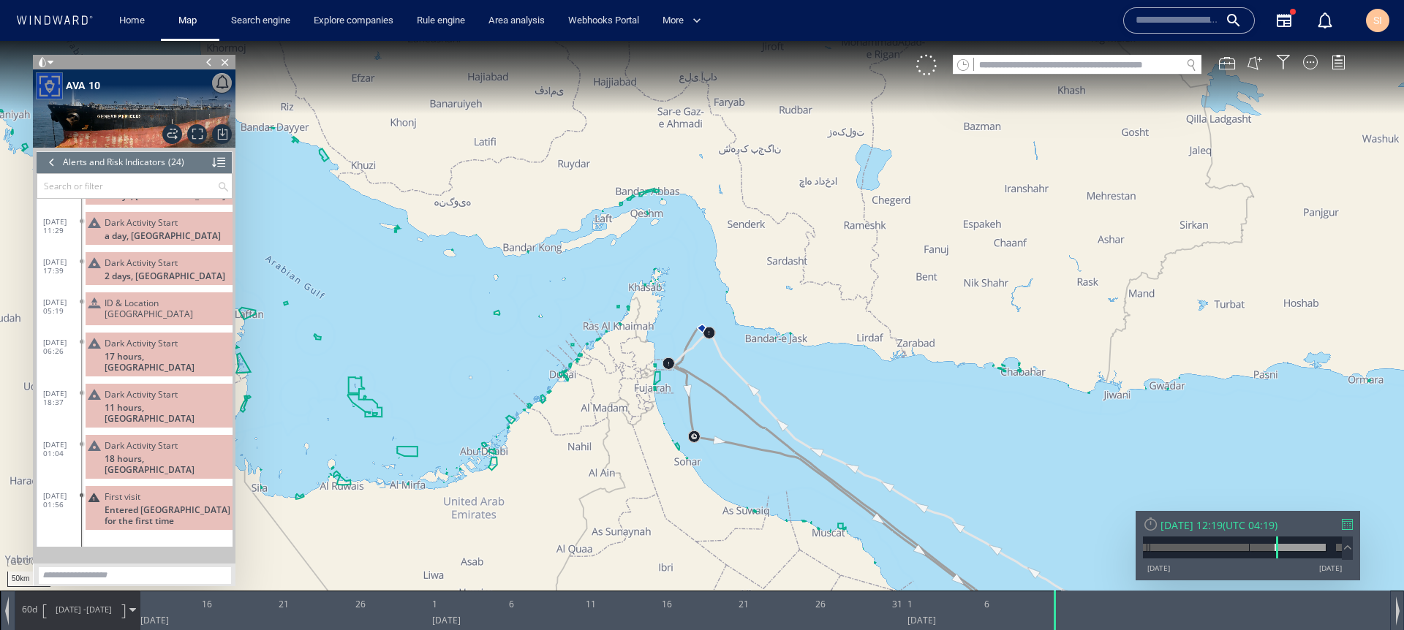
scroll to position [658, 0]
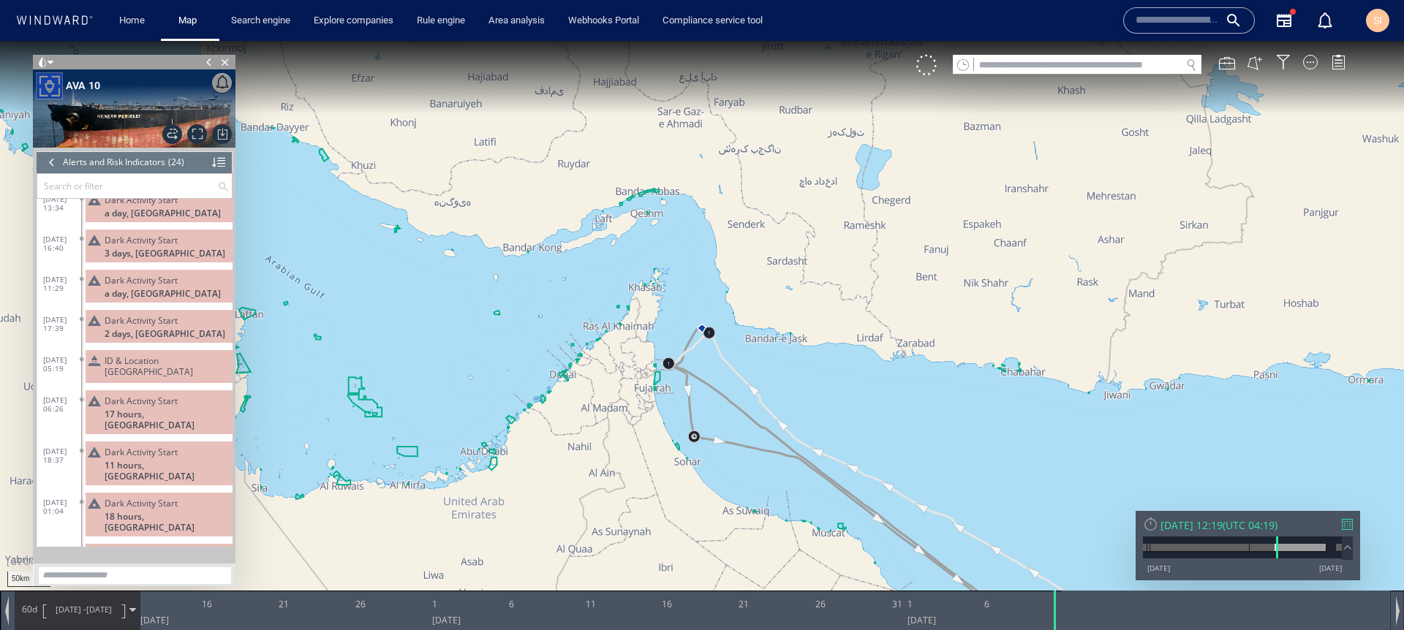
click at [1074, 24] on input "text" at bounding box center [1177, 21] width 83 height 22
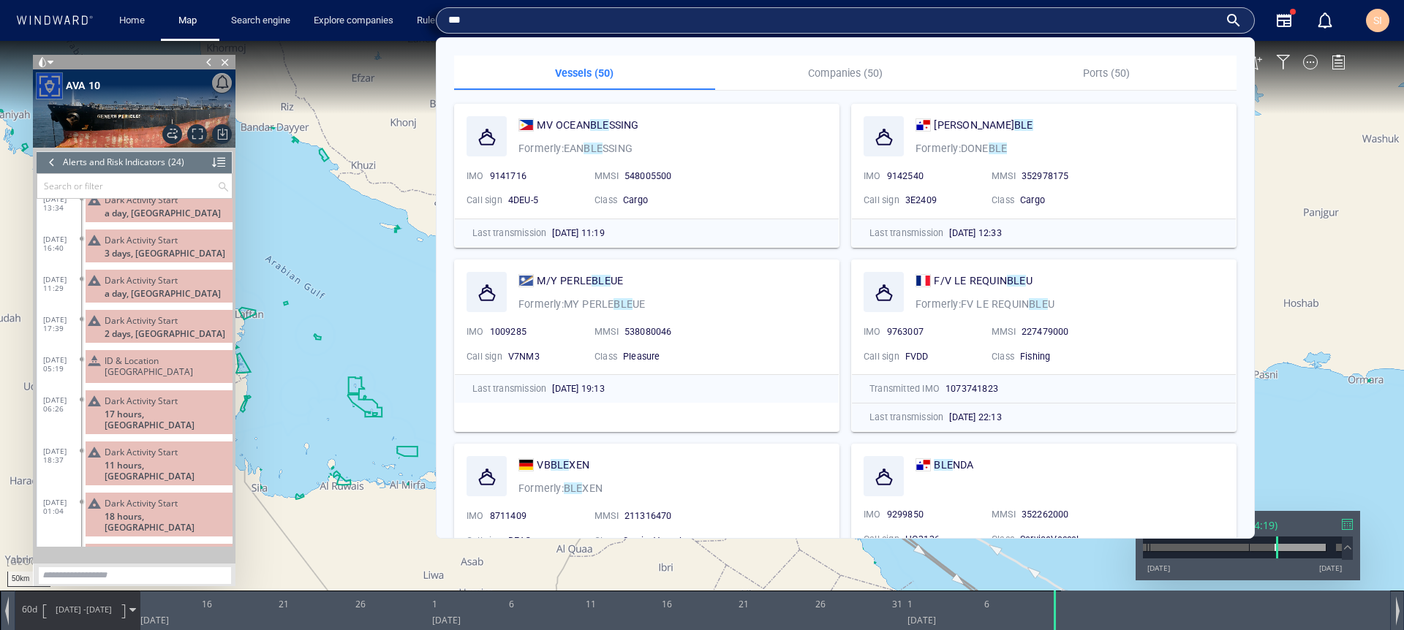
click at [859, 76] on p "Companies (50)" at bounding box center [846, 73] width 244 height 18
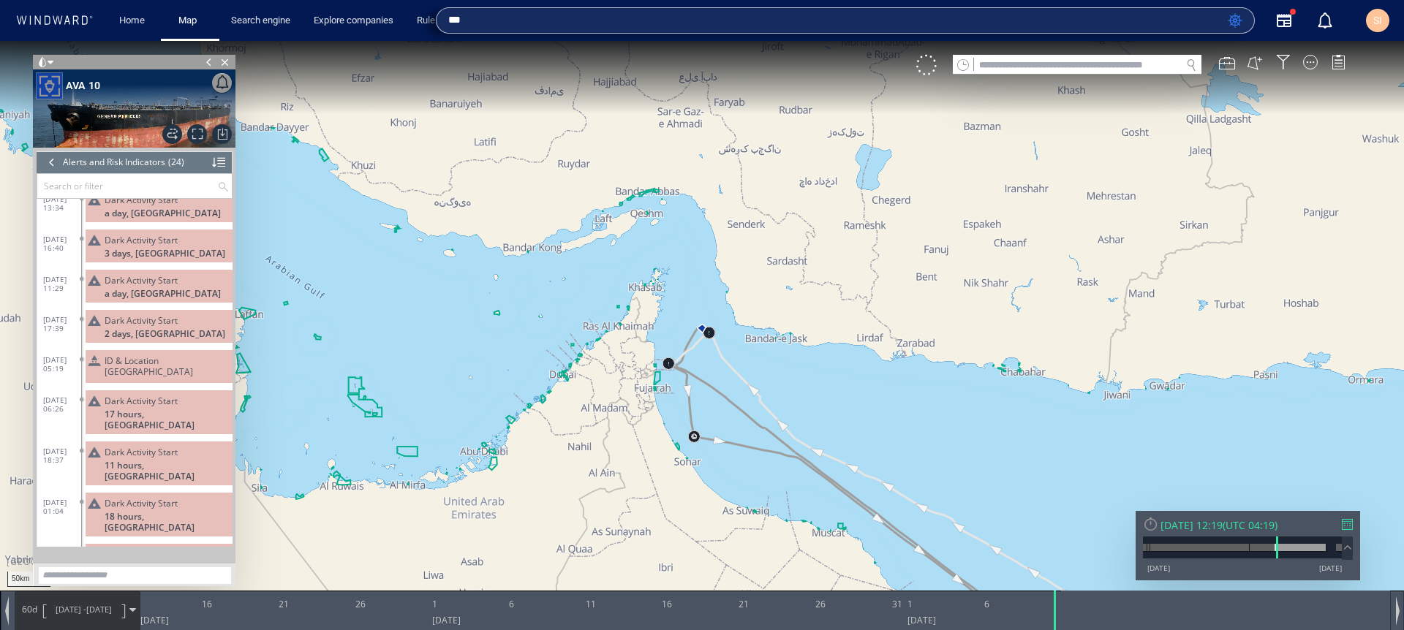
click at [911, 23] on input "***" at bounding box center [835, 21] width 774 height 22
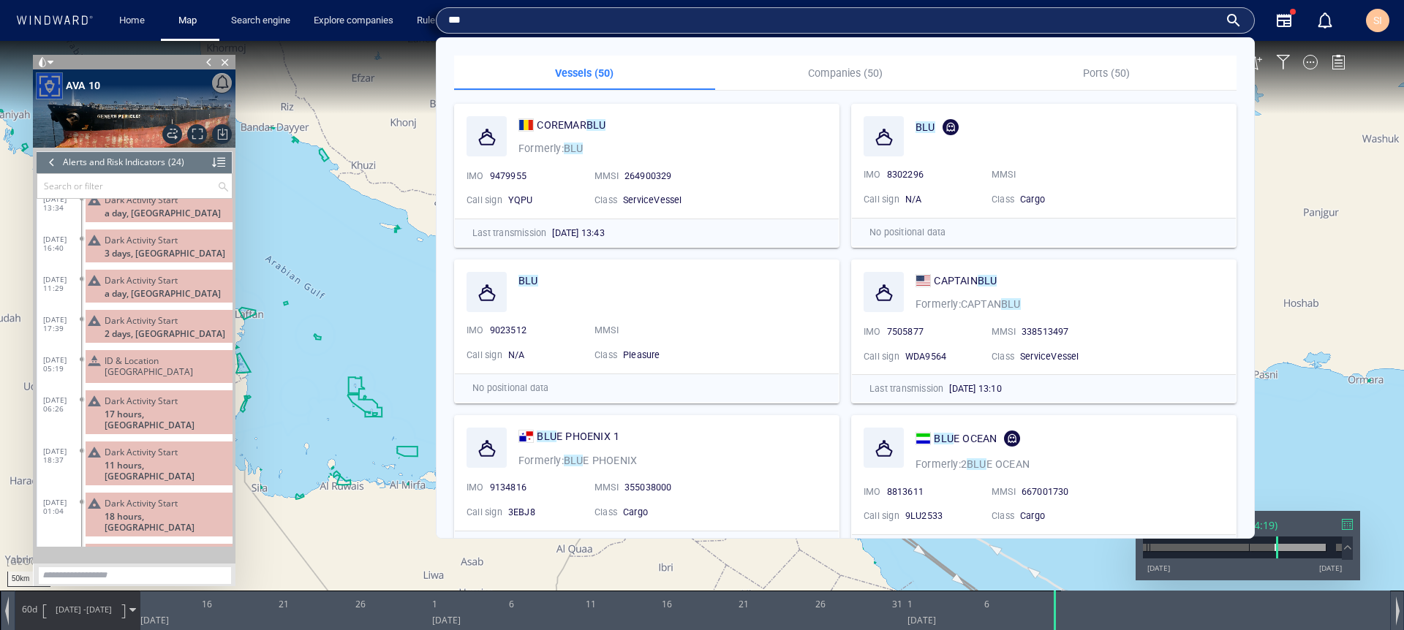
click at [873, 73] on p "Companies (50)" at bounding box center [846, 73] width 244 height 18
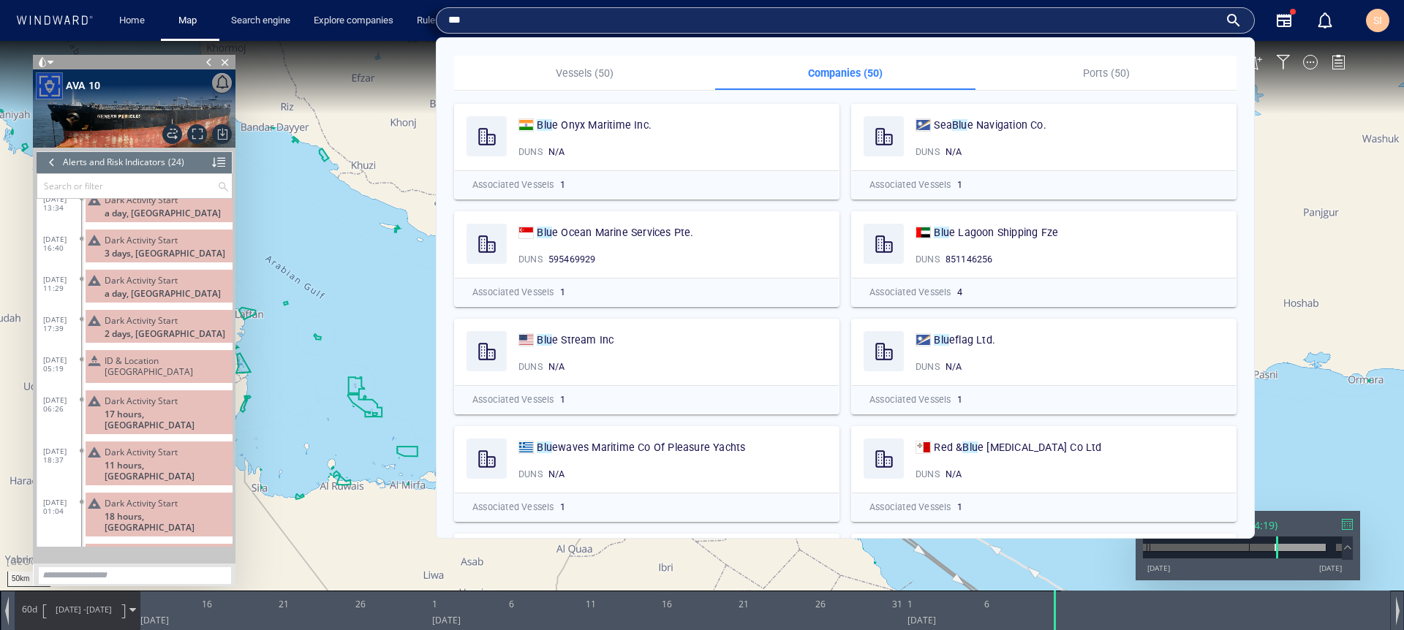
click at [780, 26] on input "***" at bounding box center [833, 21] width 771 height 22
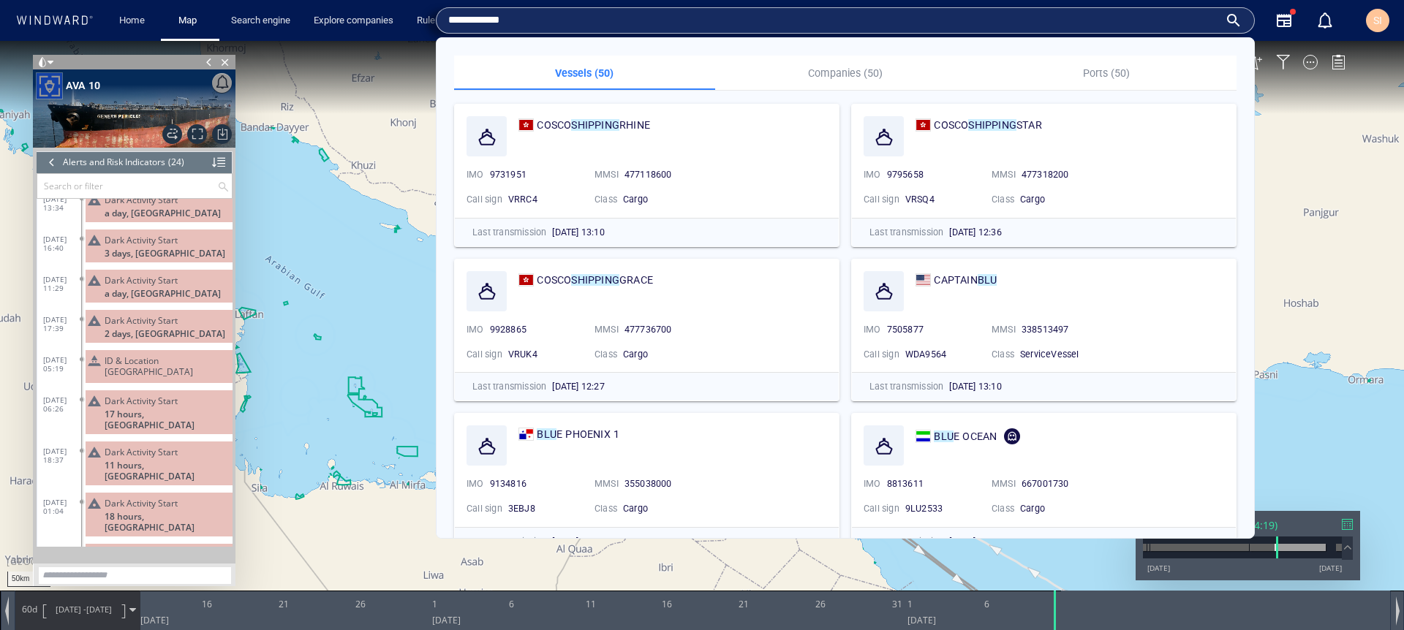
click at [780, 25] on input "**********" at bounding box center [833, 21] width 771 height 22
type input "**********"
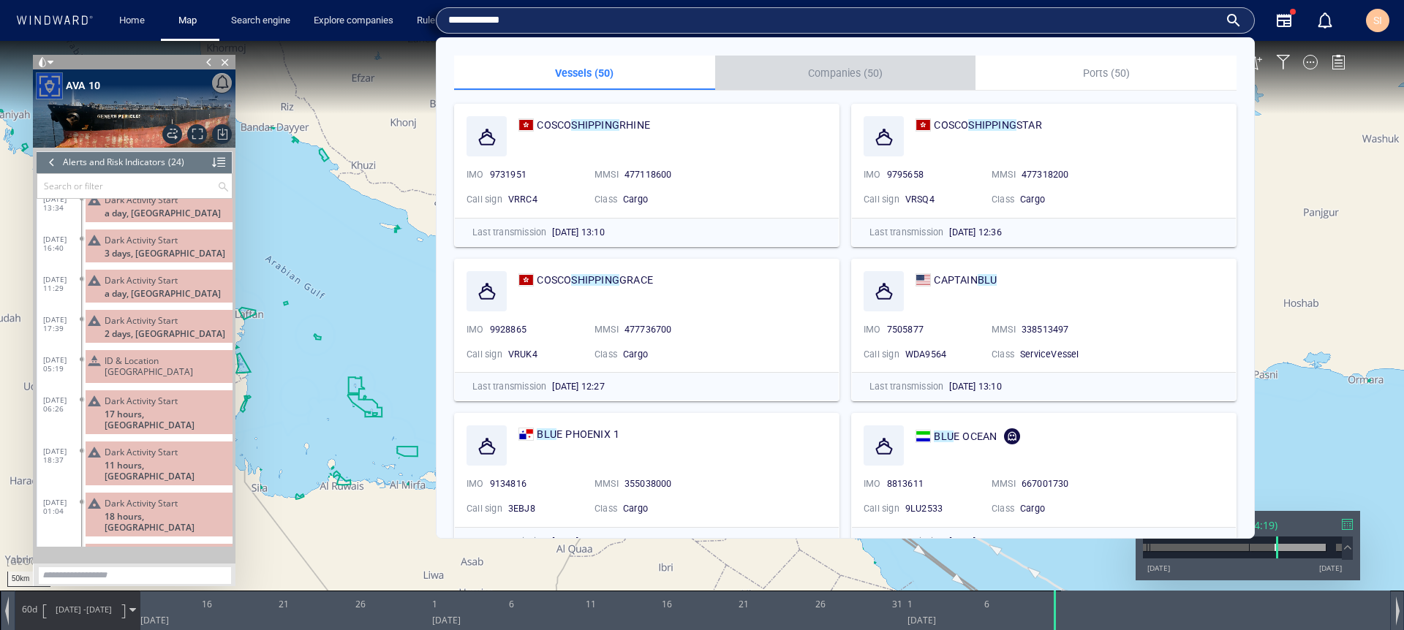
click at [804, 73] on p "Companies (50)" at bounding box center [846, 73] width 244 height 18
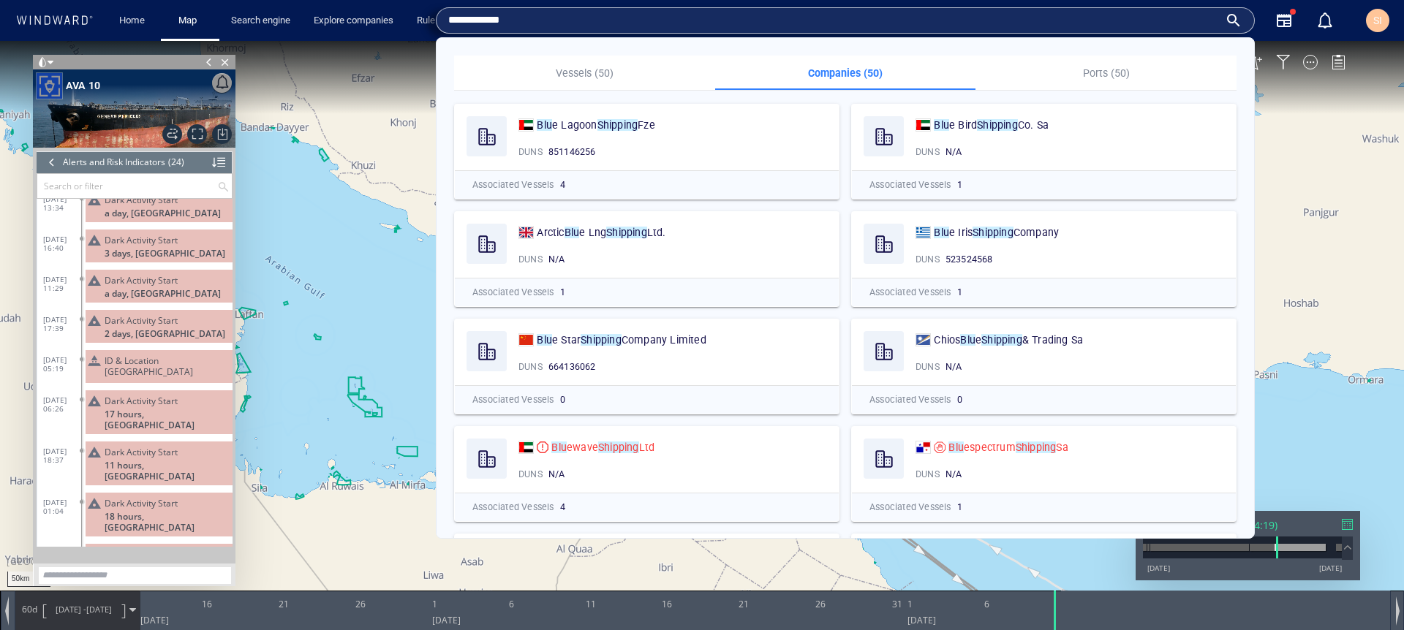
click at [771, 25] on input "**********" at bounding box center [833, 21] width 771 height 22
click at [342, 23] on link "Explore companies" at bounding box center [353, 21] width 91 height 26
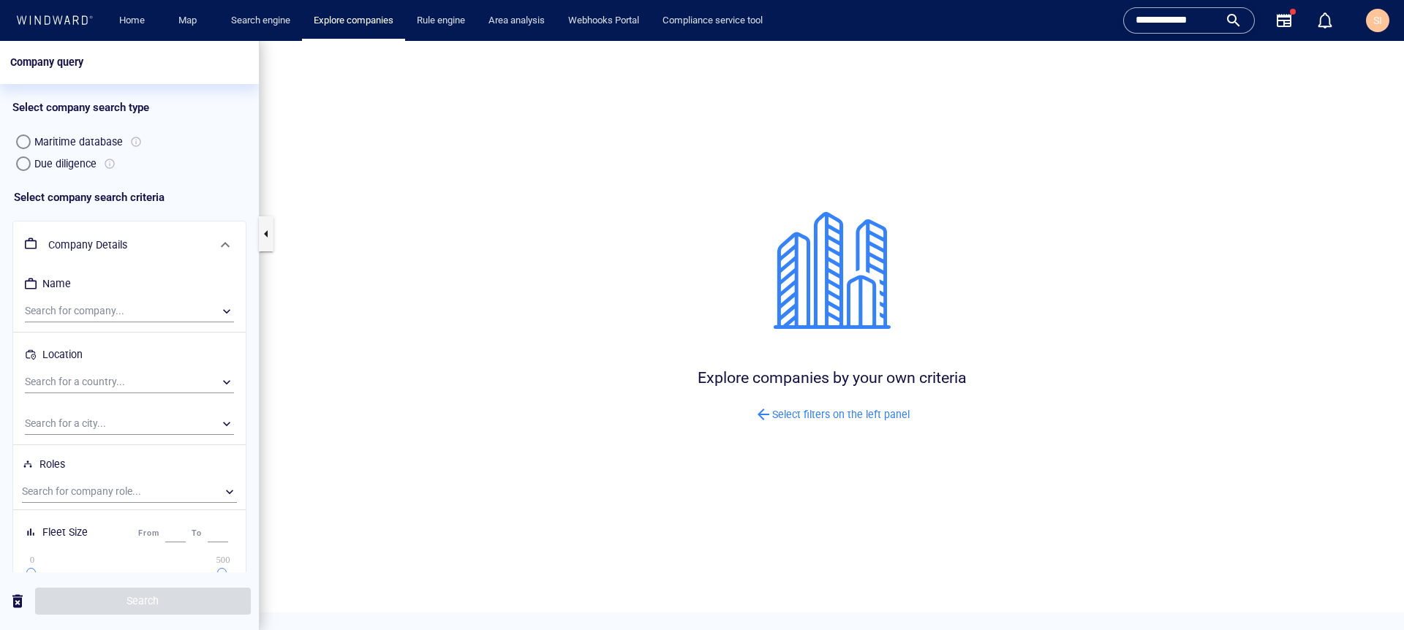
click at [59, 170] on div "Due diligence" at bounding box center [65, 164] width 62 height 18
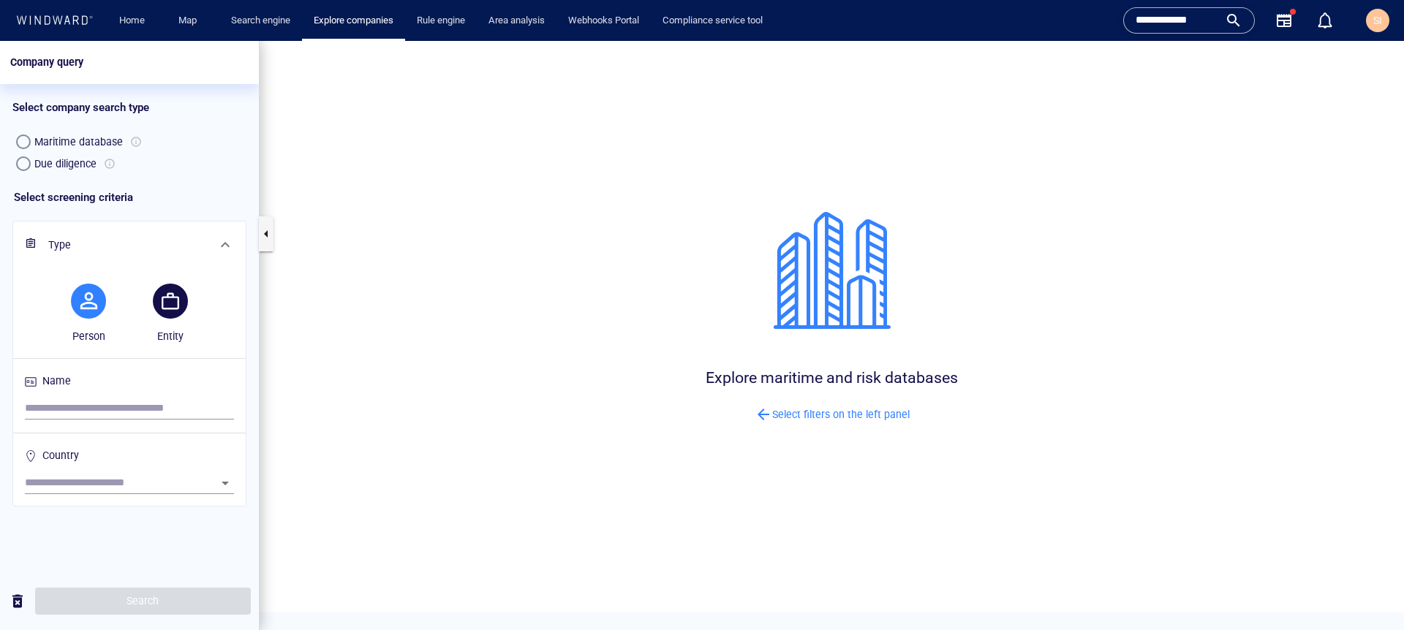
click at [163, 301] on button "button" at bounding box center [170, 301] width 35 height 35
click at [154, 408] on input "search" at bounding box center [129, 409] width 209 height 22
paste input "**********"
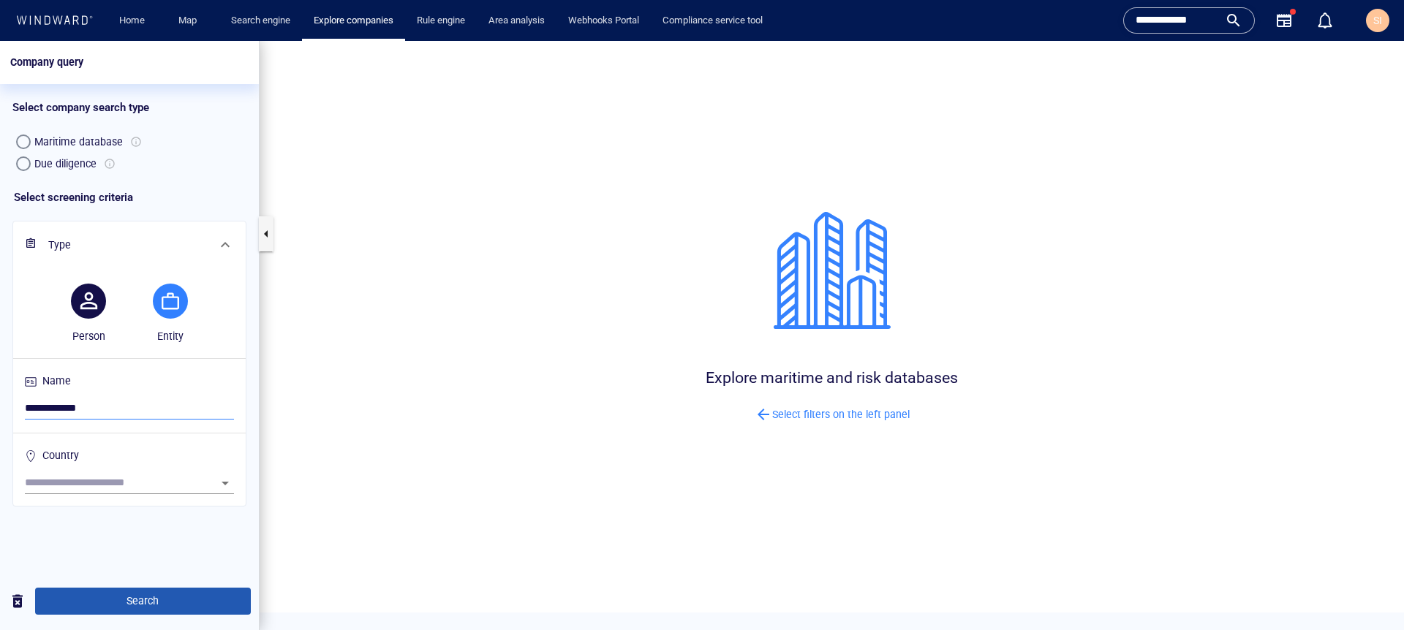
type input "**********"
click at [130, 532] on span "Search" at bounding box center [143, 601] width 192 height 18
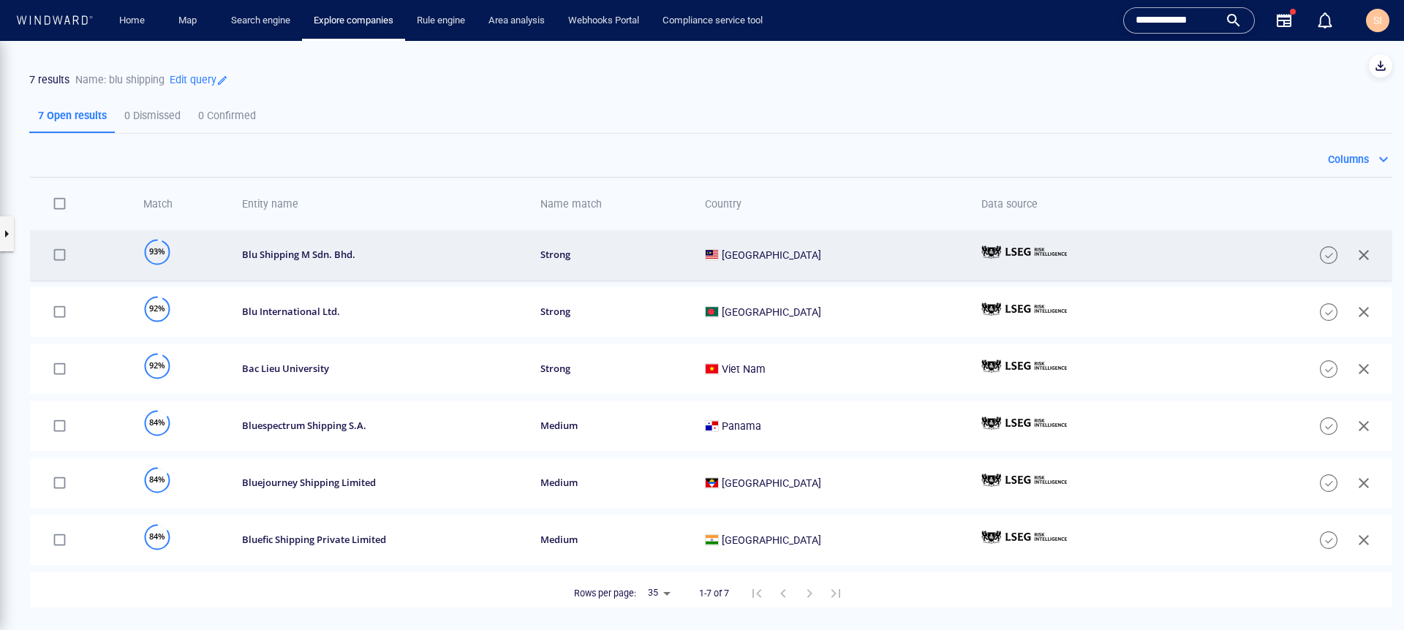
click at [393, 260] on div "blu shipping m sdn. bhd." at bounding box center [382, 255] width 280 height 12
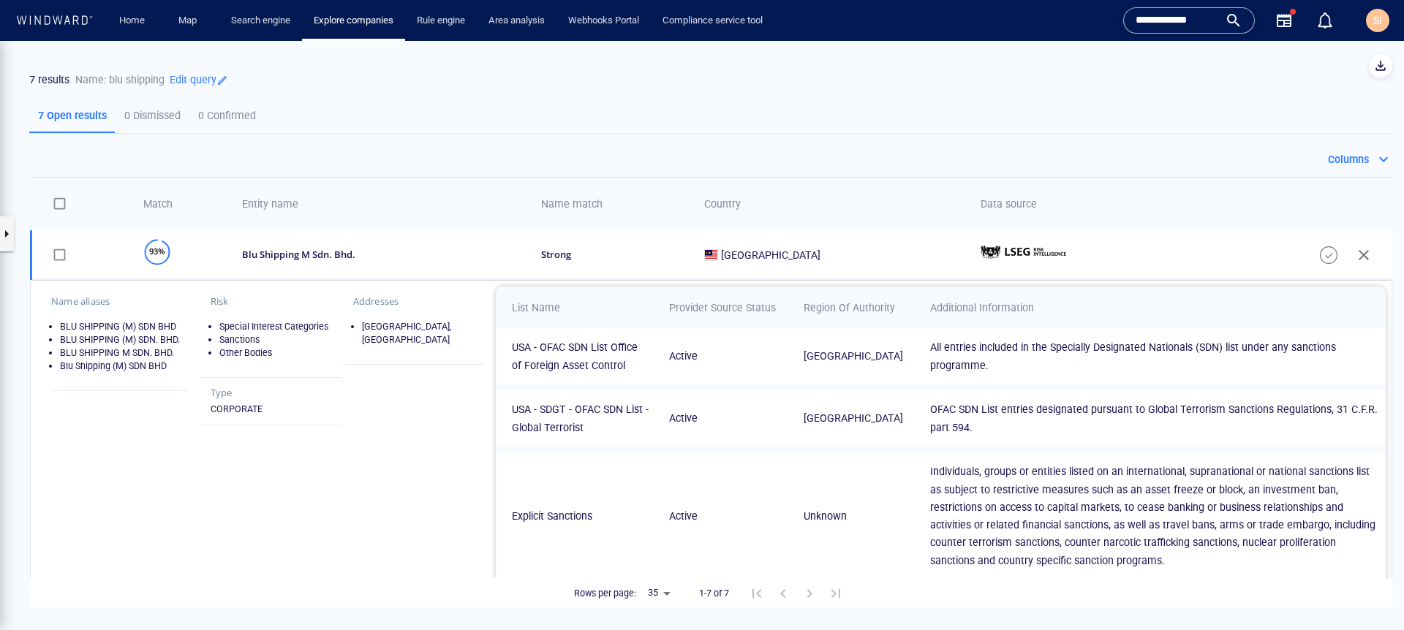
drag, startPoint x: 374, startPoint y: 332, endPoint x: 384, endPoint y: 332, distance: 9.5
click at [384, 332] on li "Johor Bahru, Johor" at bounding box center [418, 333] width 112 height 26
drag, startPoint x: 87, startPoint y: 328, endPoint x: 103, endPoint y: 350, distance: 26.6
click at [103, 350] on ul "BLU SHIPPING (M) SDN BHD BLU SHIPPING (M) SDN. BHD. BLU SHIPPING M SDN. BHD. Bl…" at bounding box center [119, 346] width 137 height 53
drag, startPoint x: 58, startPoint y: 324, endPoint x: 135, endPoint y: 380, distance: 95.8
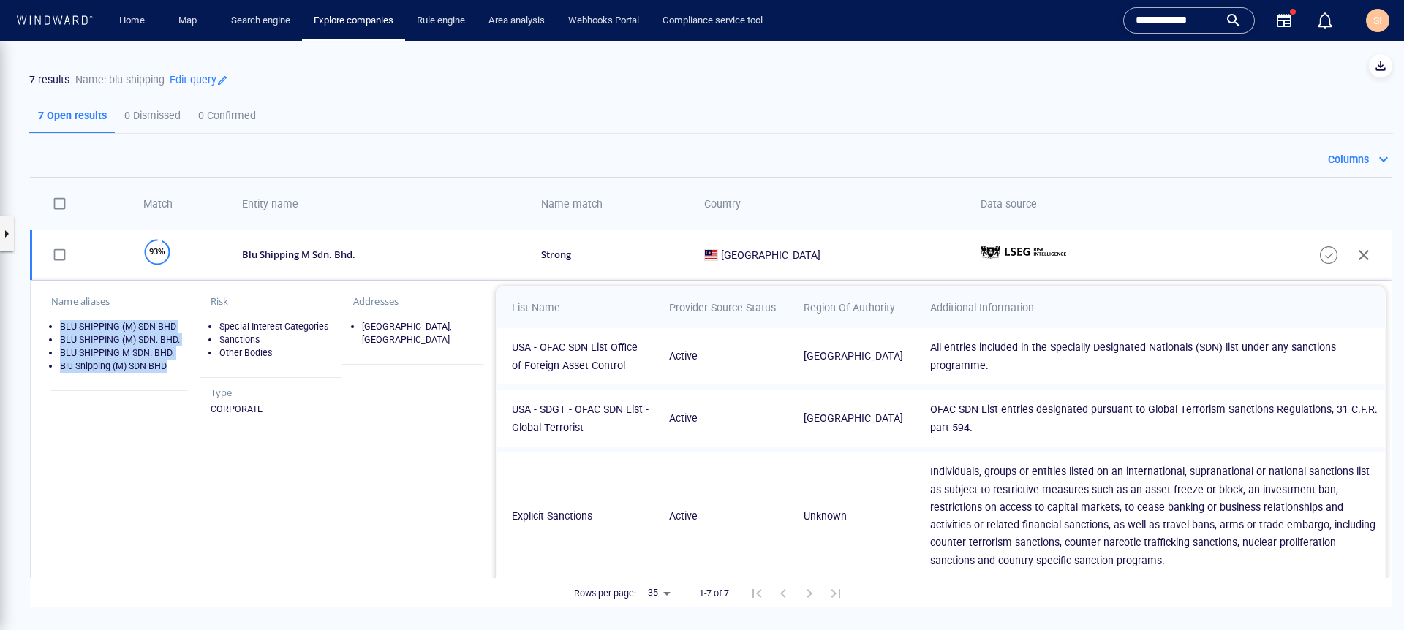
click at [135, 380] on div "Name aliases BLU SHIPPING (M) SDN BHD BLU SHIPPING (M) SDN. BHD. BLU SHIPPING M…" at bounding box center [119, 339] width 137 height 105
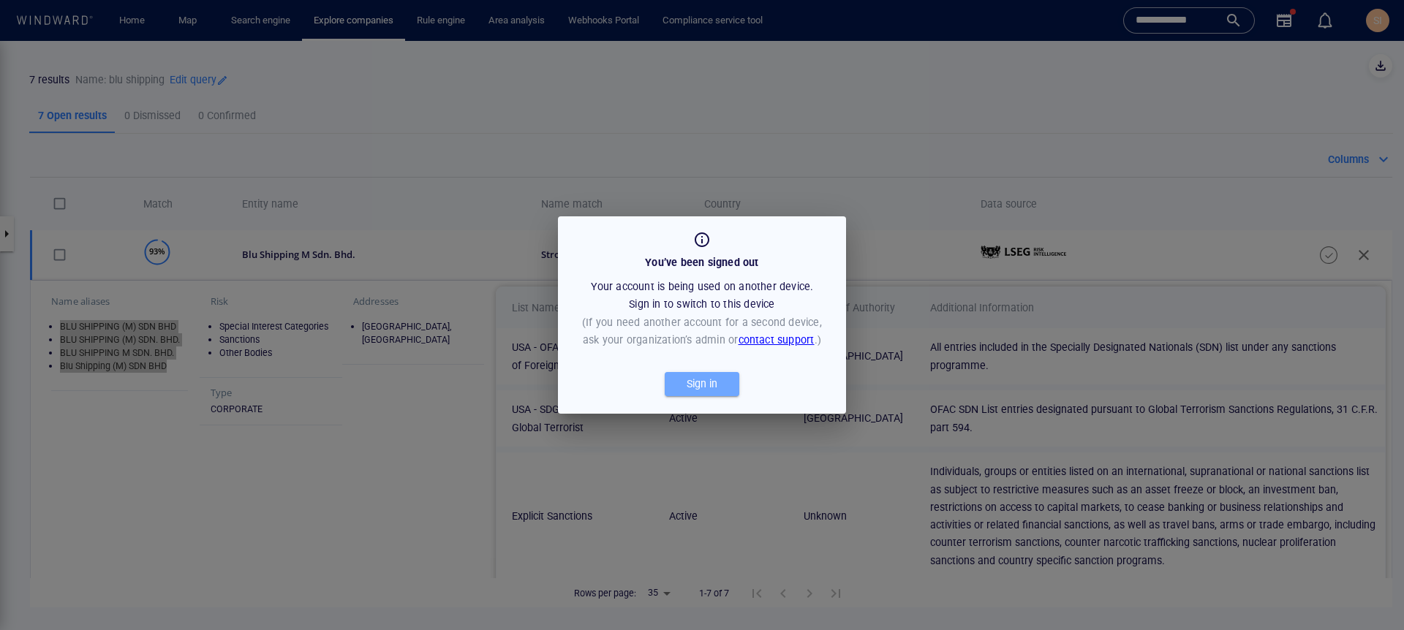
click at [709, 386] on div "Sign in" at bounding box center [702, 384] width 37 height 24
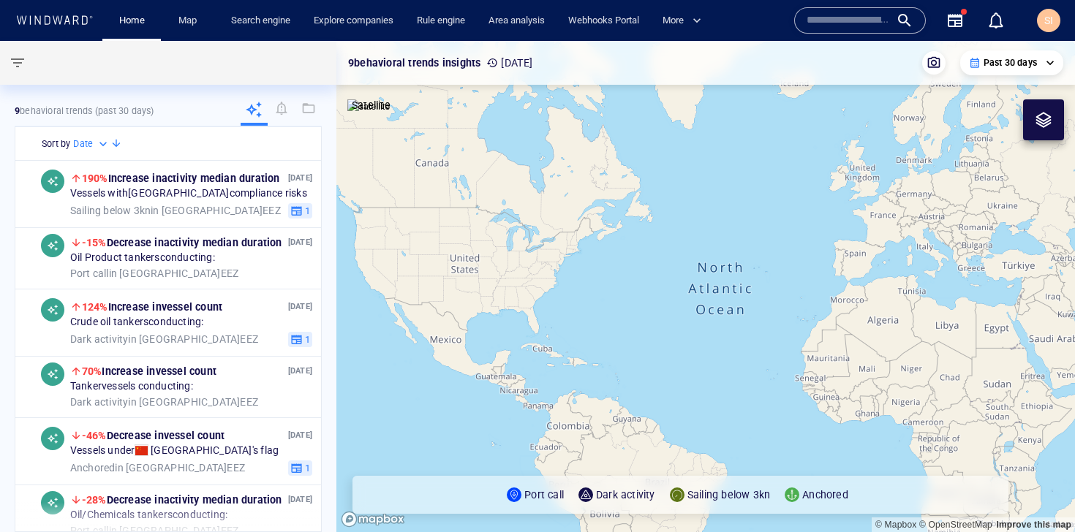
click at [824, 23] on input "text" at bounding box center [848, 21] width 83 height 22
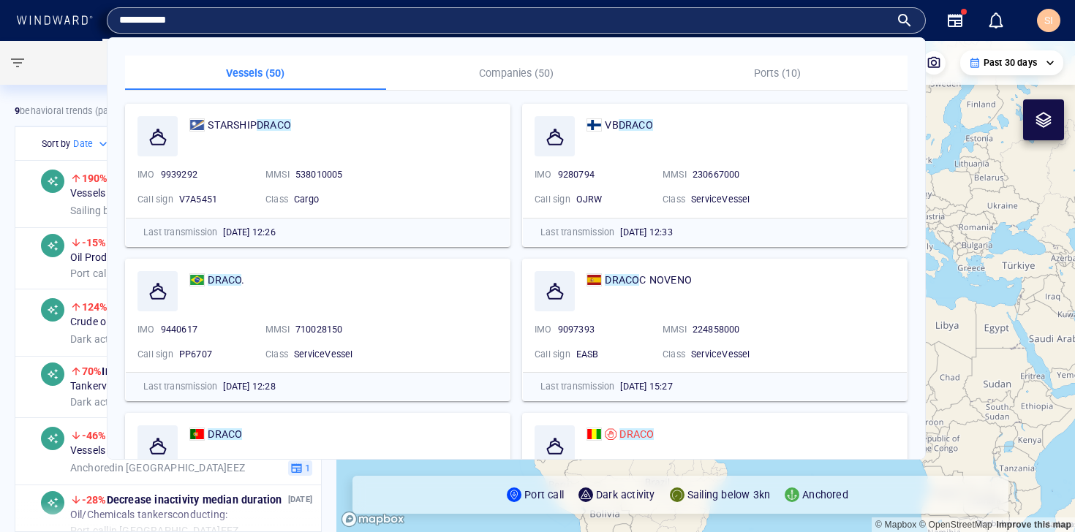
type input "**********"
click at [507, 75] on p "Companies (50)" at bounding box center [517, 73] width 244 height 18
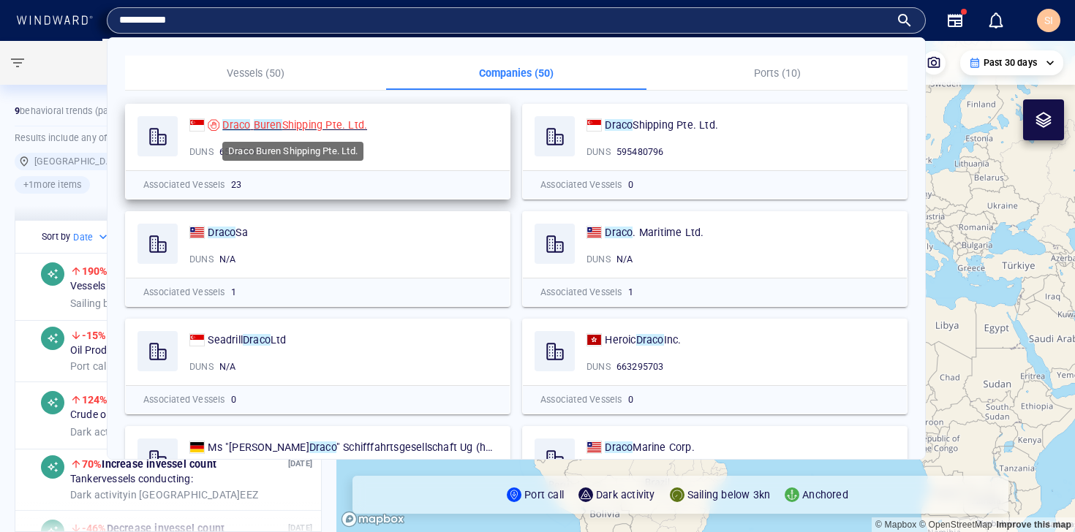
click at [331, 129] on span "Shipping Pte. Ltd." at bounding box center [325, 125] width 86 height 12
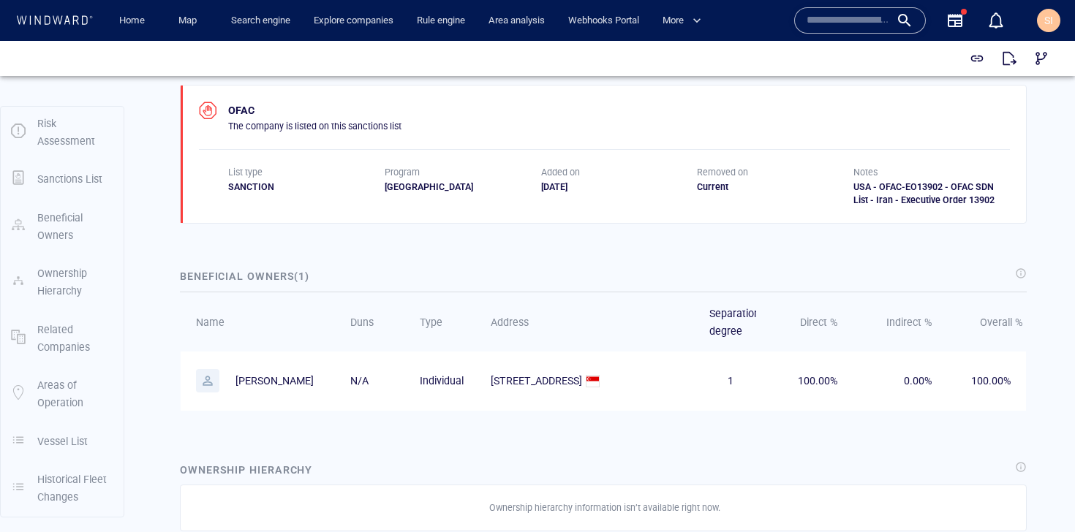
scroll to position [900, 0]
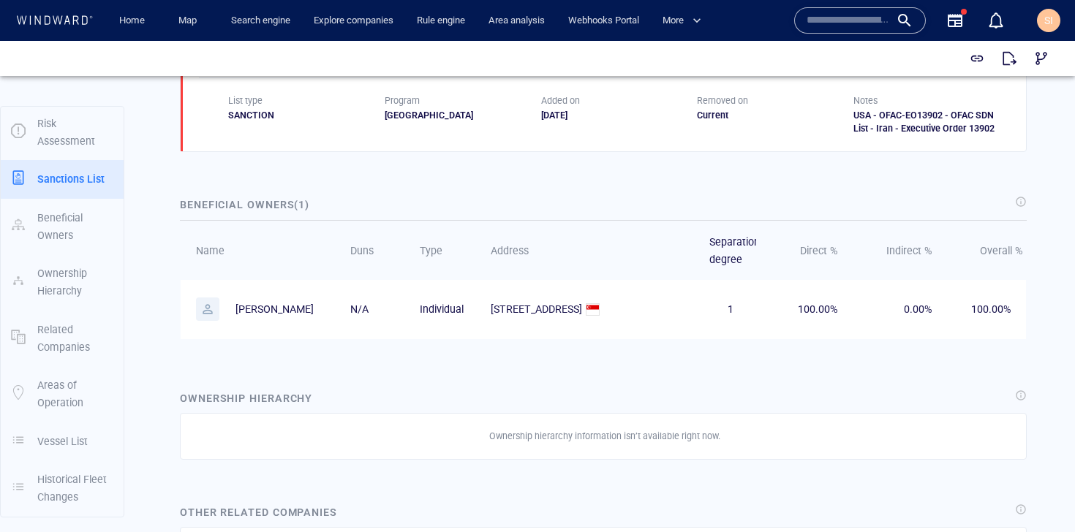
click at [252, 306] on p "[PERSON_NAME]" at bounding box center [275, 310] width 78 height 18
click at [255, 307] on p "[PERSON_NAME]" at bounding box center [275, 310] width 78 height 18
click at [254, 308] on p "[PERSON_NAME]" at bounding box center [275, 310] width 78 height 18
click at [270, 318] on p "[PERSON_NAME]" at bounding box center [275, 310] width 78 height 18
copy p "[PERSON_NAME]"
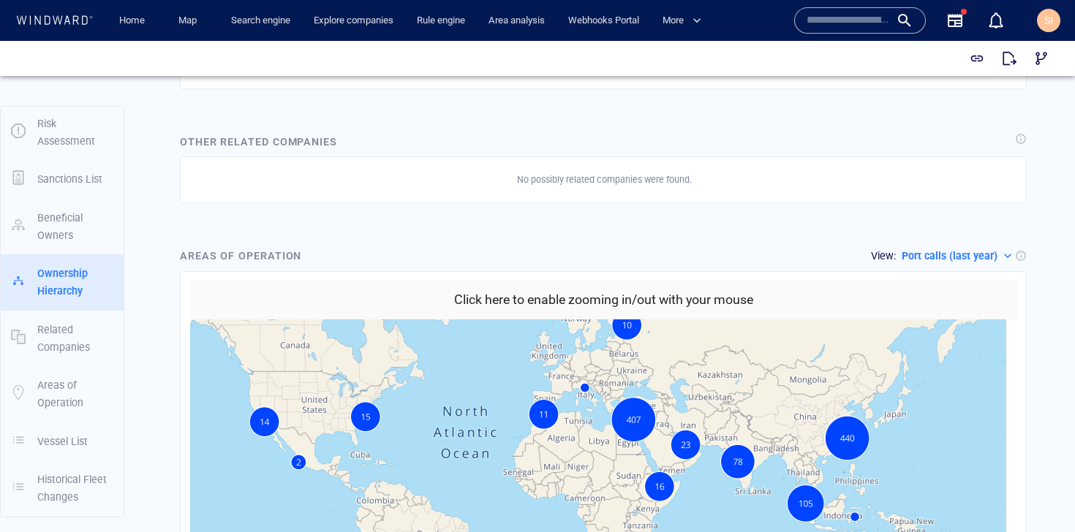
scroll to position [1340, 0]
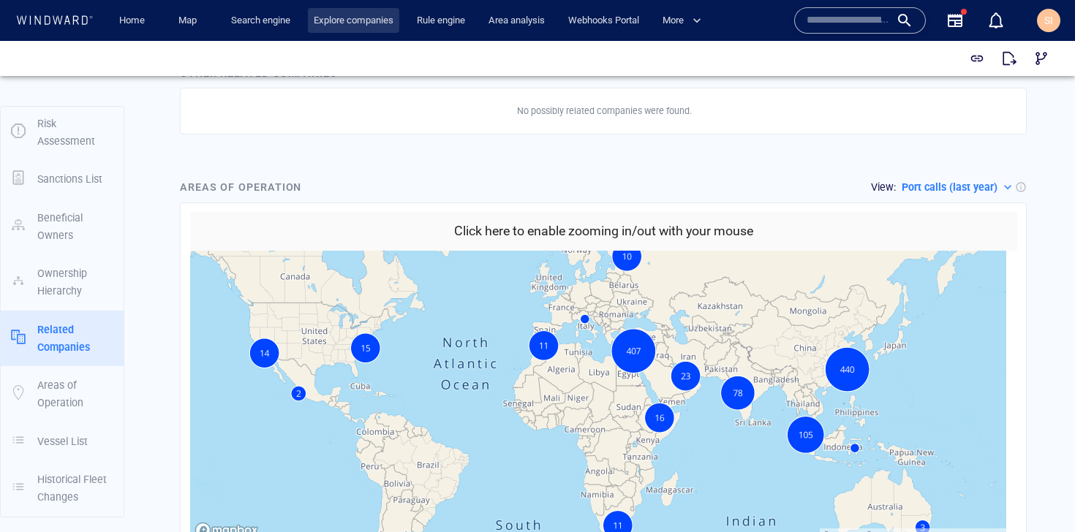
click at [339, 22] on link "Explore companies" at bounding box center [353, 21] width 91 height 26
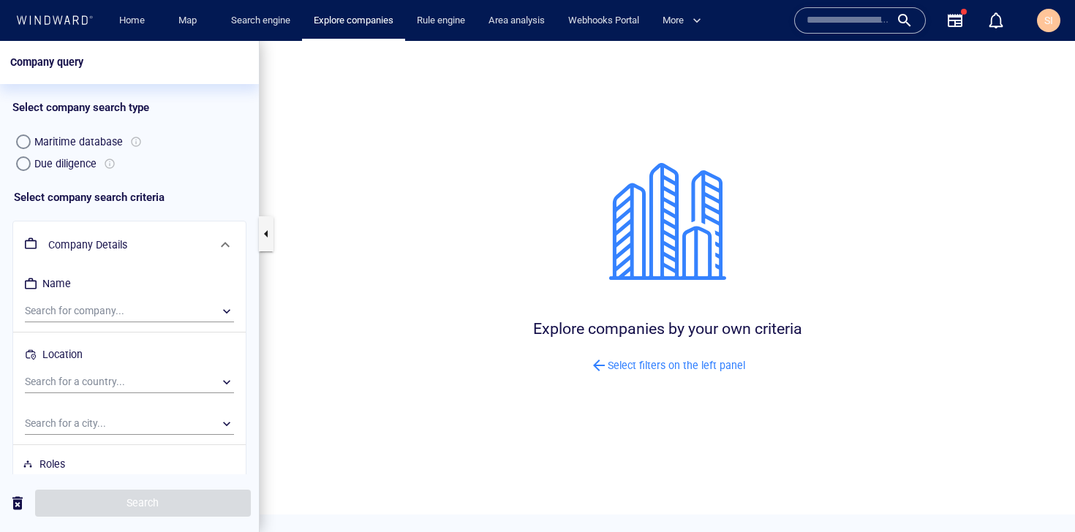
click at [52, 167] on div "Due diligence" at bounding box center [65, 164] width 62 height 18
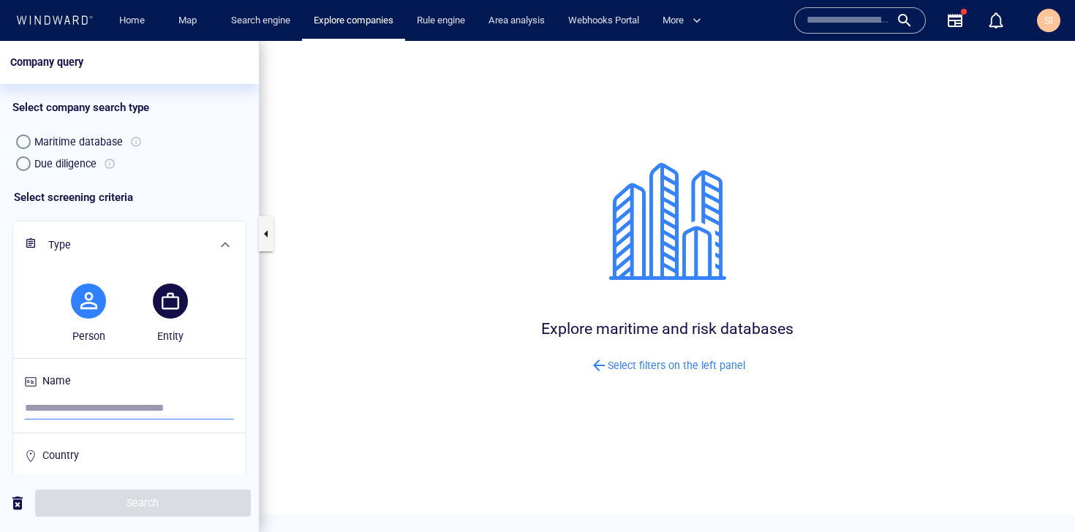
click at [94, 402] on input "search" at bounding box center [129, 409] width 209 height 22
paste input "**********"
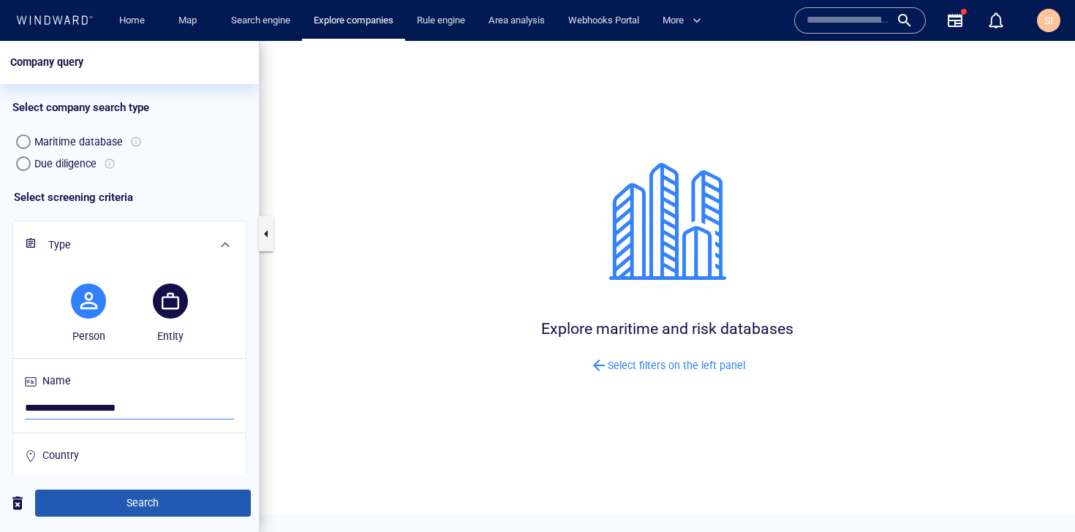
type input "**********"
click at [176, 493] on button "Search" at bounding box center [143, 503] width 216 height 27
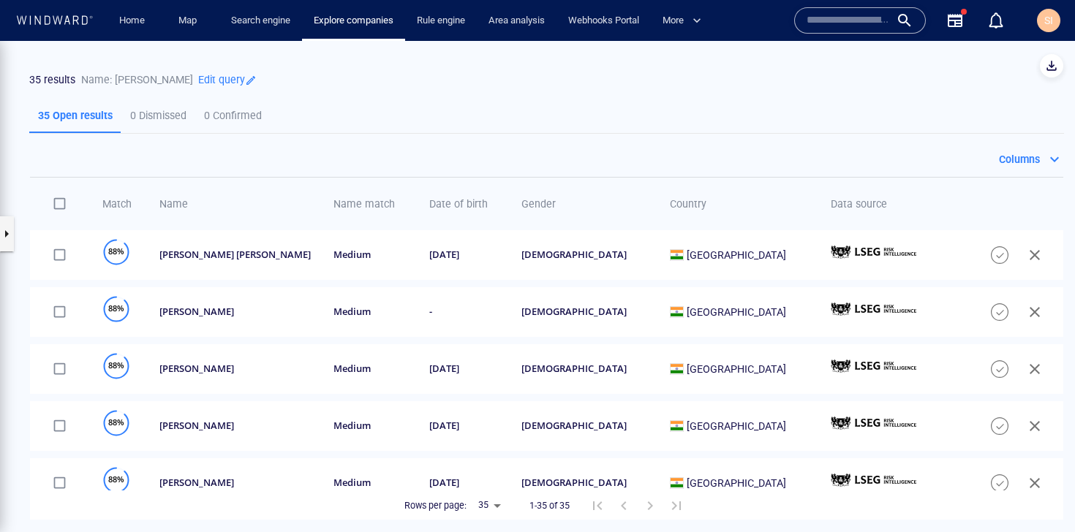
click at [851, 17] on input "text" at bounding box center [848, 21] width 83 height 22
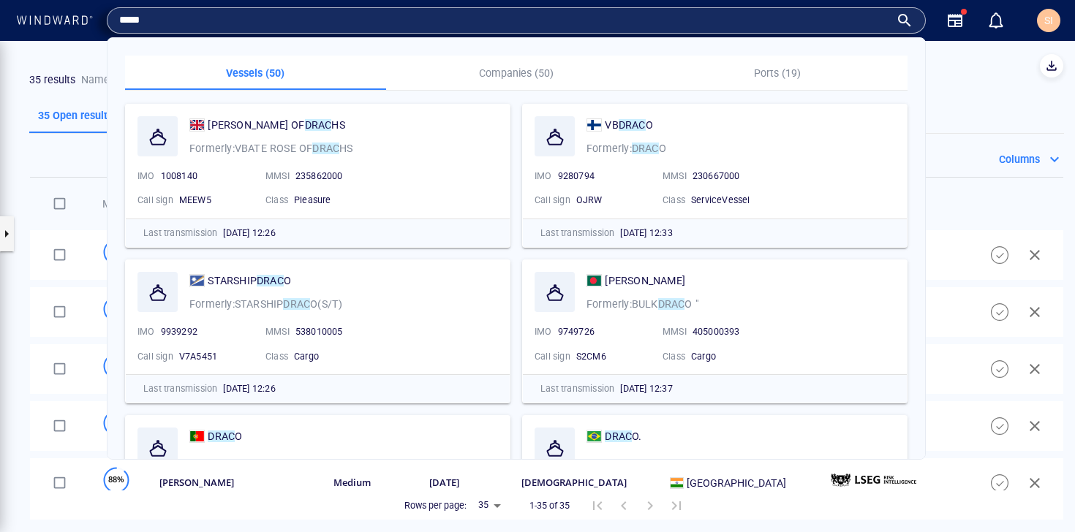
type input "*****"
click at [527, 78] on p "Companies (50)" at bounding box center [517, 73] width 244 height 18
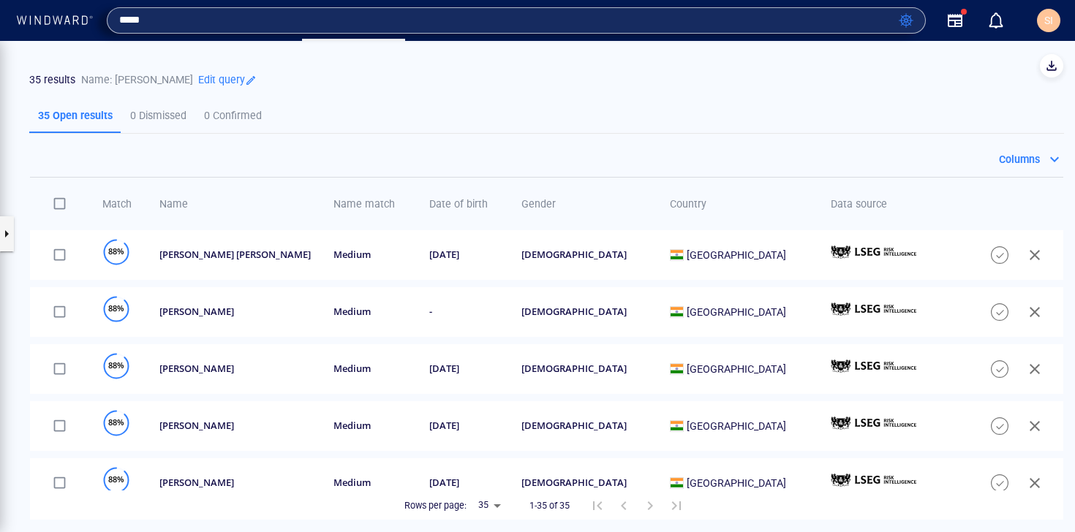
click at [549, 29] on input "*****" at bounding box center [506, 21] width 774 height 22
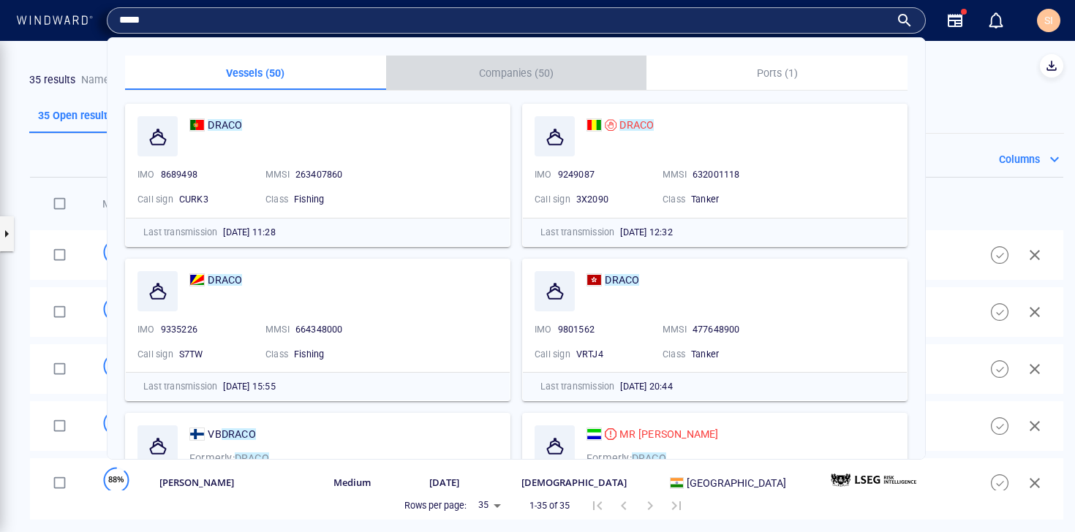
click at [528, 80] on p "Companies (50)" at bounding box center [517, 73] width 244 height 18
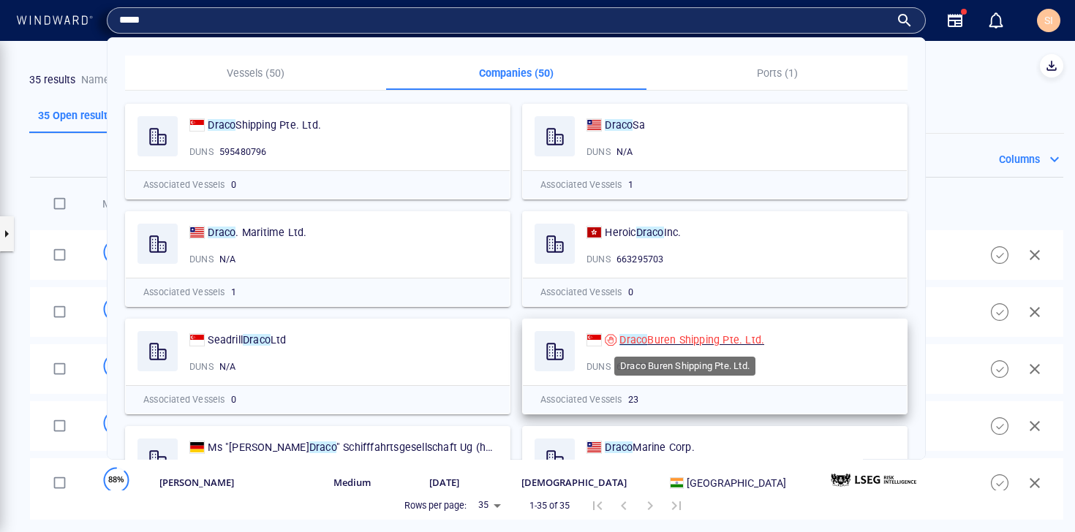
click at [723, 341] on span "Buren Shipping Pte. Ltd." at bounding box center [705, 340] width 117 height 12
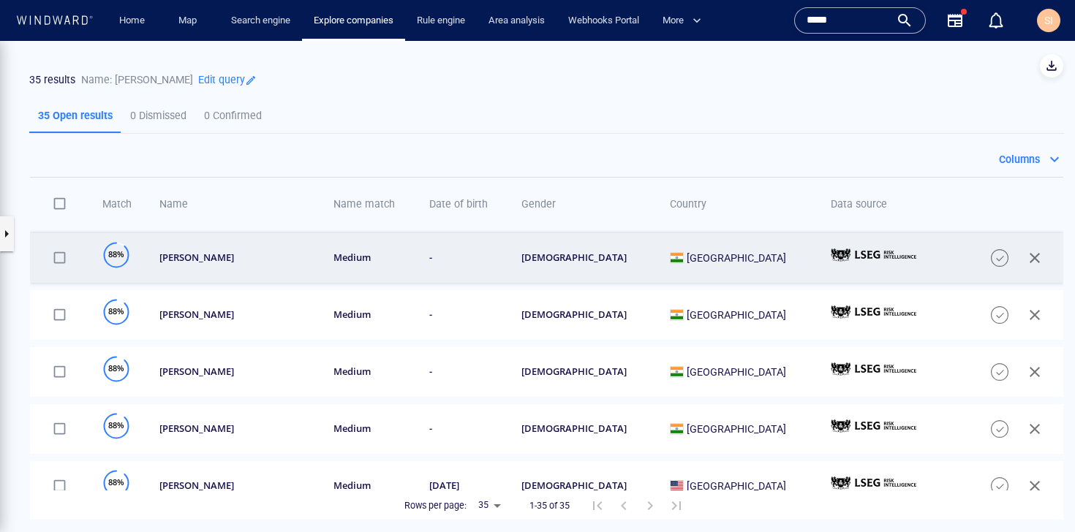
scroll to position [1736, 0]
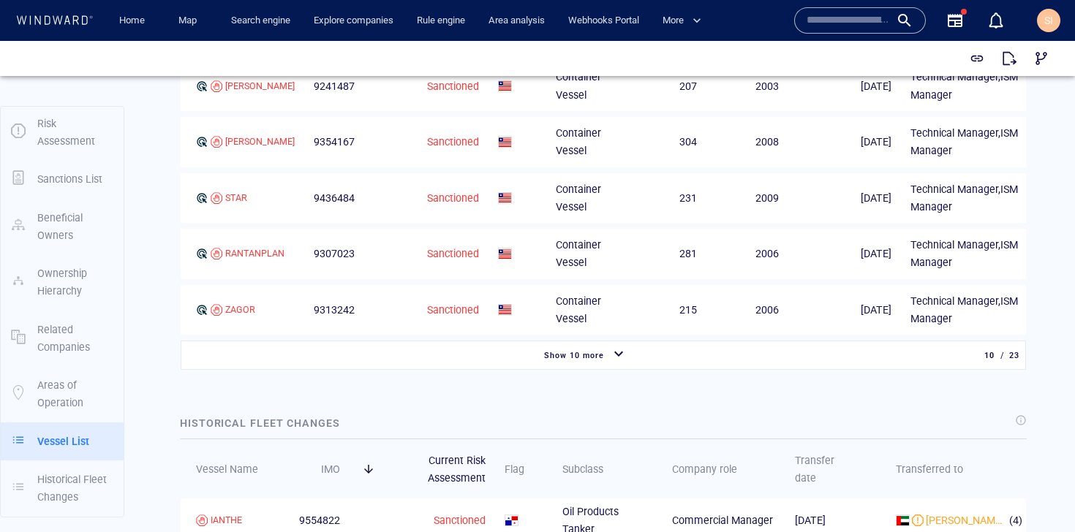
scroll to position [2543, 0]
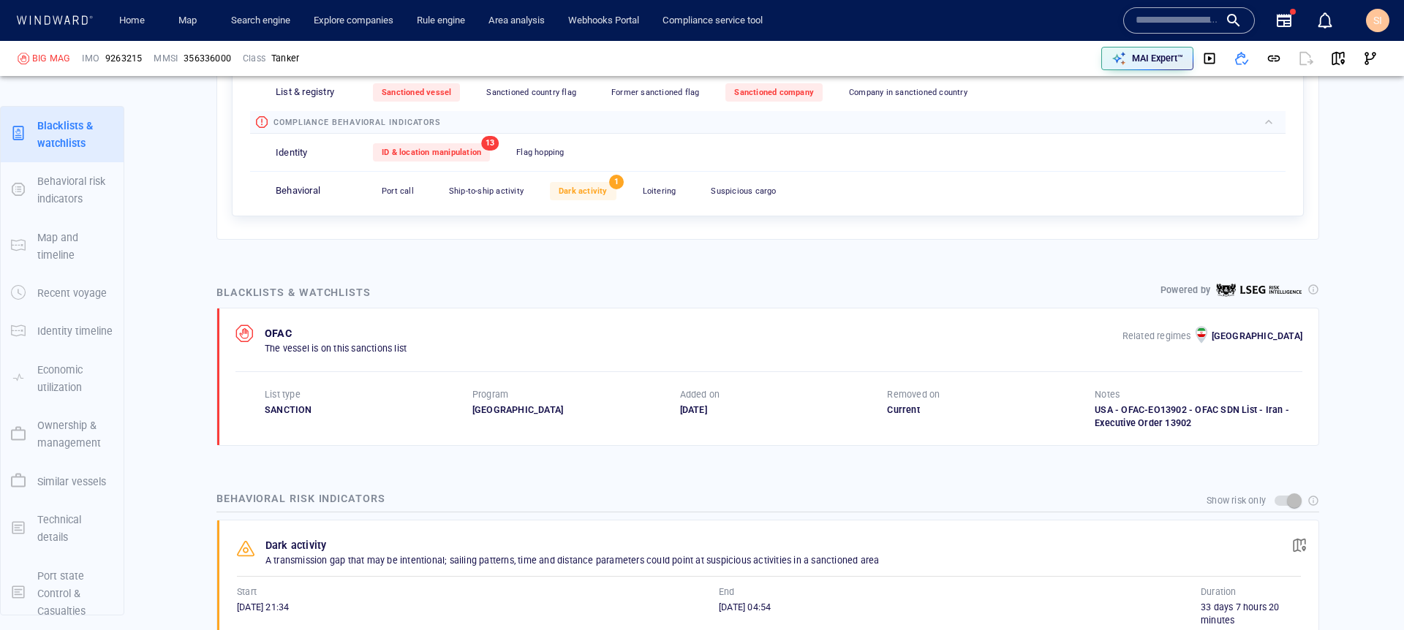
scroll to position [549, 0]
drag, startPoint x: 659, startPoint y: 417, endPoint x: 725, endPoint y: 414, distance: 65.9
click at [725, 414] on div "List type SANCTION Program [GEOGRAPHIC_DATA] Added on [DATE] Removed on Current…" at bounding box center [784, 408] width 1038 height 42
click at [845, 432] on div "OFAC The vessel is on this sanctions list Related regimes Iran List type SANCTI…" at bounding box center [767, 376] width 1101 height 138
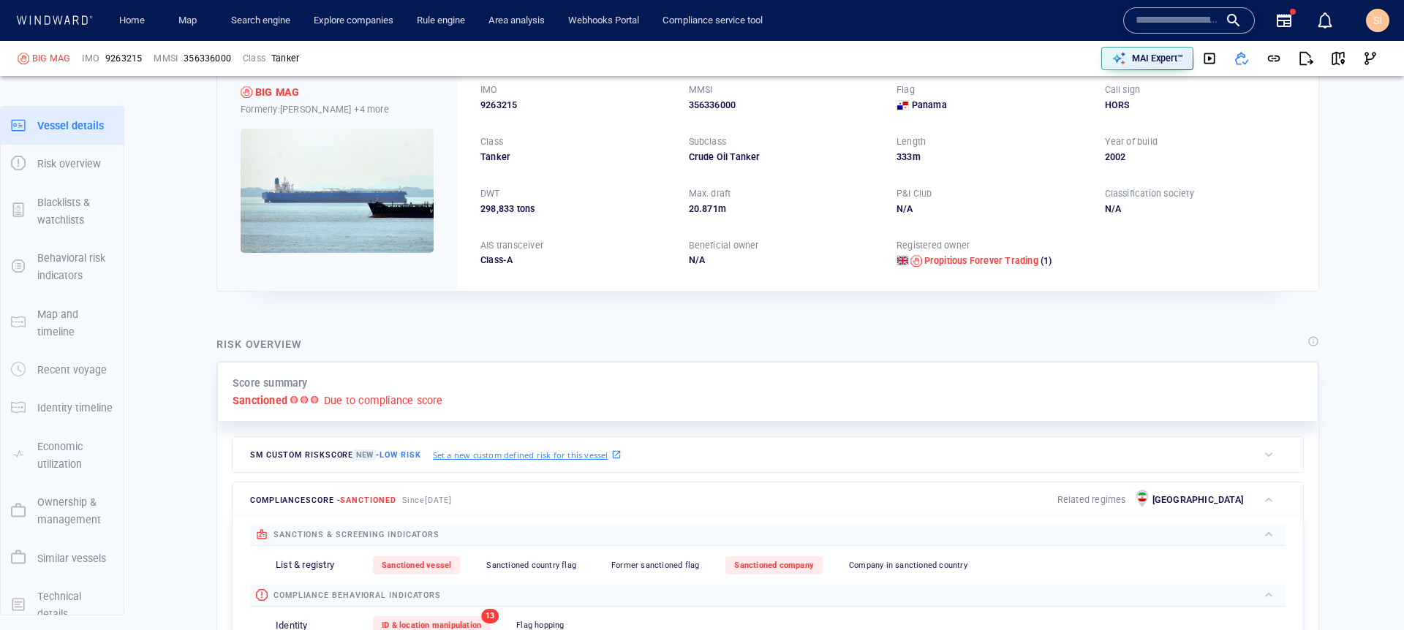
scroll to position [38, 0]
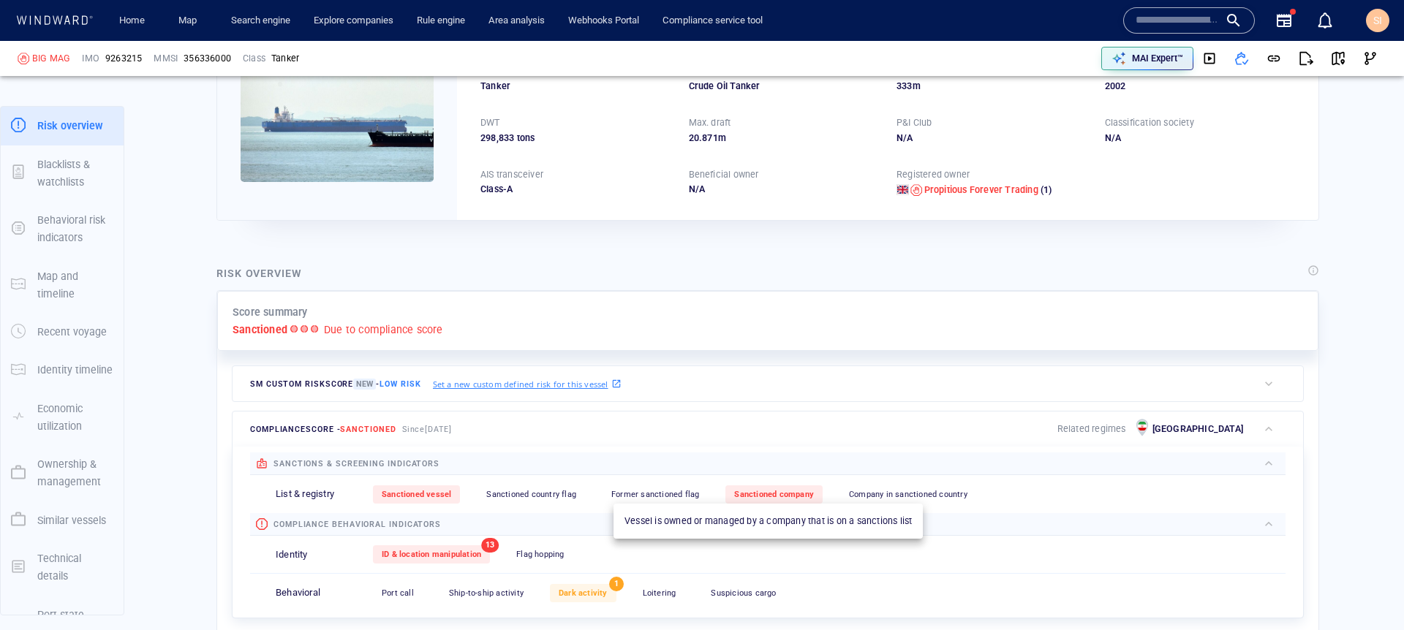
click at [747, 495] on span "Sanctioned company" at bounding box center [774, 495] width 80 height 10
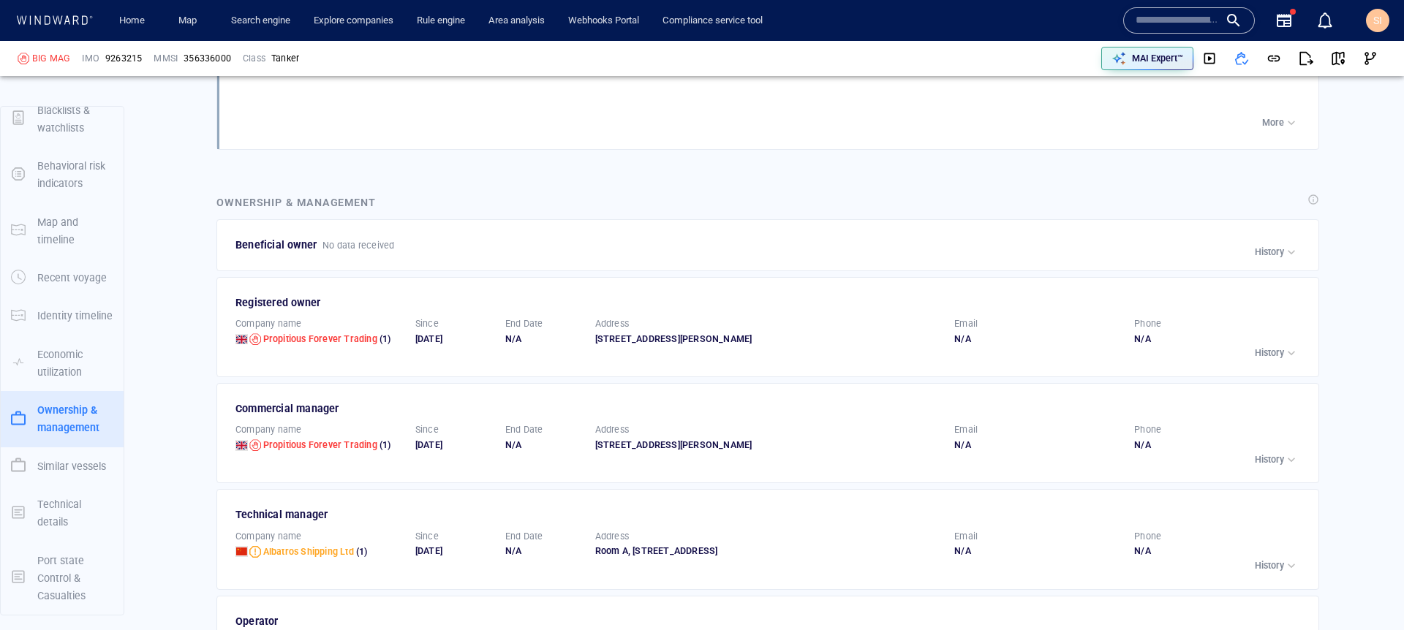
scroll to position [2699, 0]
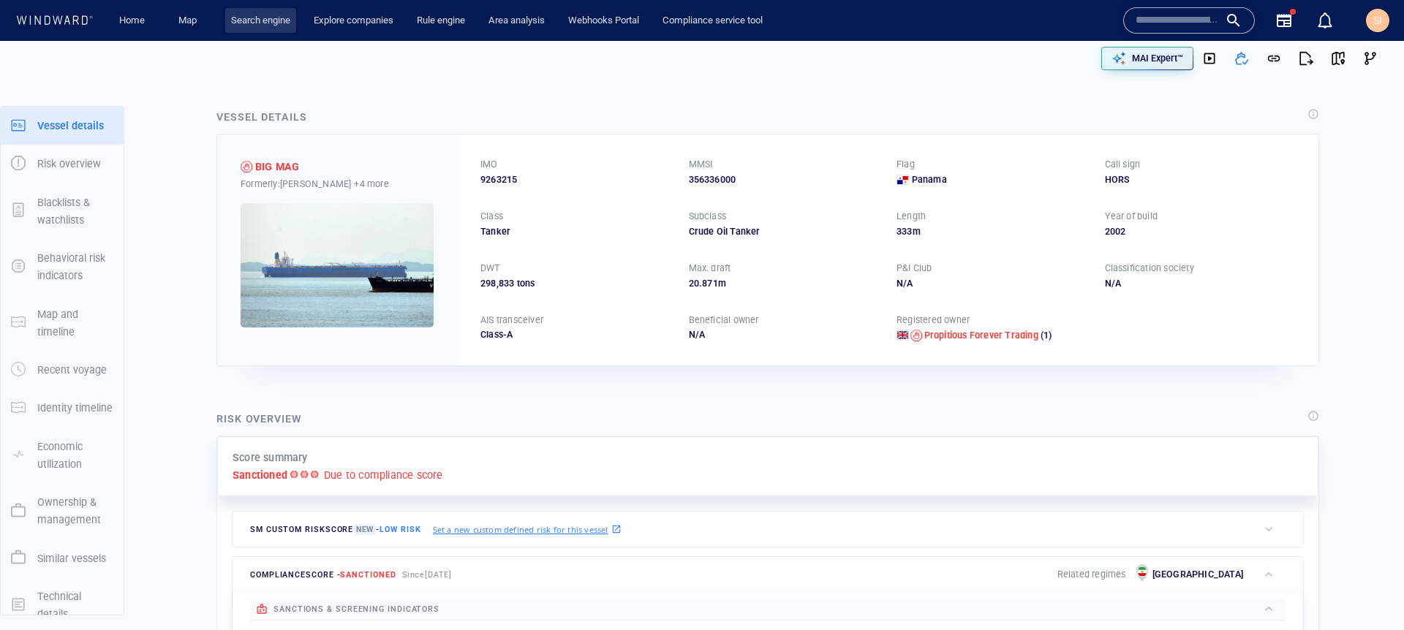
click at [252, 23] on link "Search engine" at bounding box center [260, 21] width 71 height 26
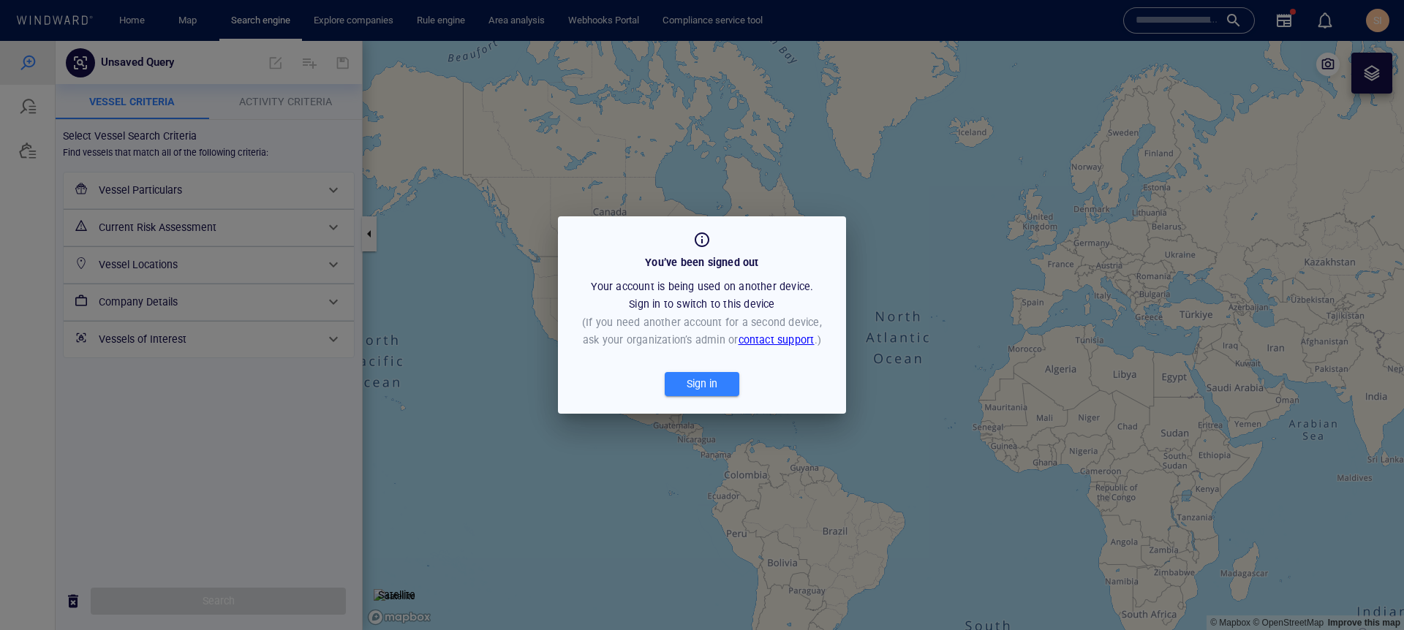
click at [702, 385] on div "Sign in" at bounding box center [702, 384] width 37 height 24
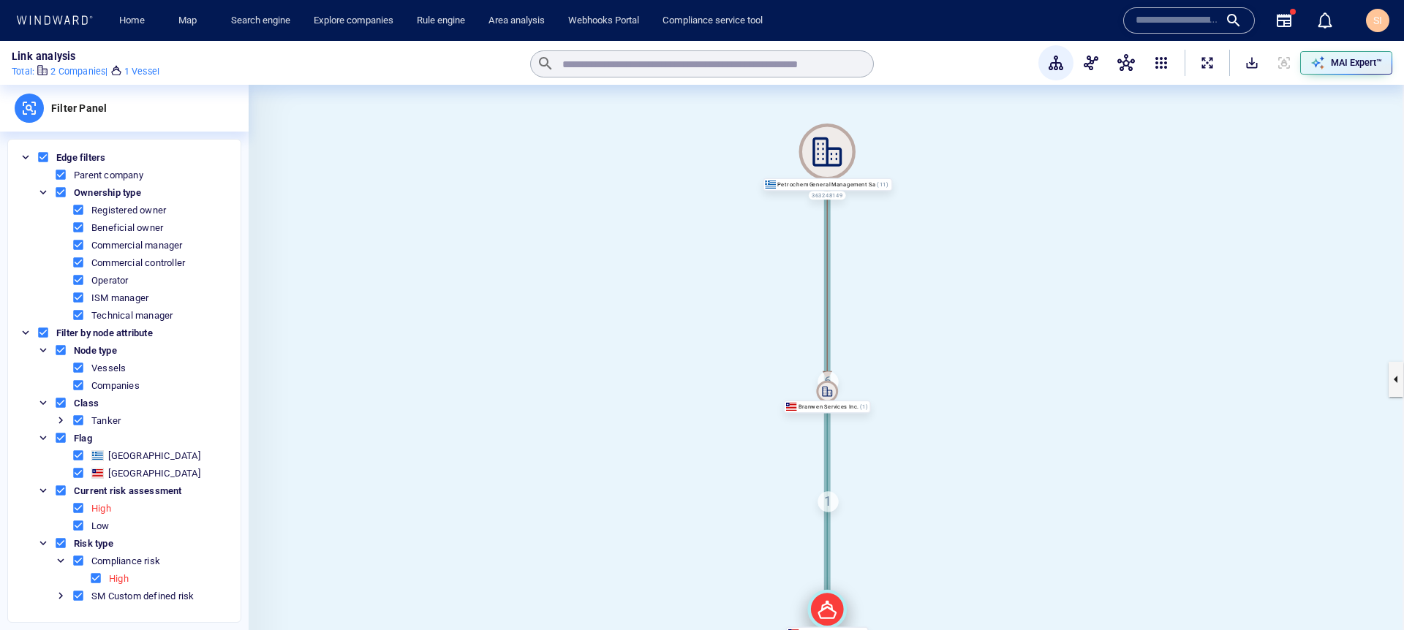
click at [828, 618] on icon at bounding box center [827, 610] width 19 height 18
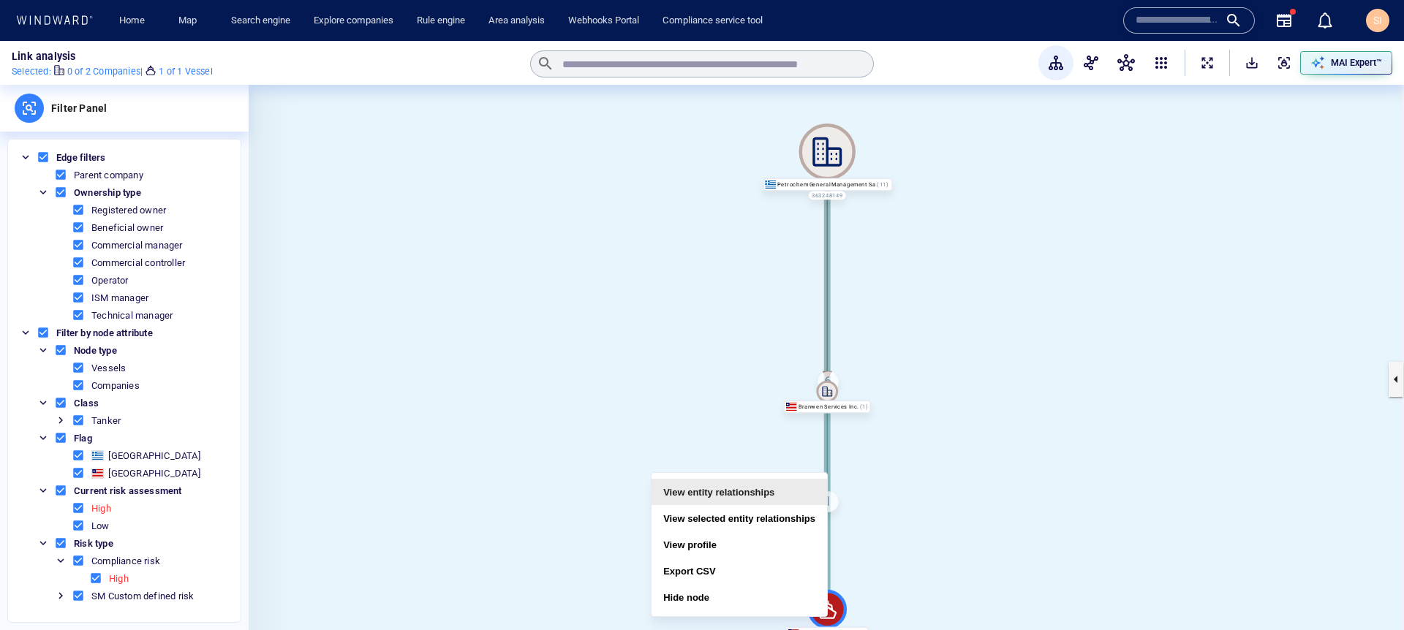
click at [776, 500] on button "View entity relationships" at bounding box center [740, 492] width 176 height 26
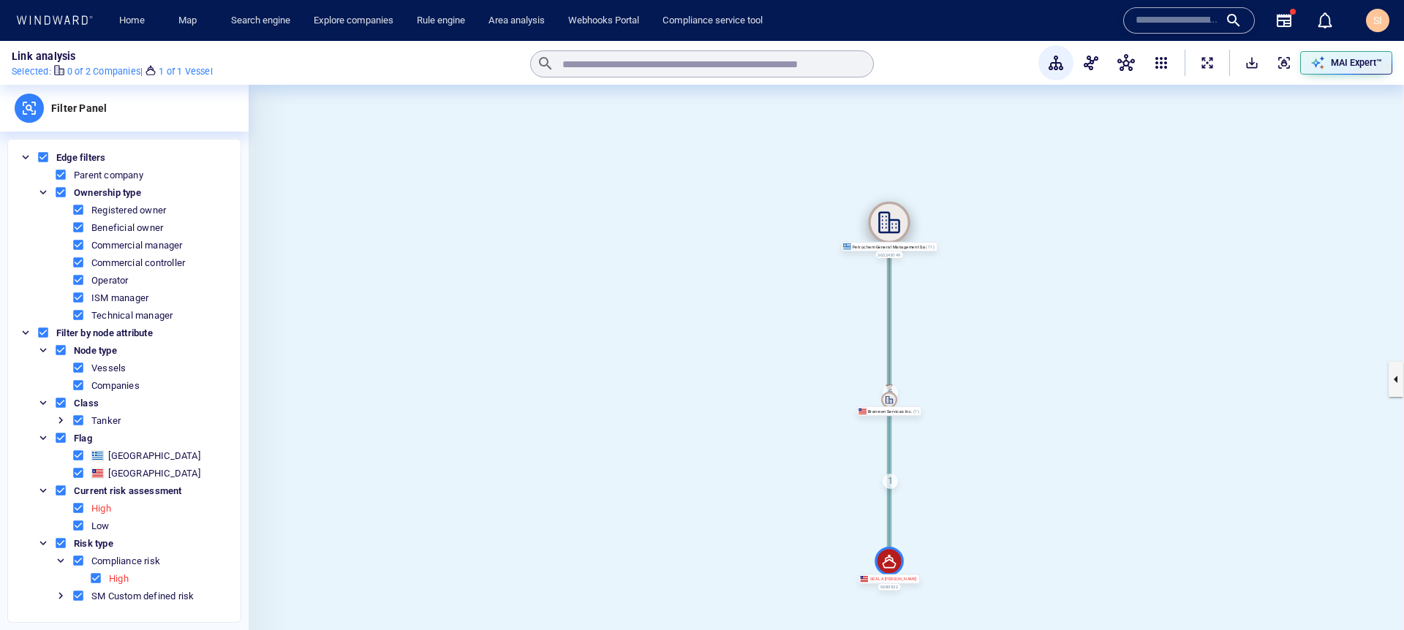
click at [897, 222] on icon at bounding box center [889, 223] width 42 height 42
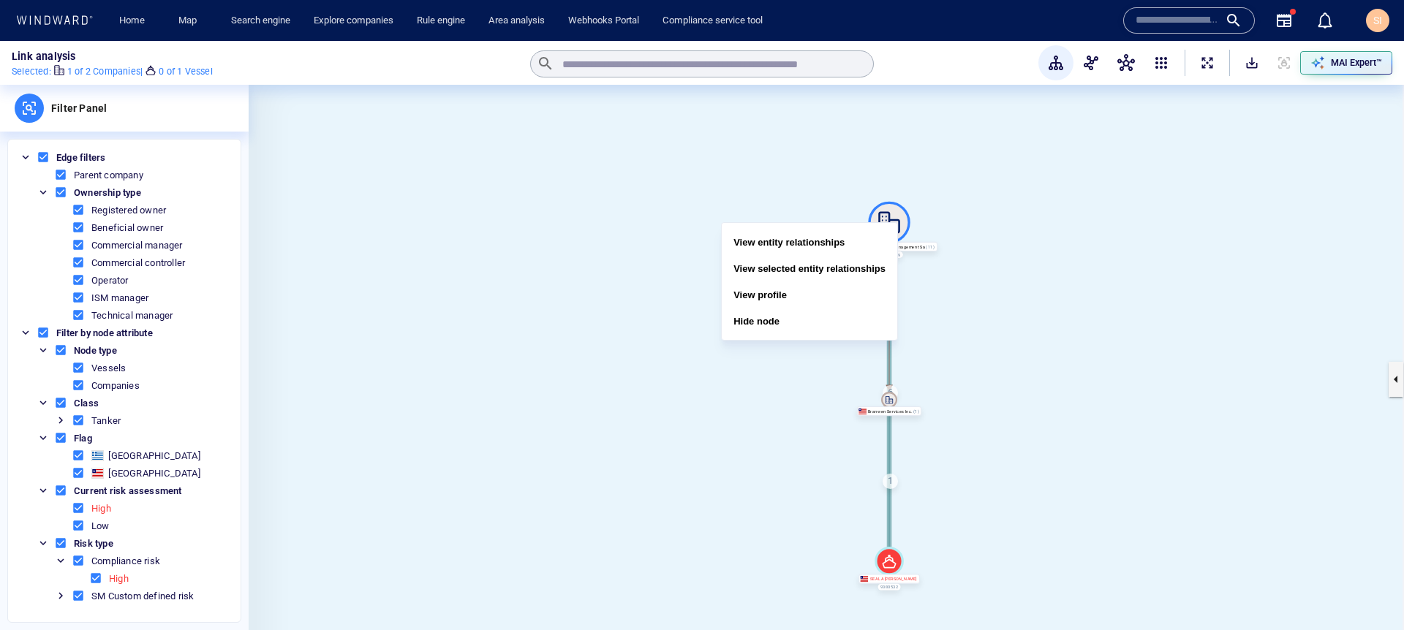
click at [843, 242] on button "View entity relationships" at bounding box center [810, 242] width 176 height 26
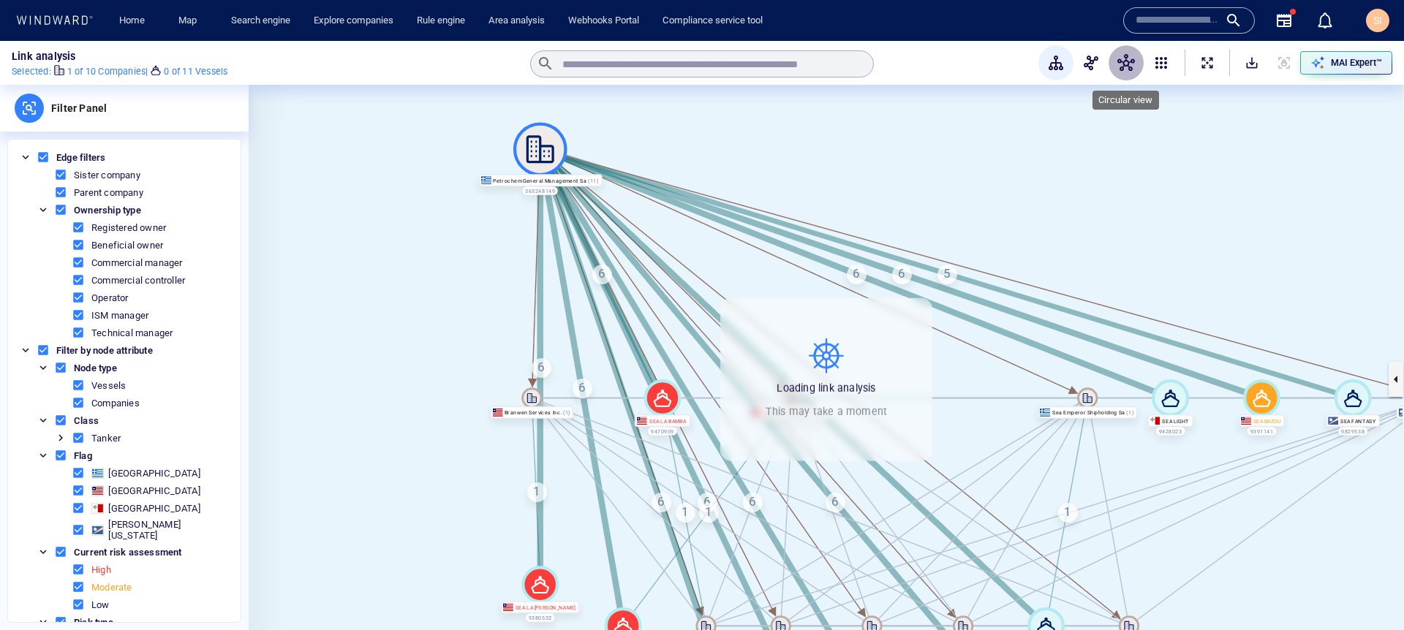
click at [1130, 67] on span "button" at bounding box center [1127, 63] width 18 height 18
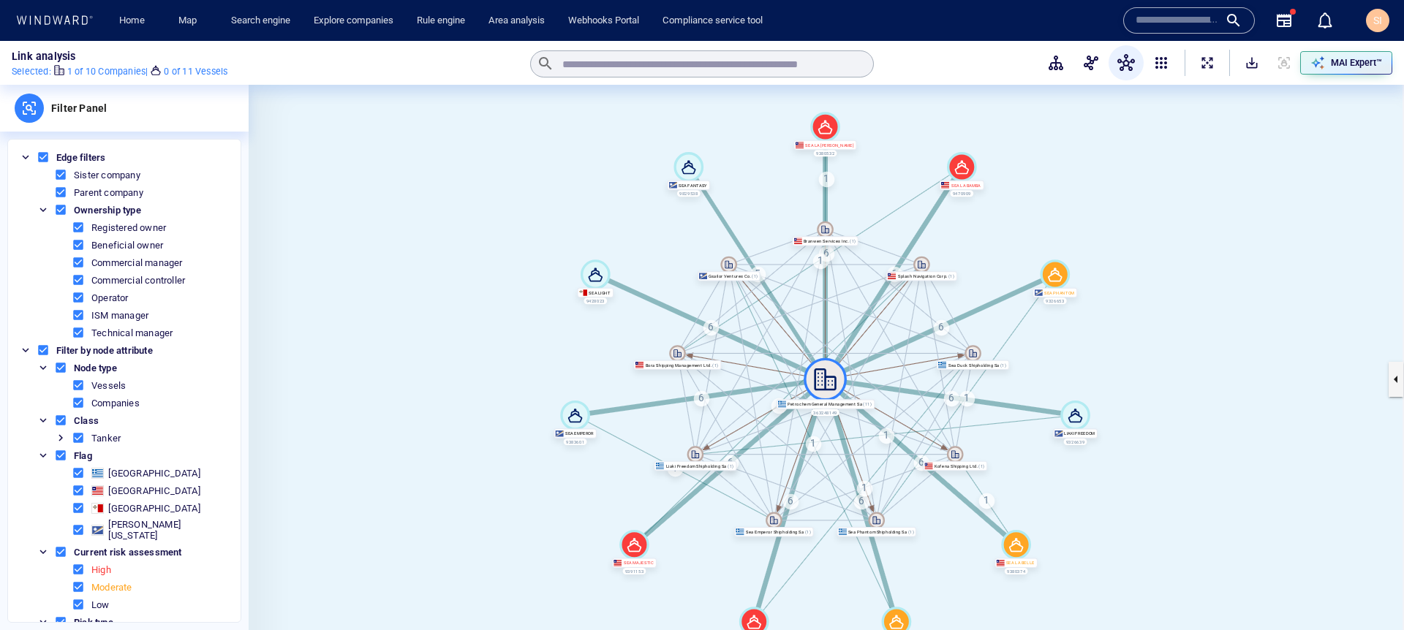
click at [1165, 29] on input "text" at bounding box center [1177, 21] width 83 height 22
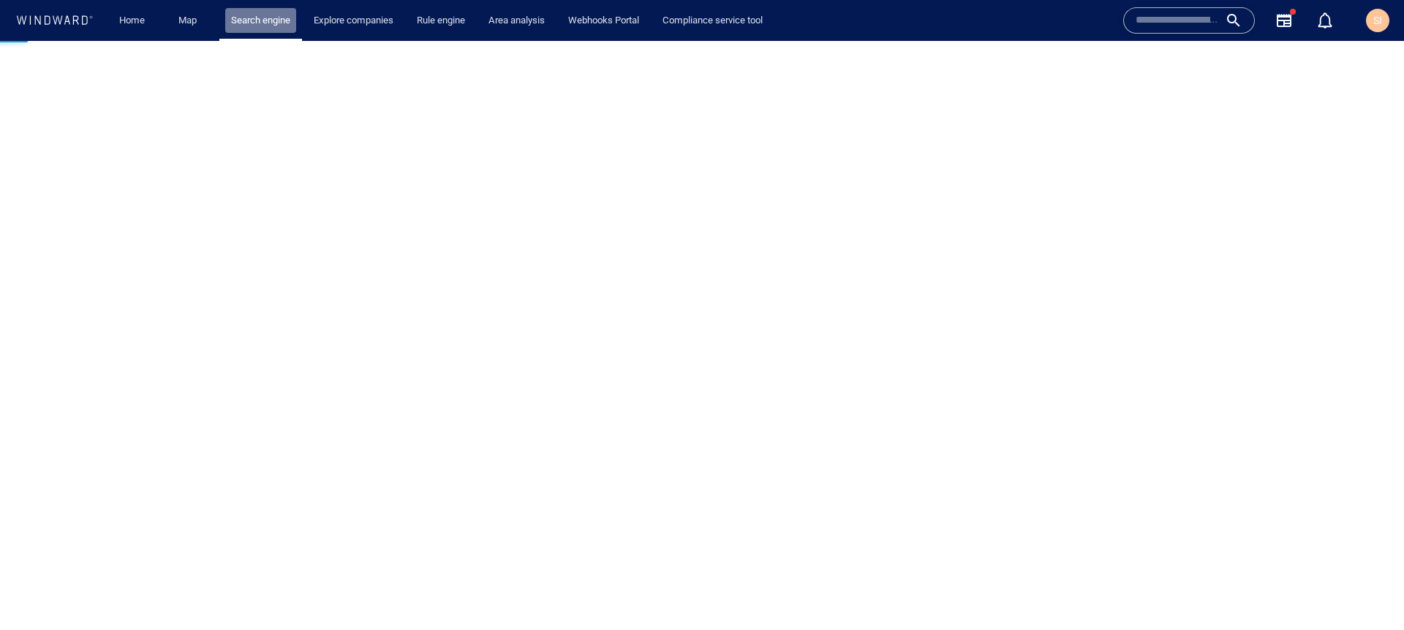
click at [257, 20] on link "Search engine" at bounding box center [260, 21] width 71 height 26
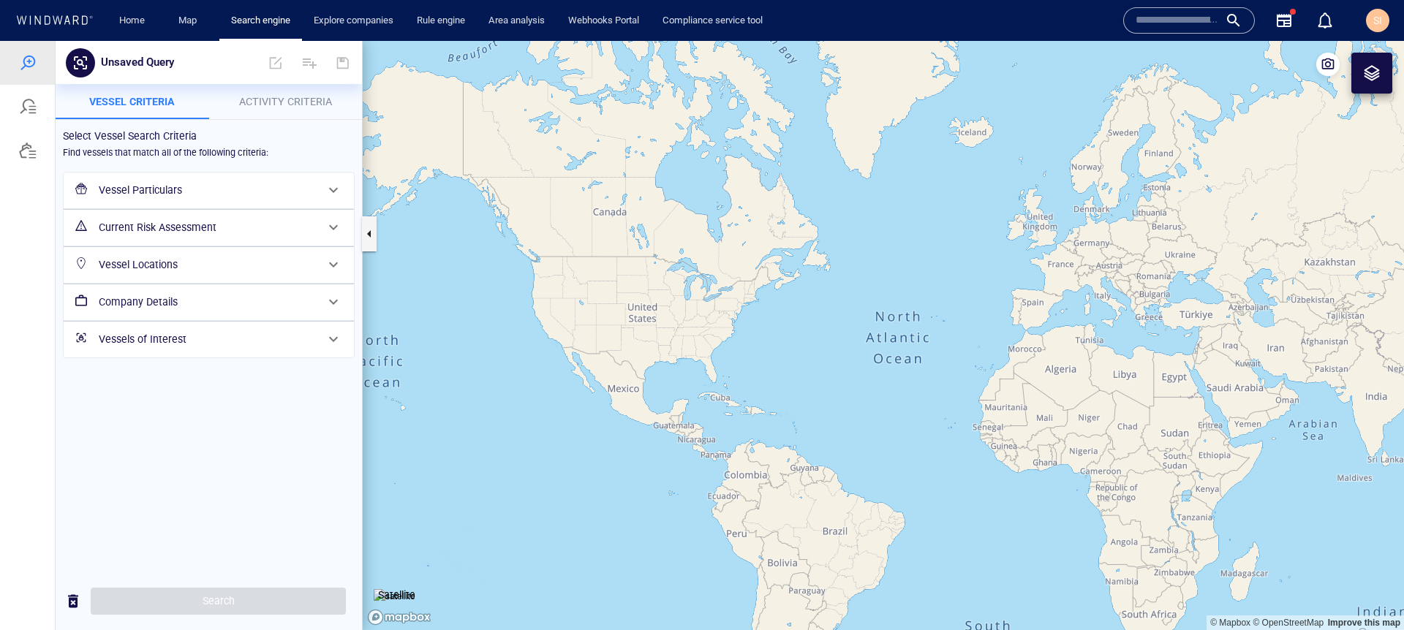
click at [202, 308] on h6 "Company Details" at bounding box center [207, 302] width 217 height 18
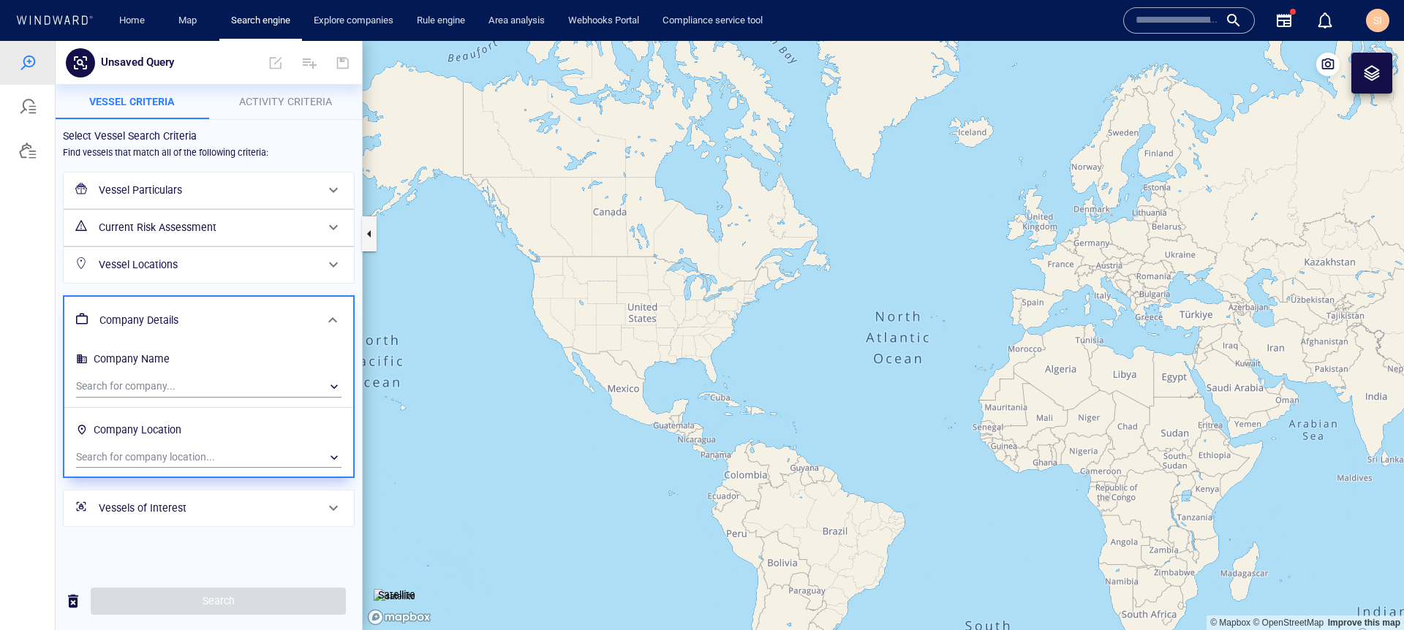
click at [218, 266] on h6 "Vessel Locations" at bounding box center [207, 265] width 217 height 18
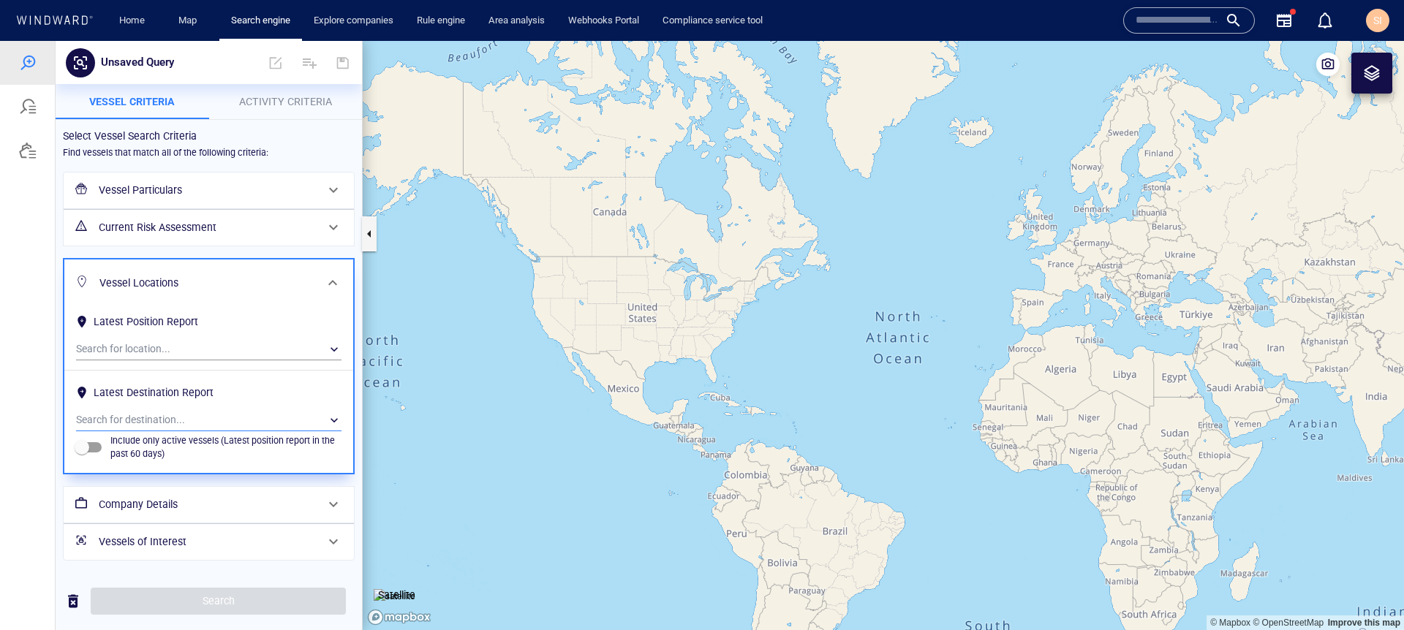
click at [176, 415] on div "​" at bounding box center [209, 421] width 266 height 22
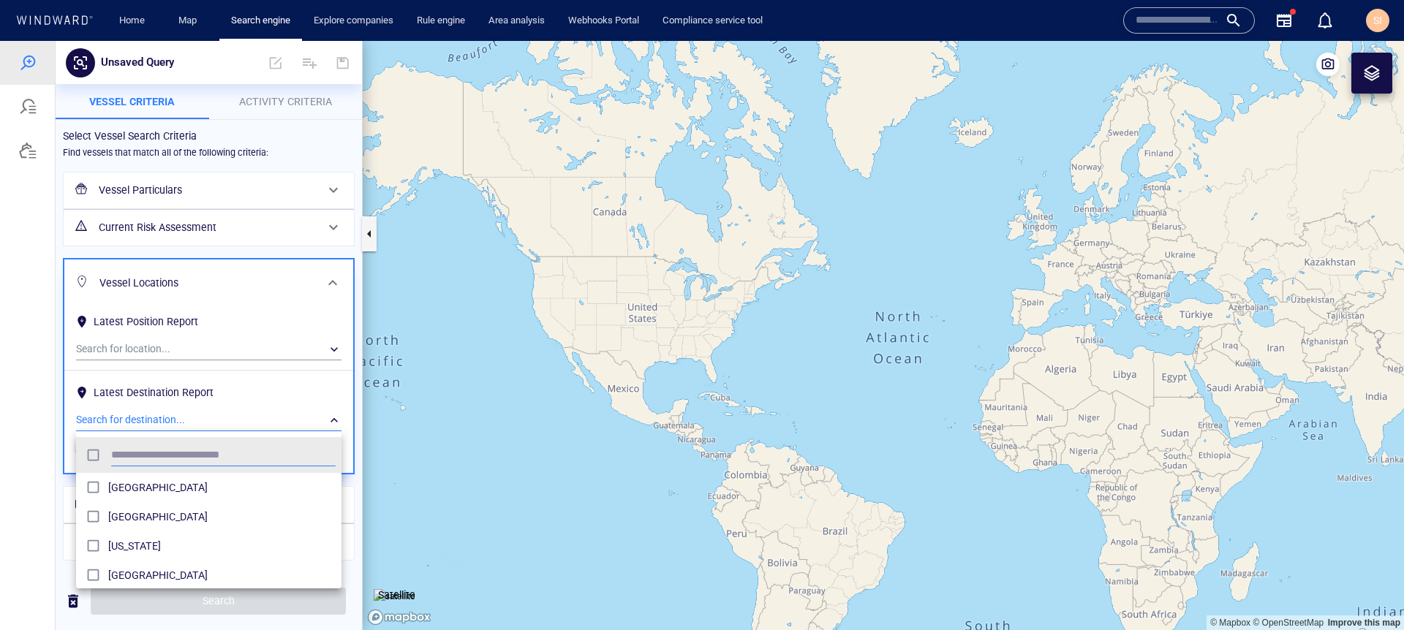
scroll to position [135, 255]
type input "****"
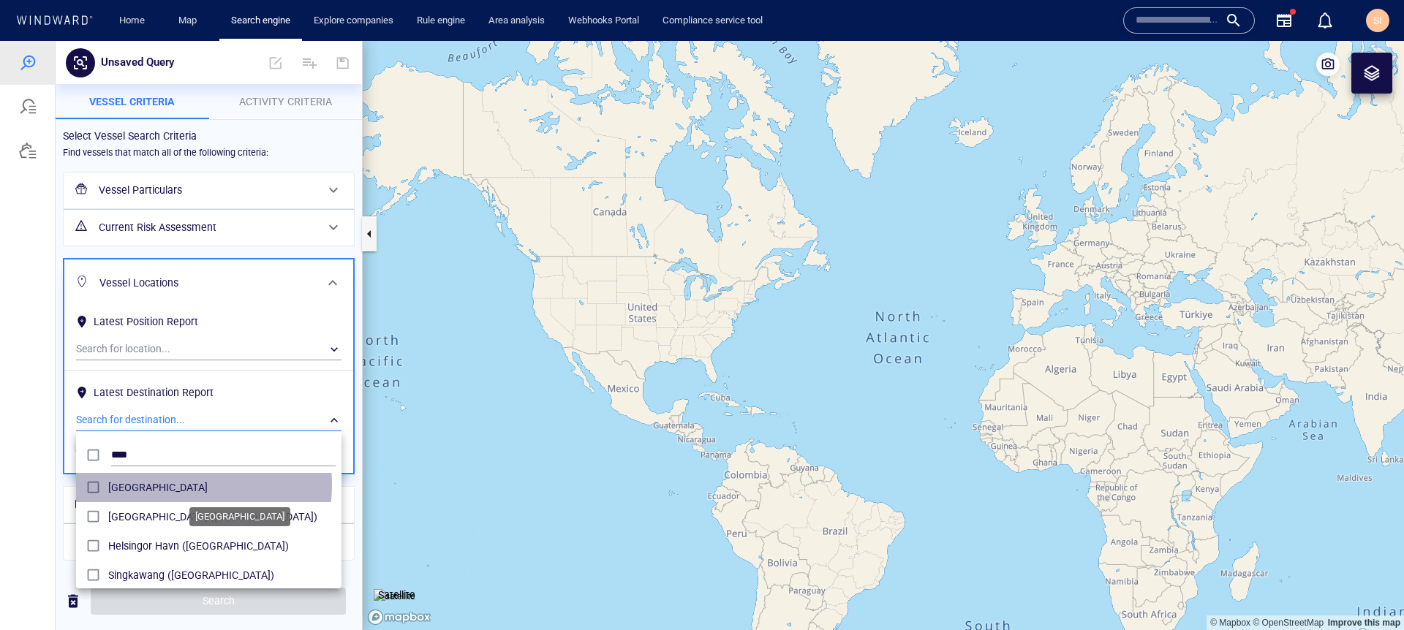
click at [159, 486] on span "Singapore" at bounding box center [221, 488] width 227 height 18
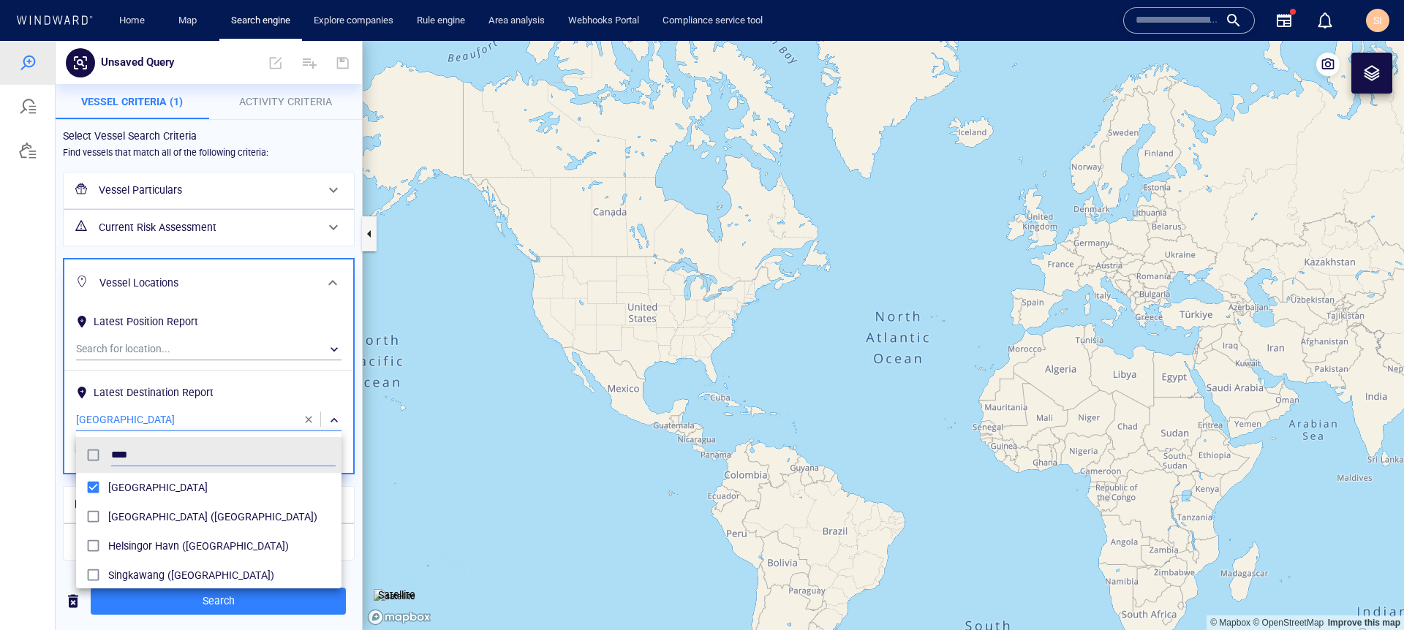
click at [29, 426] on div at bounding box center [702, 336] width 1404 height 590
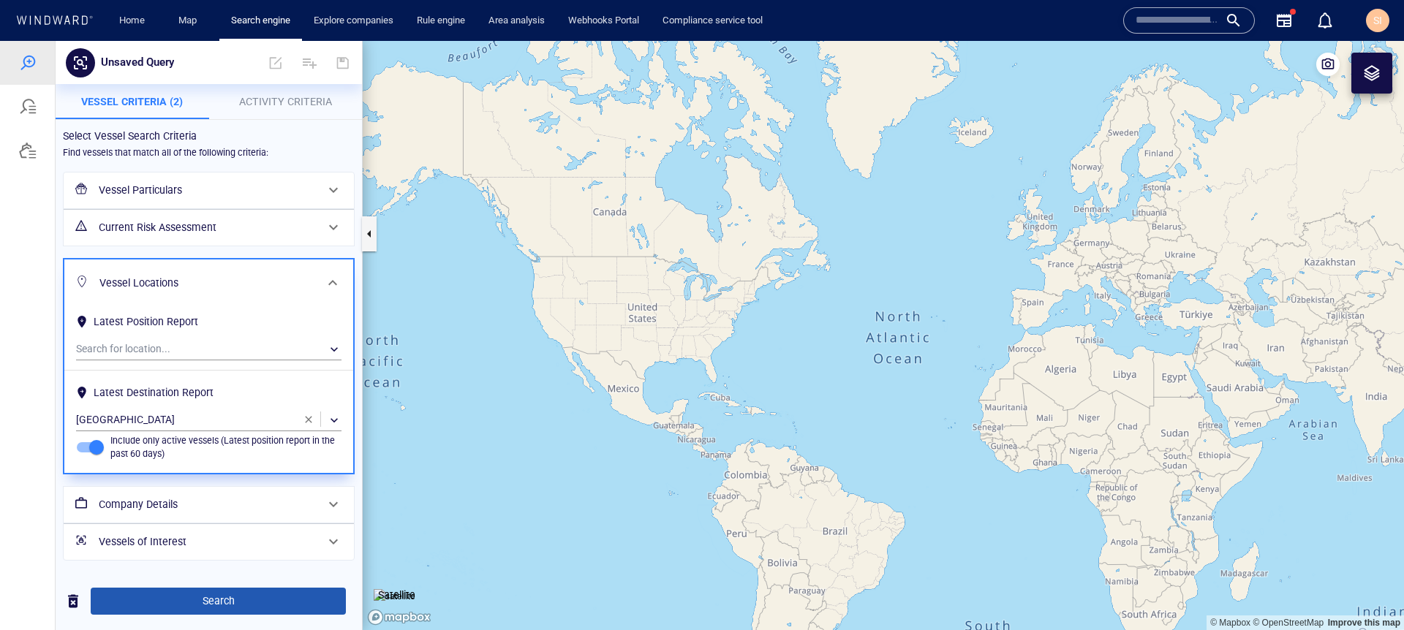
click at [229, 609] on span "Search" at bounding box center [218, 601] width 232 height 18
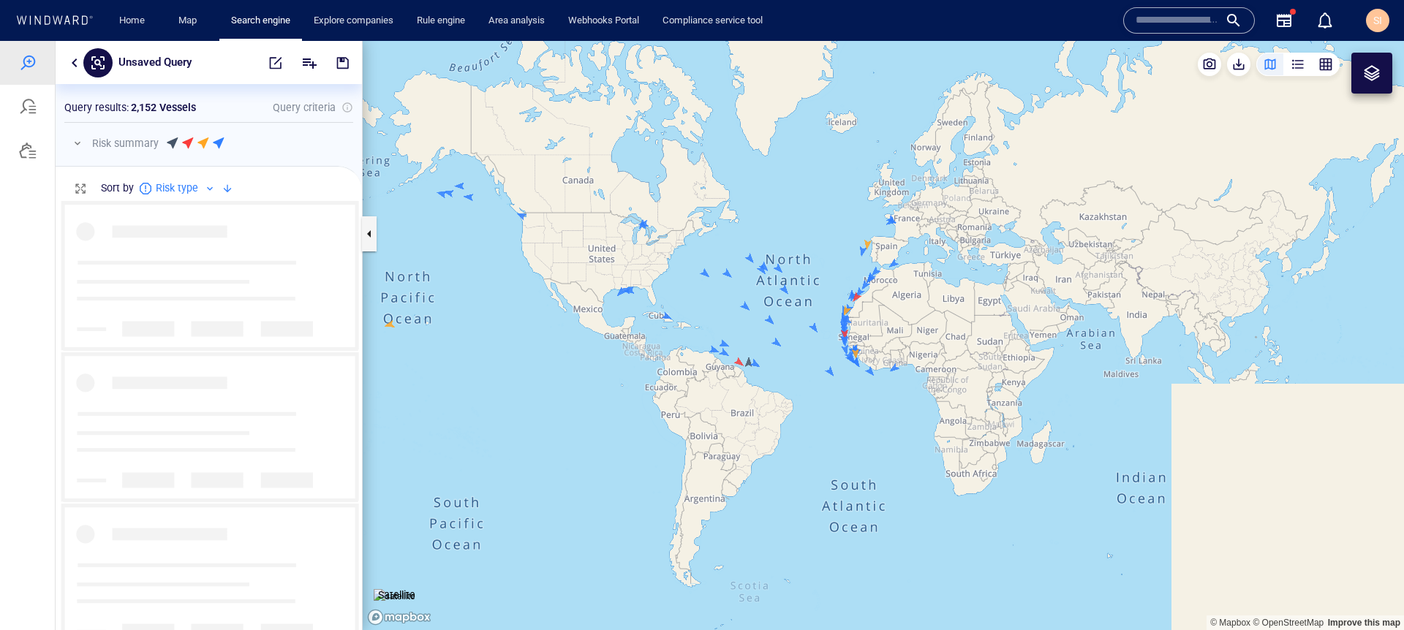
scroll to position [419, 295]
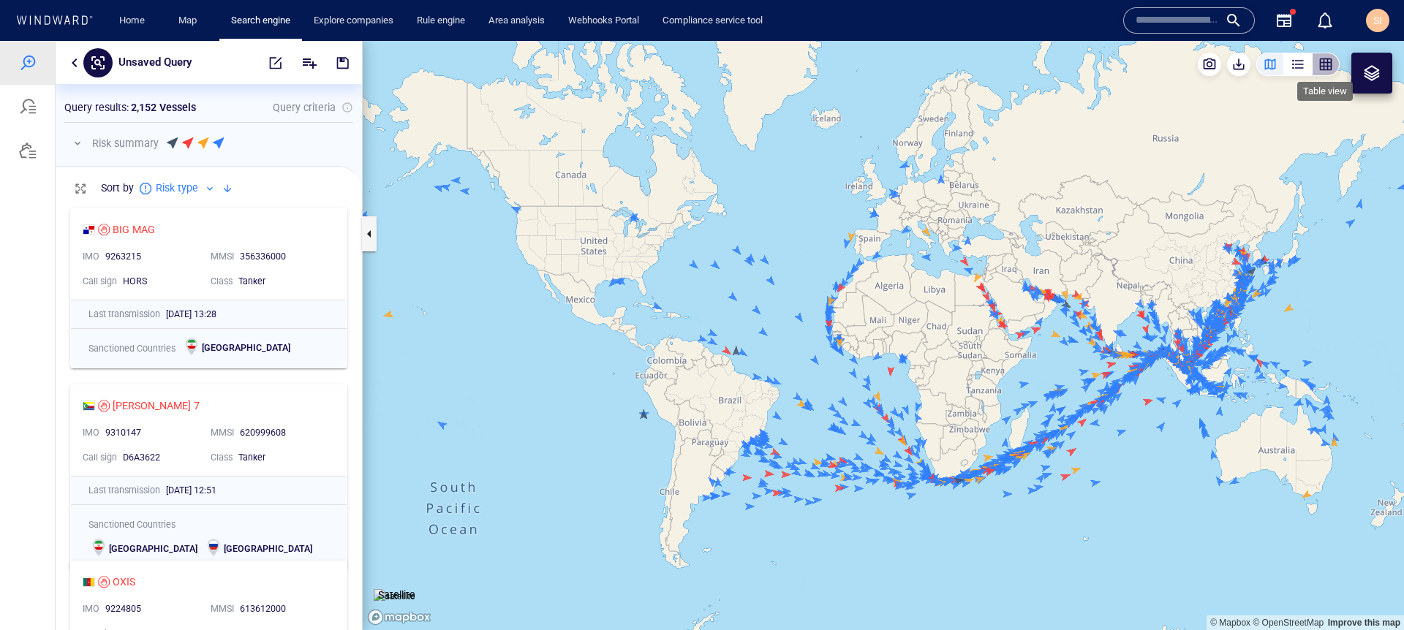
click at [1328, 66] on div "button" at bounding box center [1326, 64] width 15 height 15
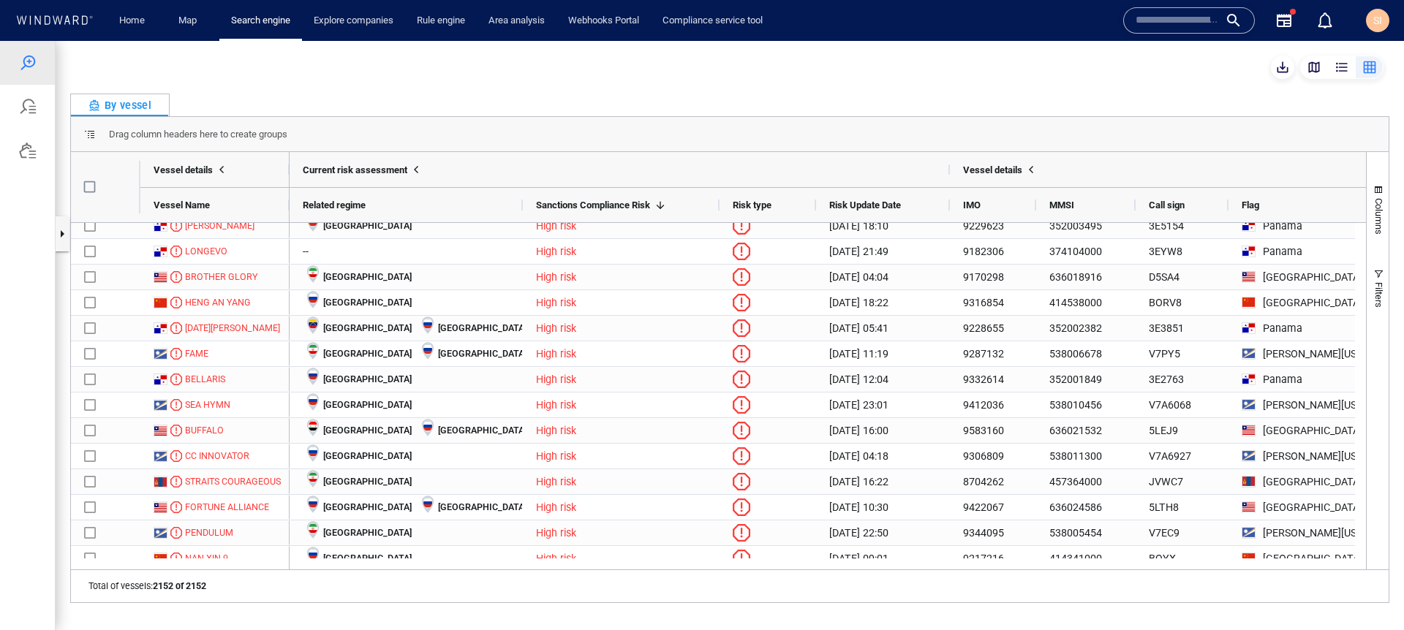
scroll to position [0, 0]
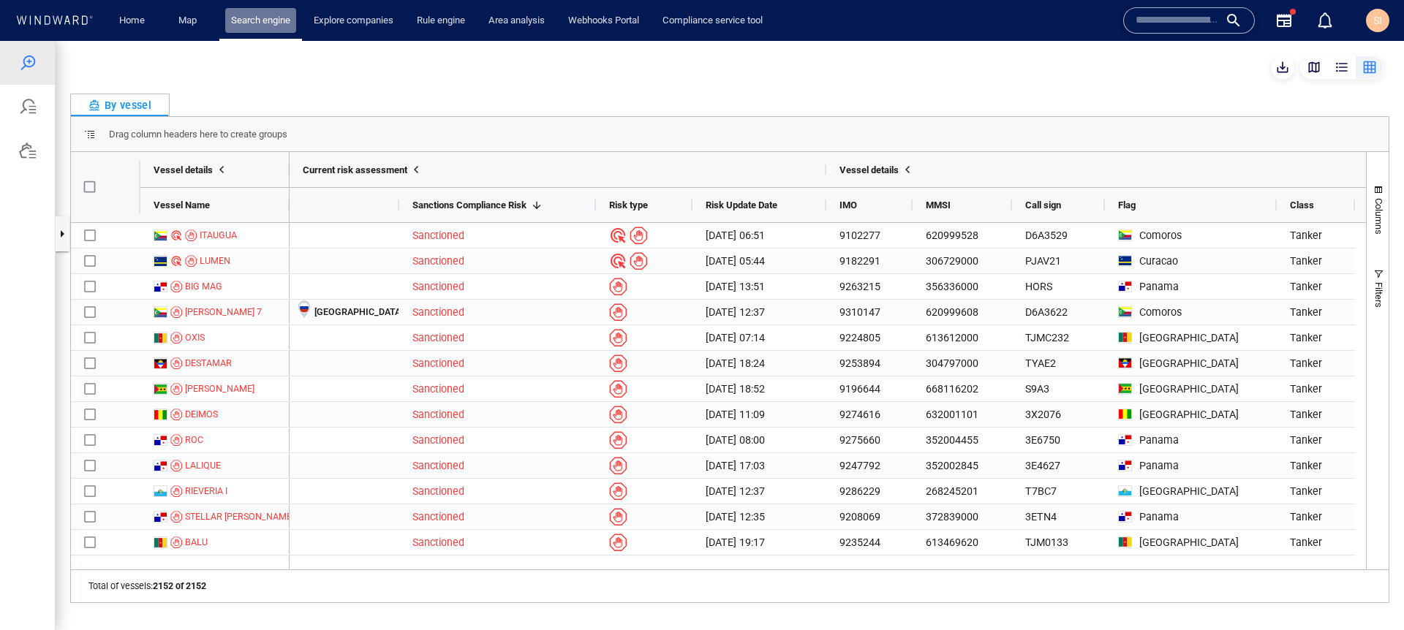
click at [261, 23] on link "Search engine" at bounding box center [260, 21] width 71 height 26
click at [261, 26] on link "Search engine" at bounding box center [260, 21] width 71 height 26
click at [63, 235] on button "button" at bounding box center [62, 233] width 15 height 35
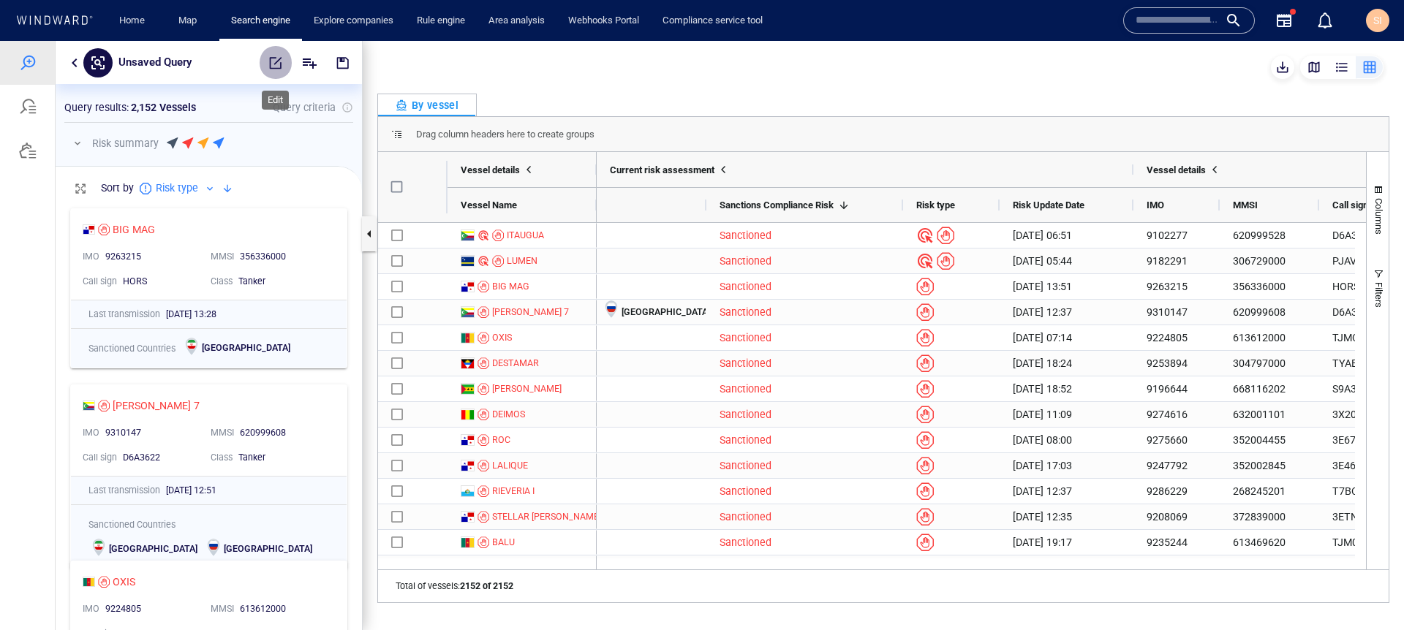
click at [282, 67] on span "button" at bounding box center [275, 63] width 15 height 15
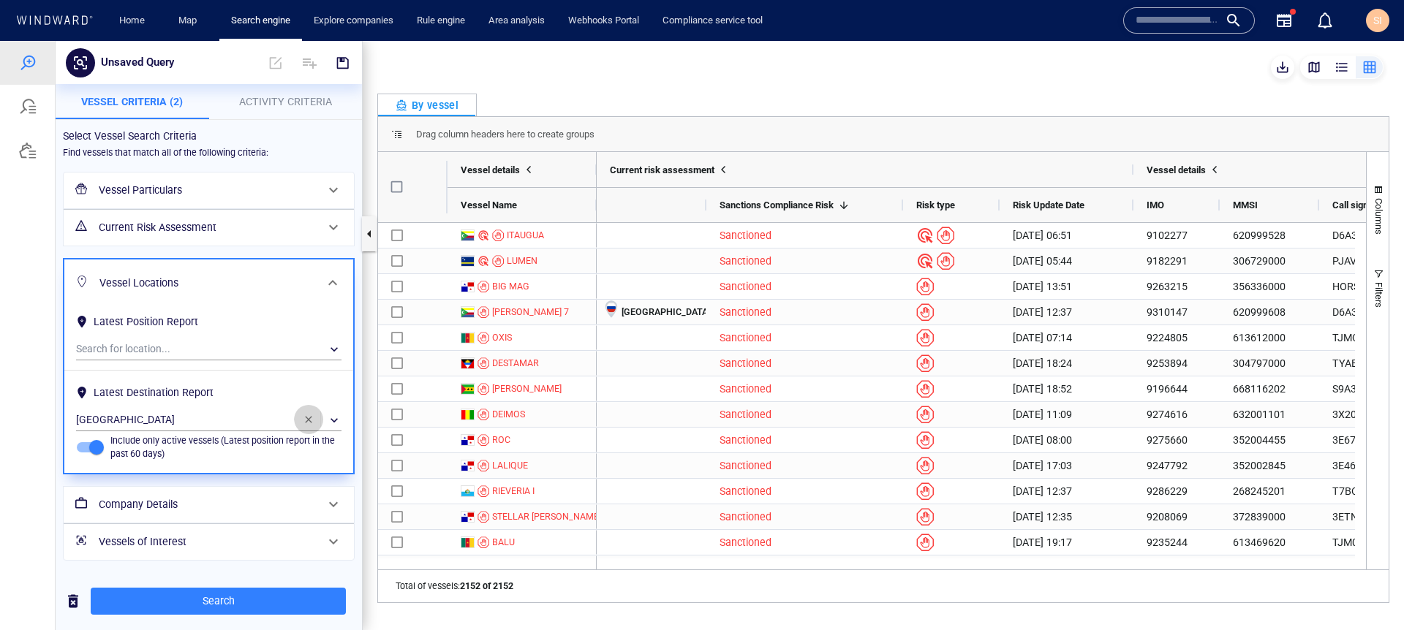
click at [312, 424] on span "button" at bounding box center [309, 420] width 12 height 12
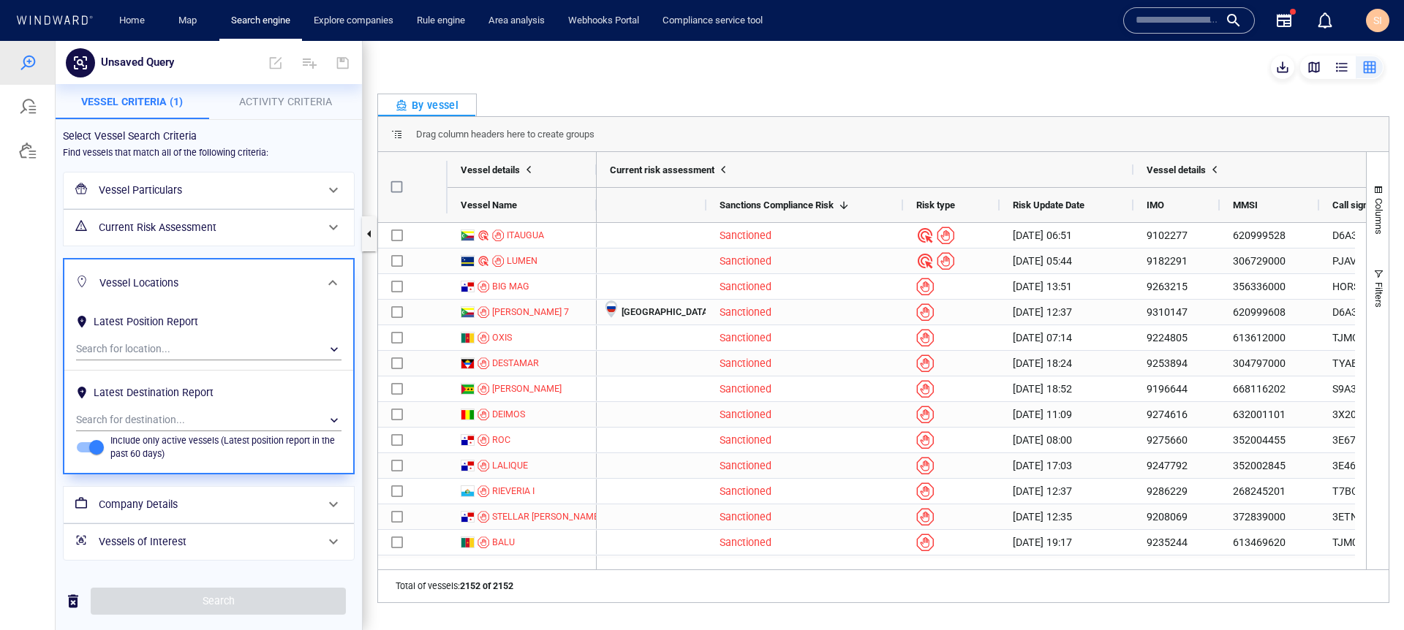
click at [203, 230] on h6 "Current Risk Assessment" at bounding box center [207, 228] width 217 height 18
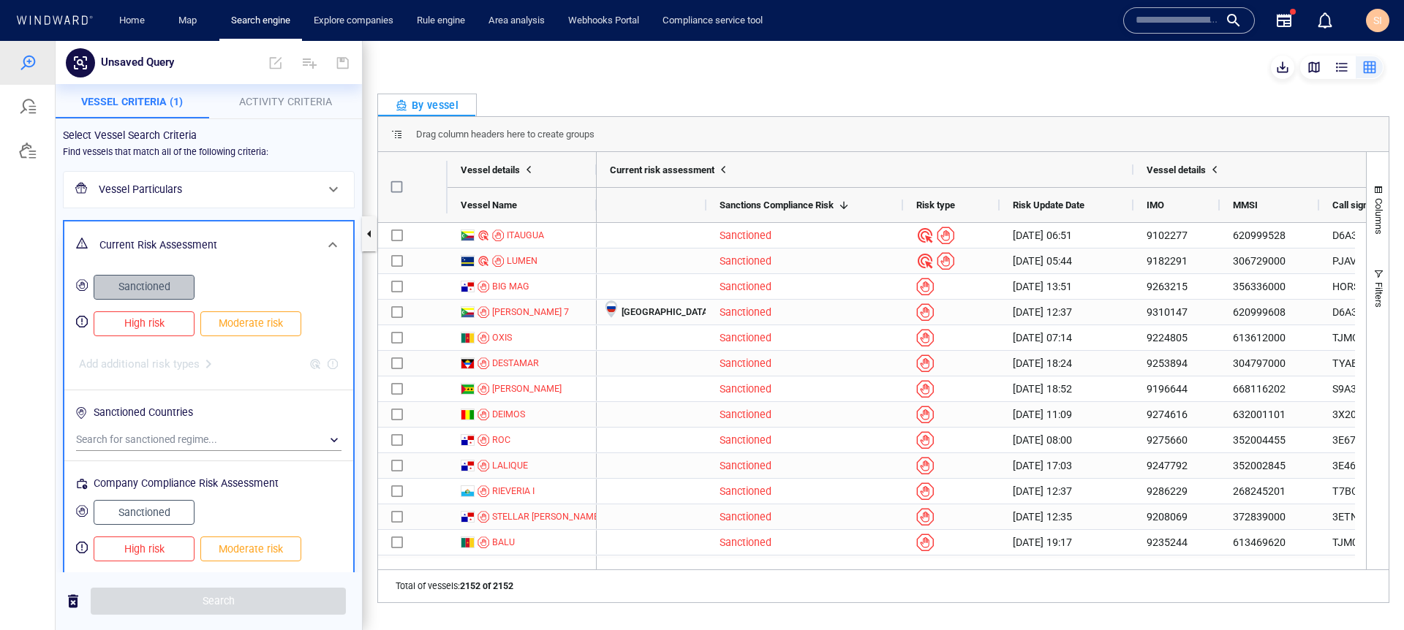
click at [156, 284] on span "Sanctioned" at bounding box center [144, 287] width 70 height 18
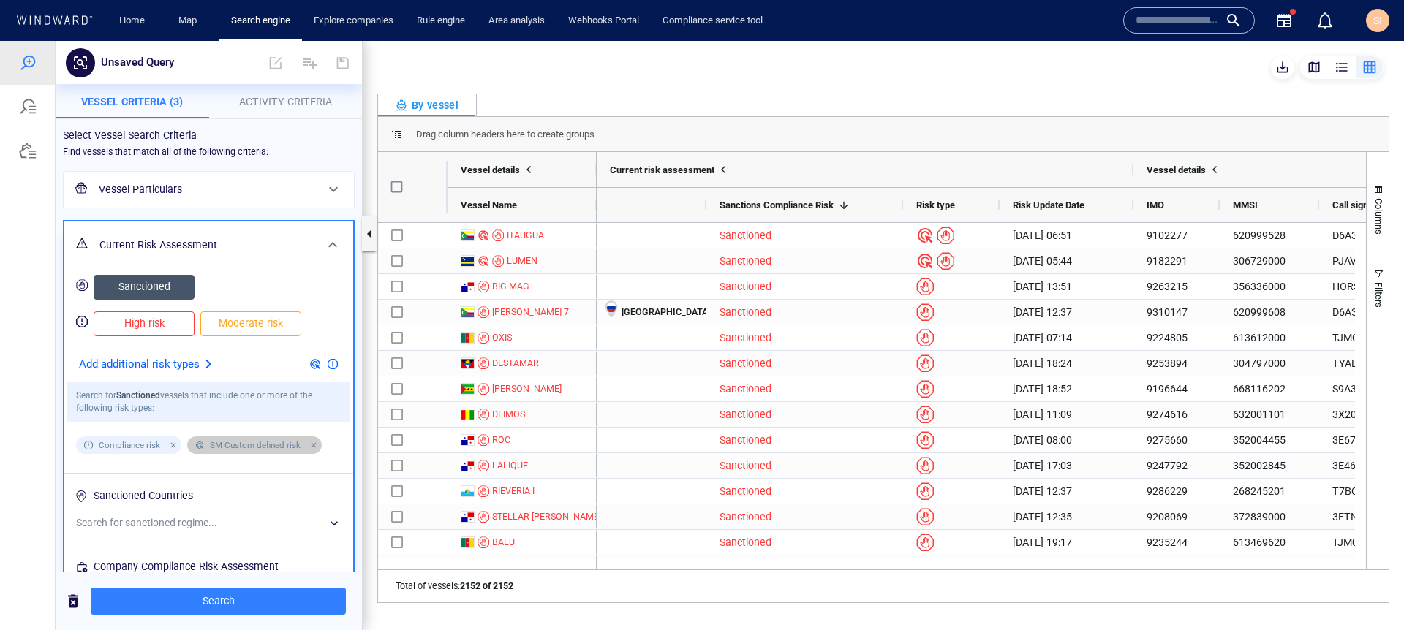
click at [314, 446] on div at bounding box center [311, 445] width 13 height 13
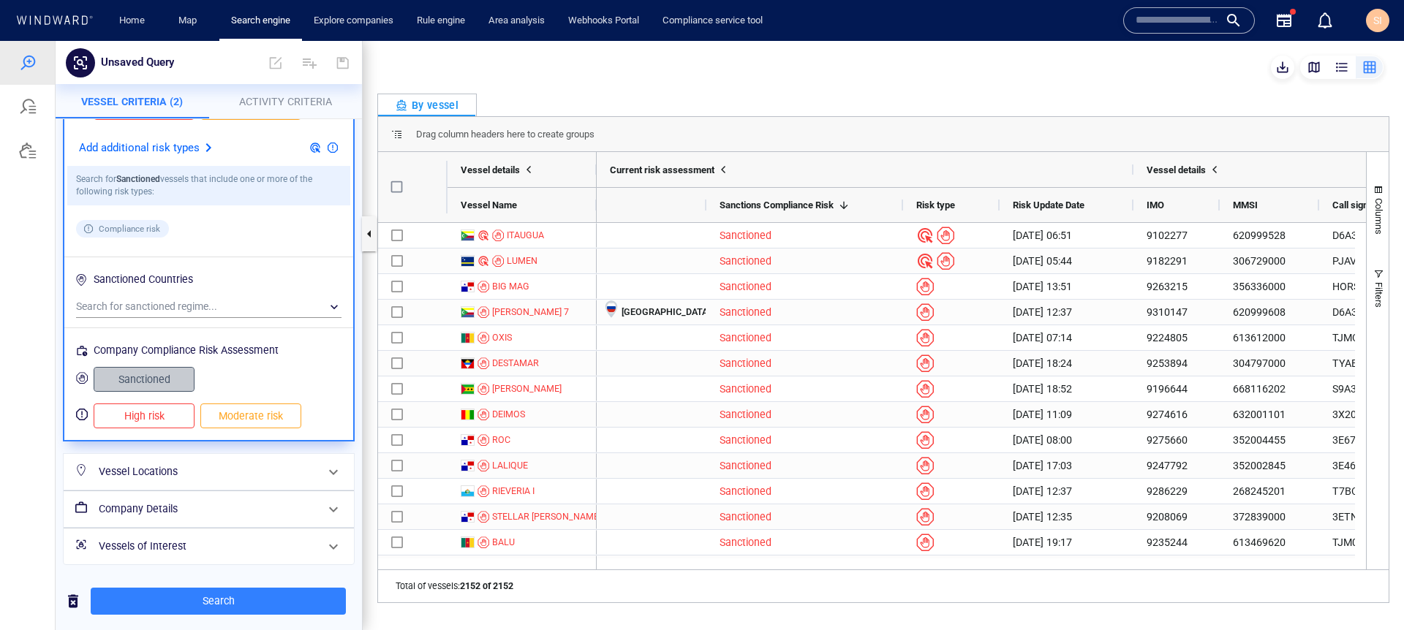
click at [159, 386] on span "Sanctioned" at bounding box center [144, 380] width 70 height 18
click at [253, 596] on span "Search" at bounding box center [218, 601] width 232 height 18
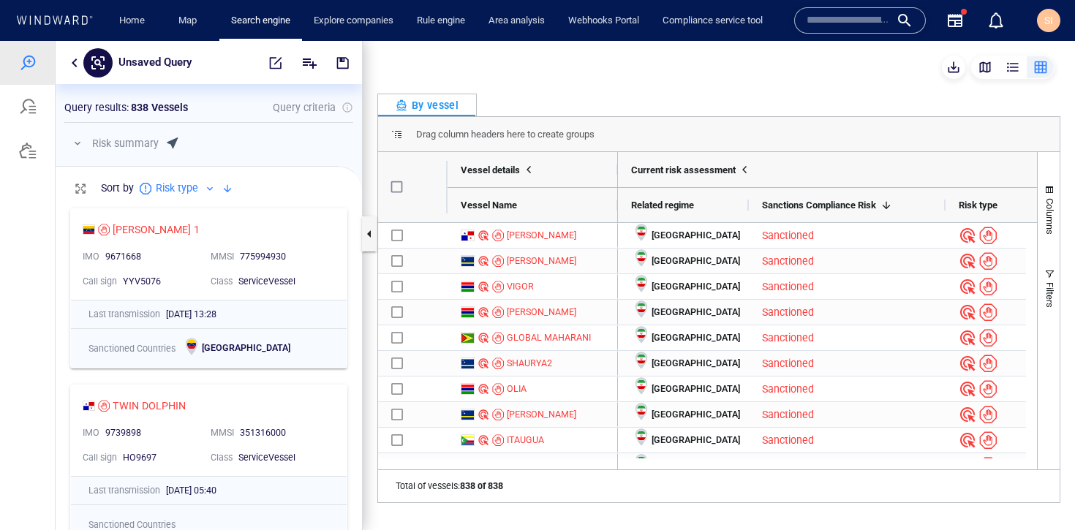
scroll to position [329, 306]
